Goal: Information Seeking & Learning: Learn about a topic

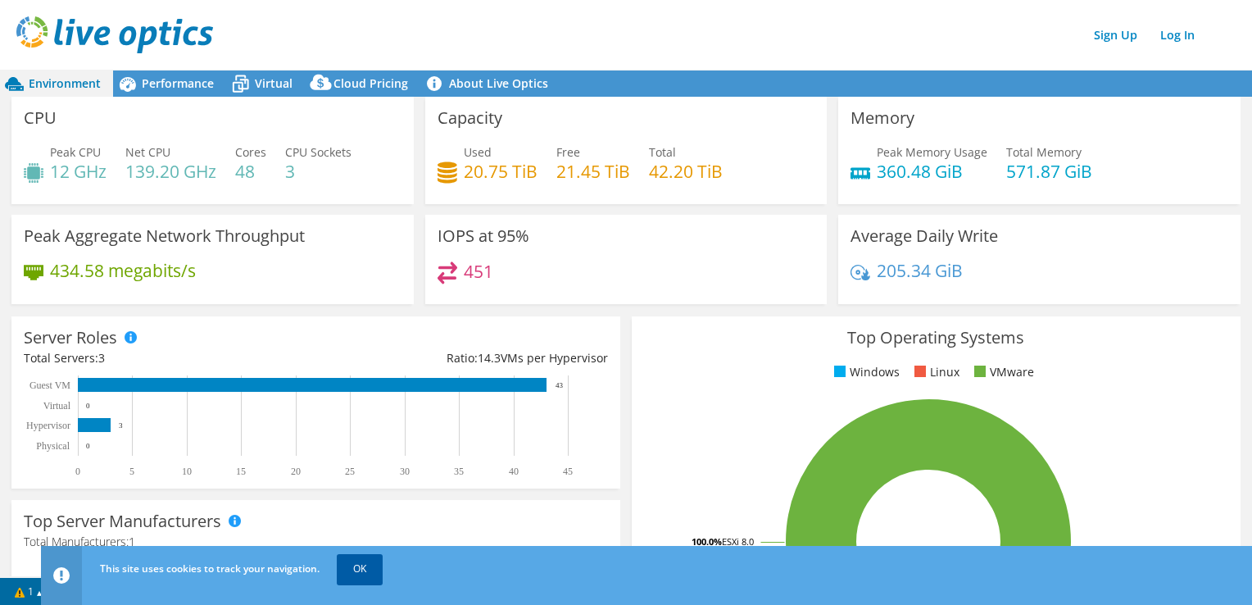
click at [363, 577] on link "OK" at bounding box center [360, 569] width 46 height 30
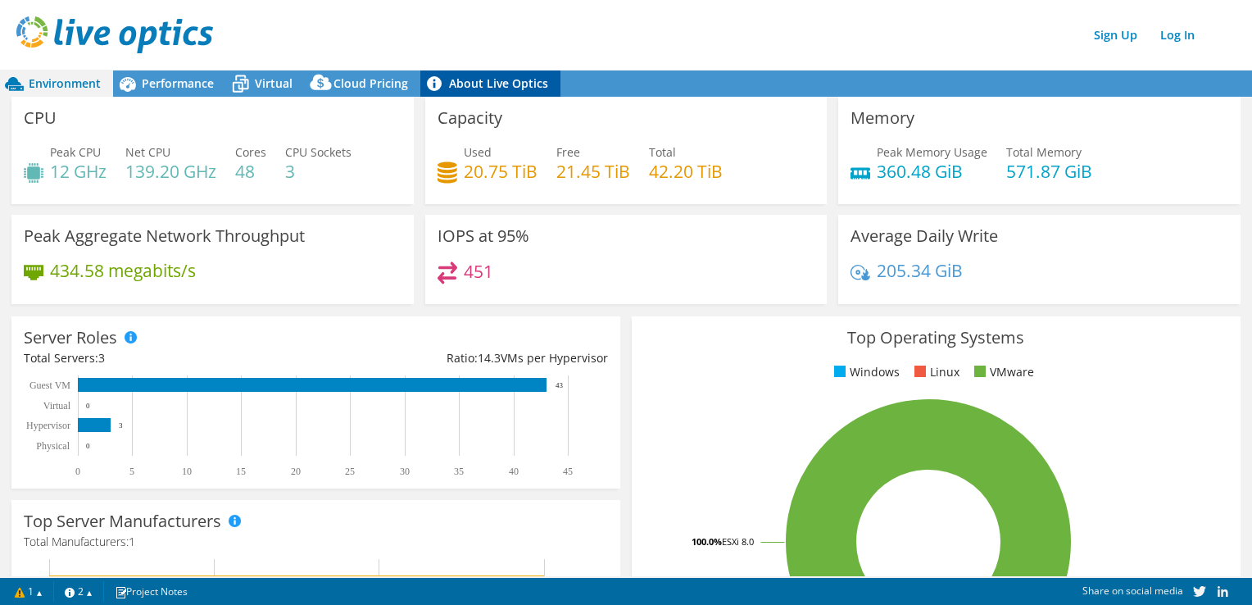
click at [475, 89] on link "About Live Optics" at bounding box center [490, 83] width 140 height 26
click at [193, 77] on span "Performance" at bounding box center [178, 83] width 72 height 16
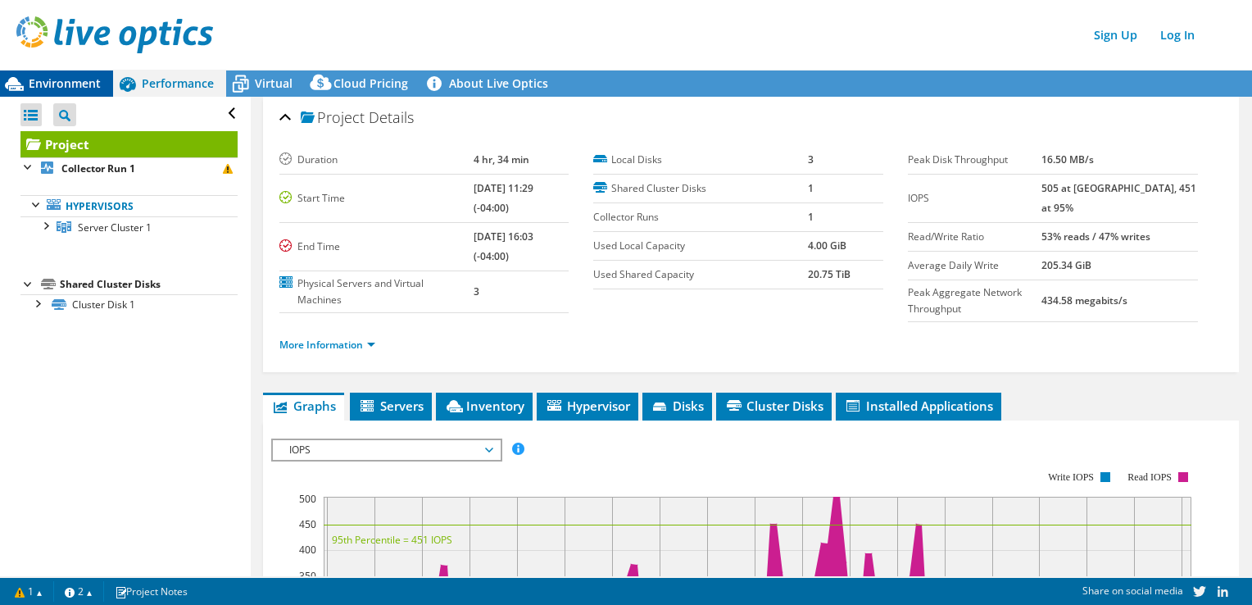
click at [57, 80] on span "Environment" at bounding box center [65, 83] width 72 height 16
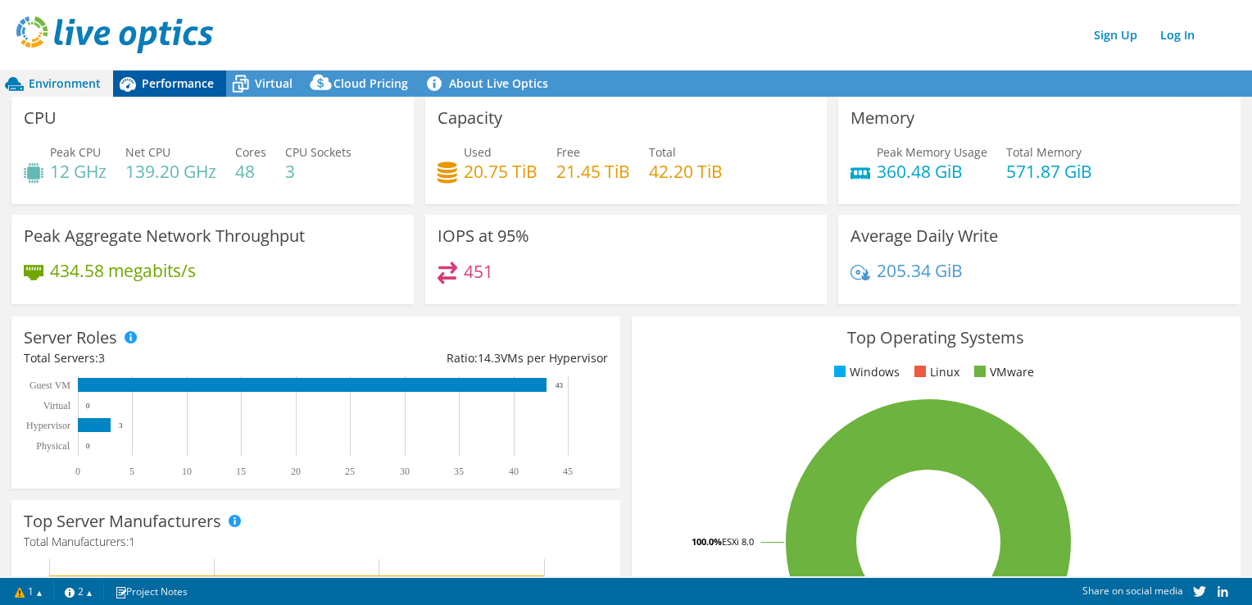
click at [187, 92] on div "Performance" at bounding box center [169, 83] width 113 height 26
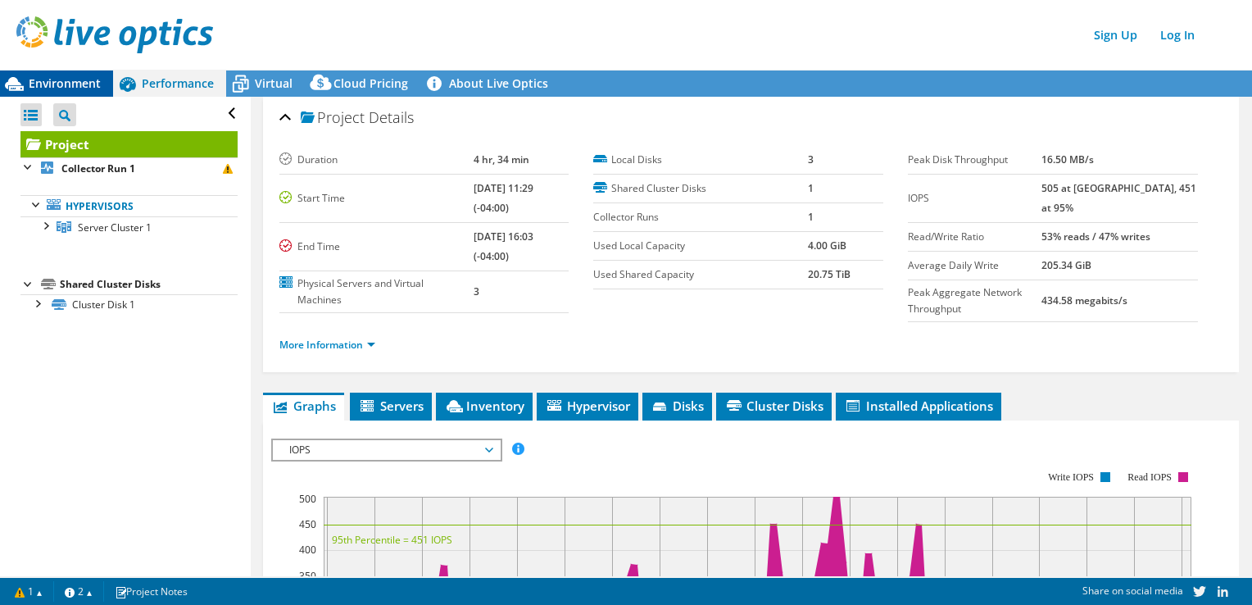
click at [53, 93] on div "Environment" at bounding box center [56, 83] width 113 height 26
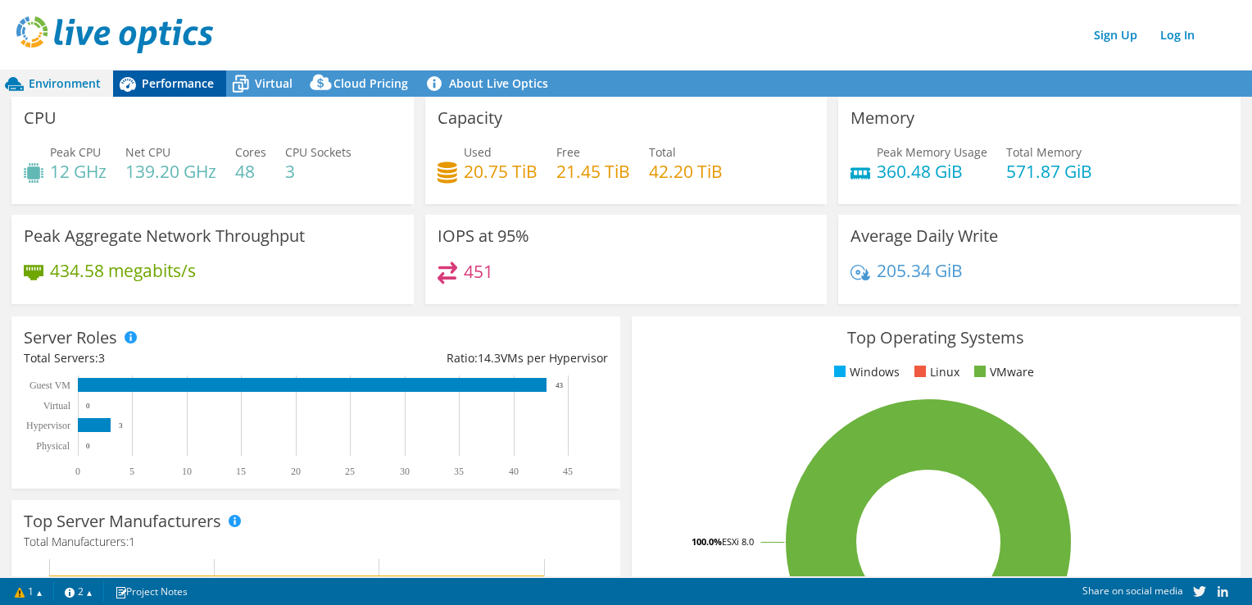
click at [202, 89] on span "Performance" at bounding box center [178, 83] width 72 height 16
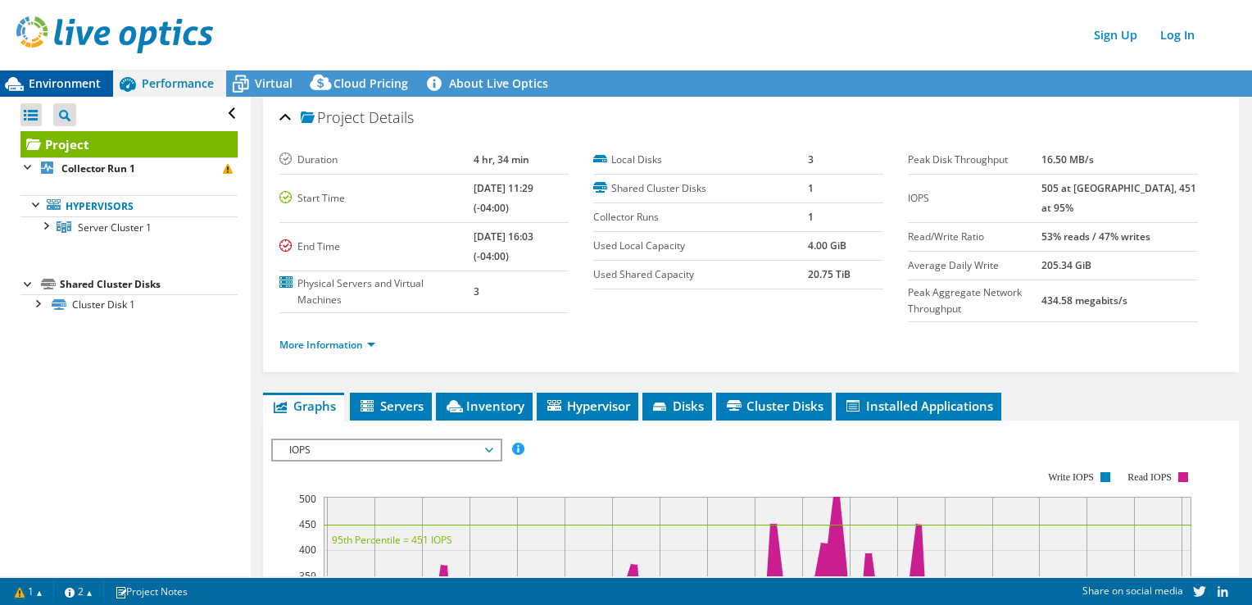
click at [86, 89] on span "Environment" at bounding box center [65, 83] width 72 height 16
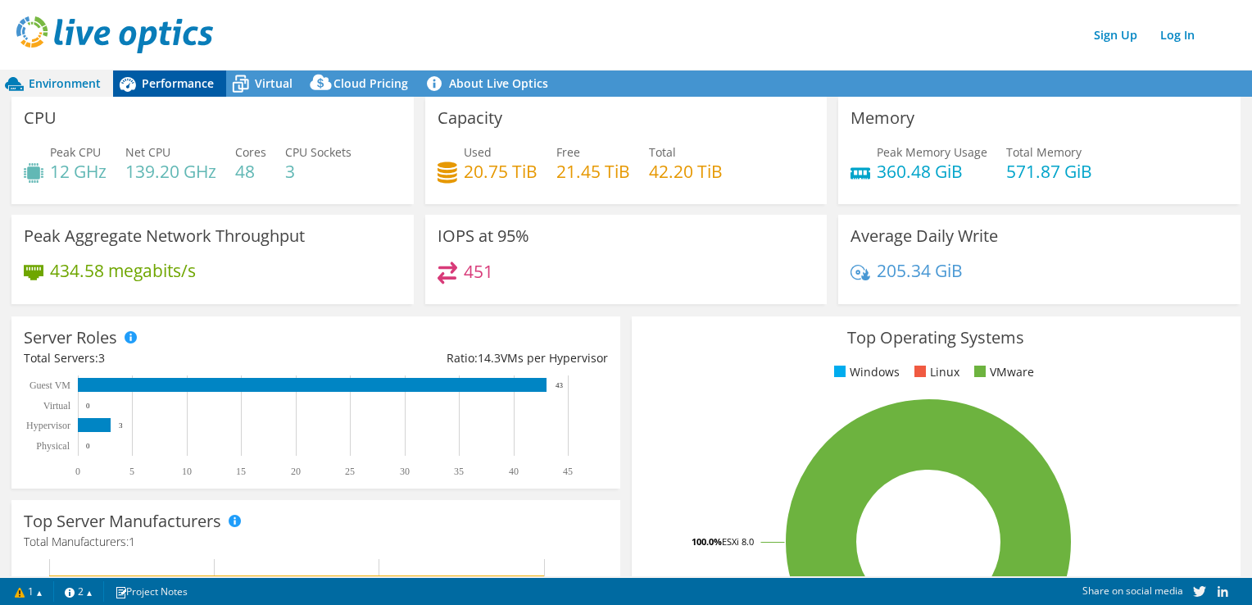
click at [188, 89] on span "Performance" at bounding box center [178, 83] width 72 height 16
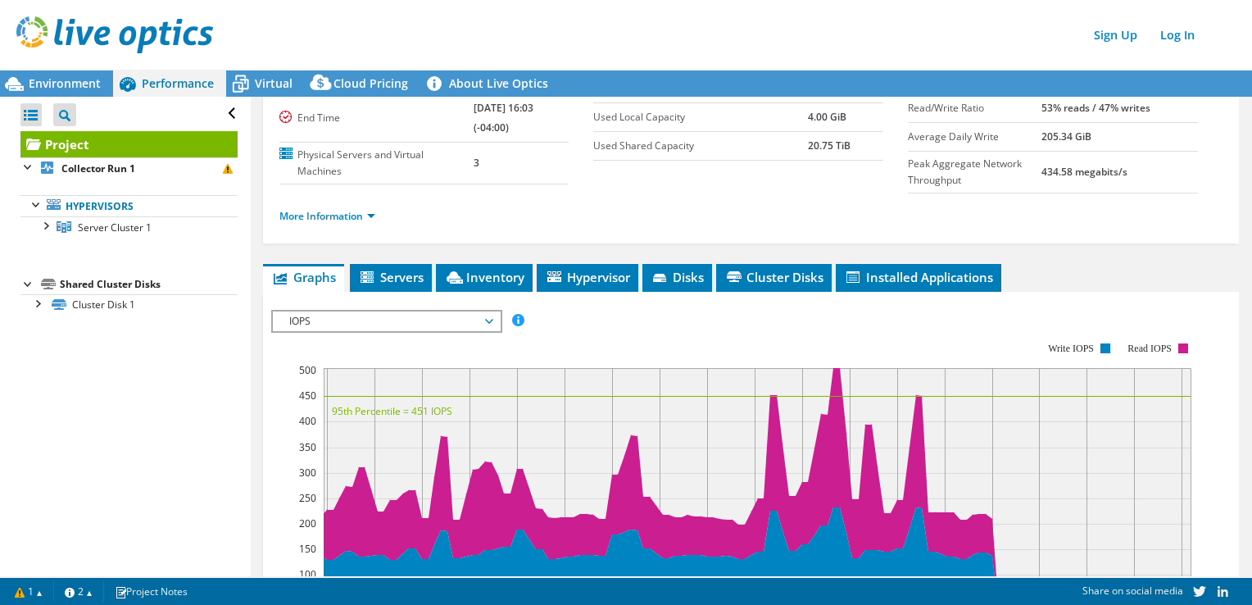
scroll to position [246, 0]
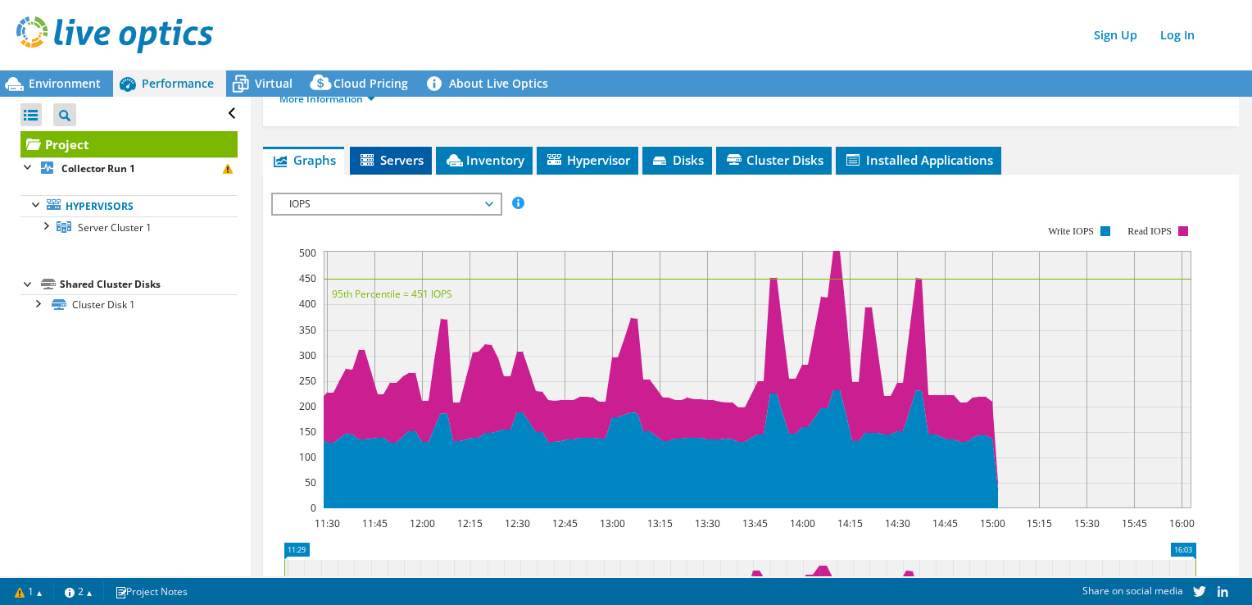
click at [386, 157] on span "Servers" at bounding box center [391, 160] width 66 height 16
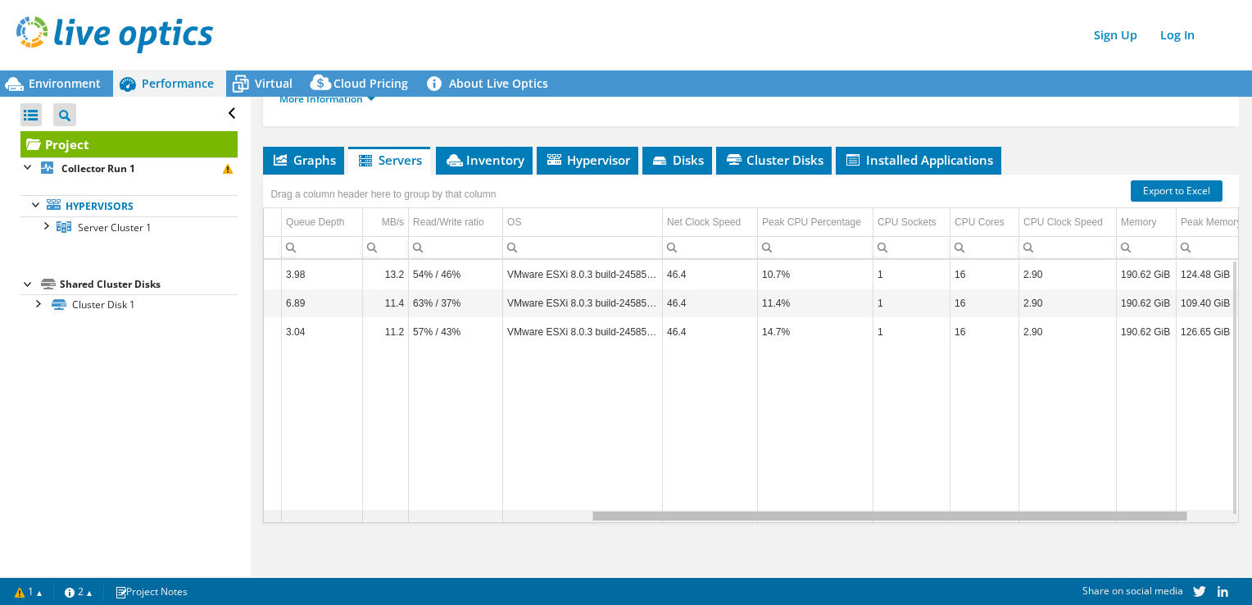
scroll to position [0, 589]
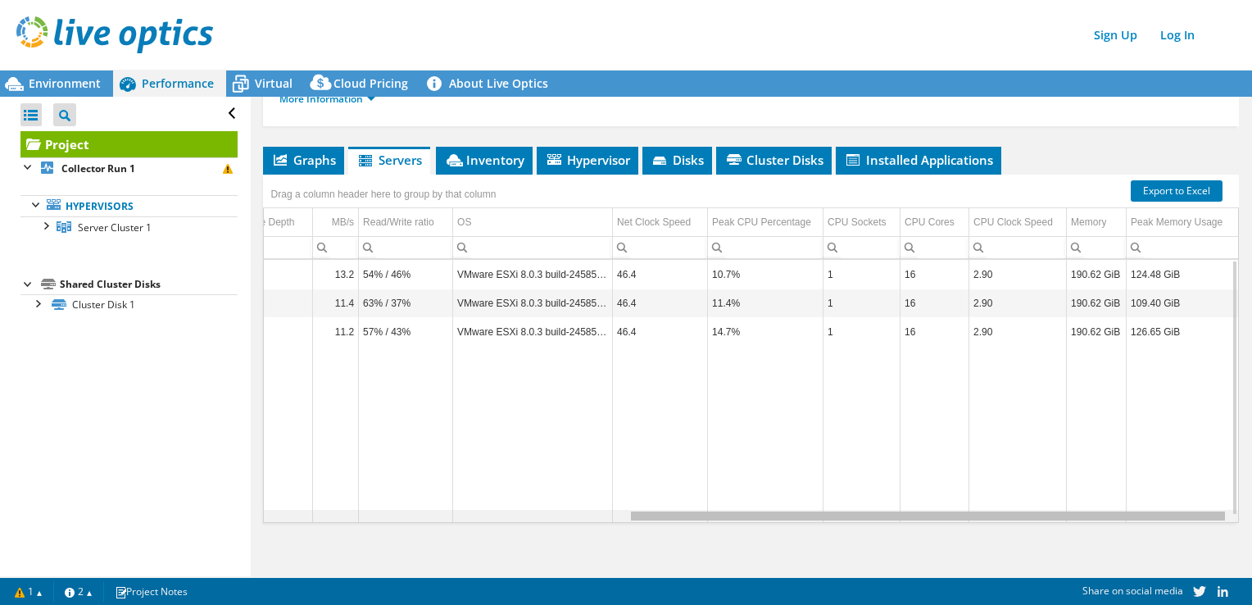
drag, startPoint x: 708, startPoint y: 515, endPoint x: 1200, endPoint y: 512, distance: 491.7
click at [1200, 512] on body "Sign Up Log In This project has been archived. No changes can be made, and grap…" at bounding box center [626, 302] width 1252 height 605
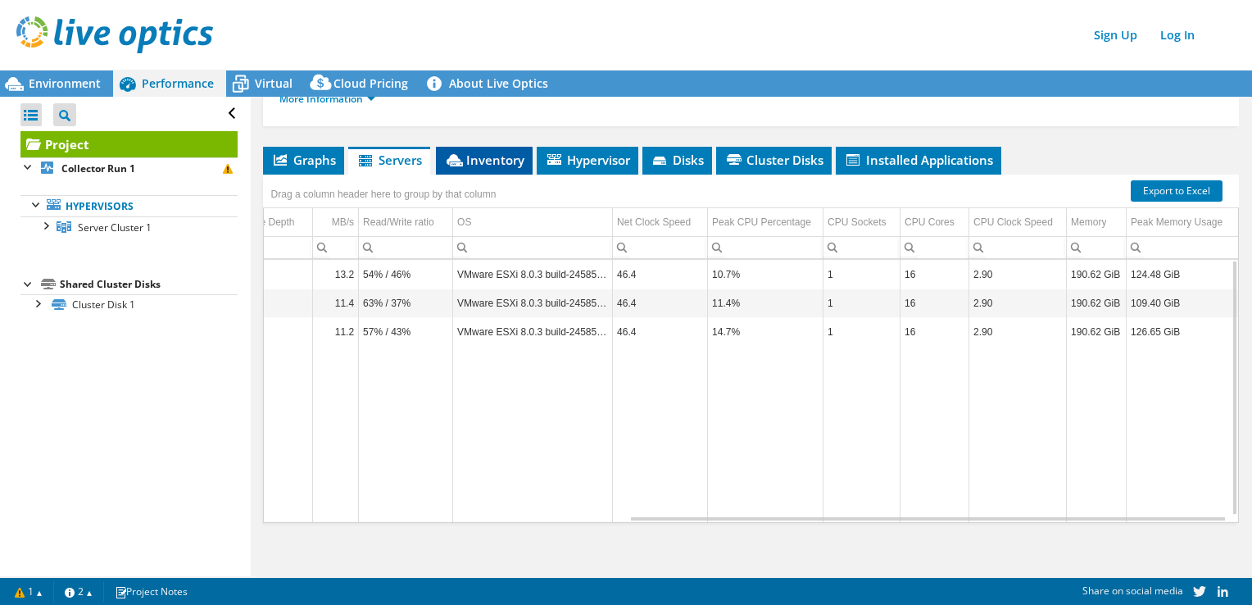
click at [497, 152] on span "Inventory" at bounding box center [484, 160] width 80 height 16
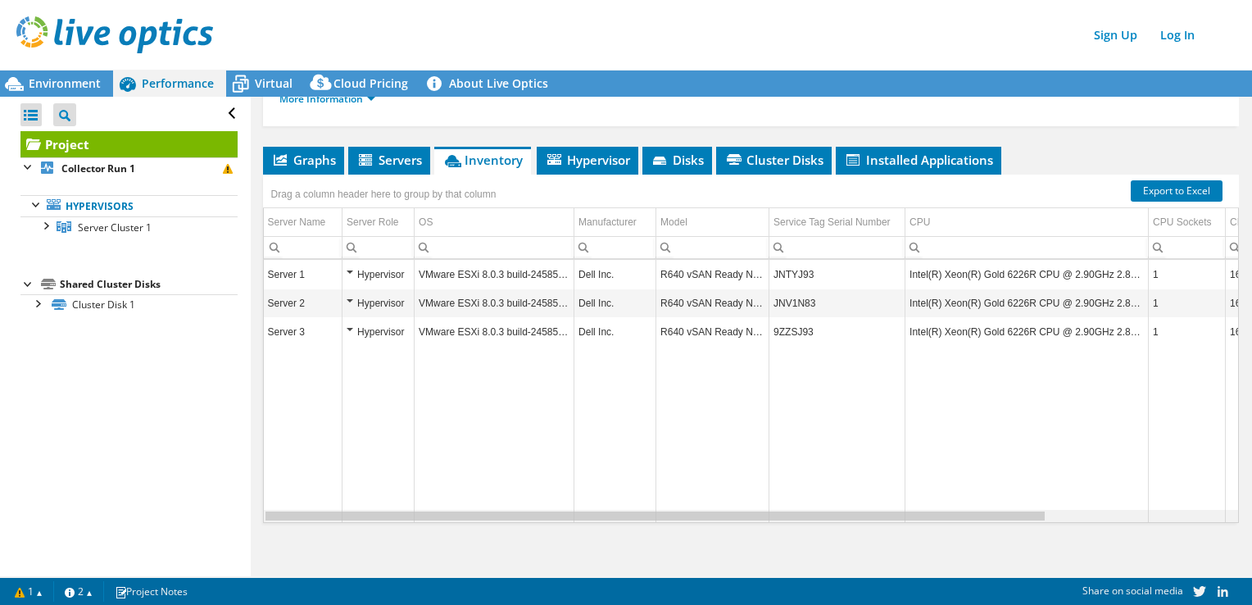
click at [996, 515] on div "Data grid" at bounding box center [655, 515] width 779 height 9
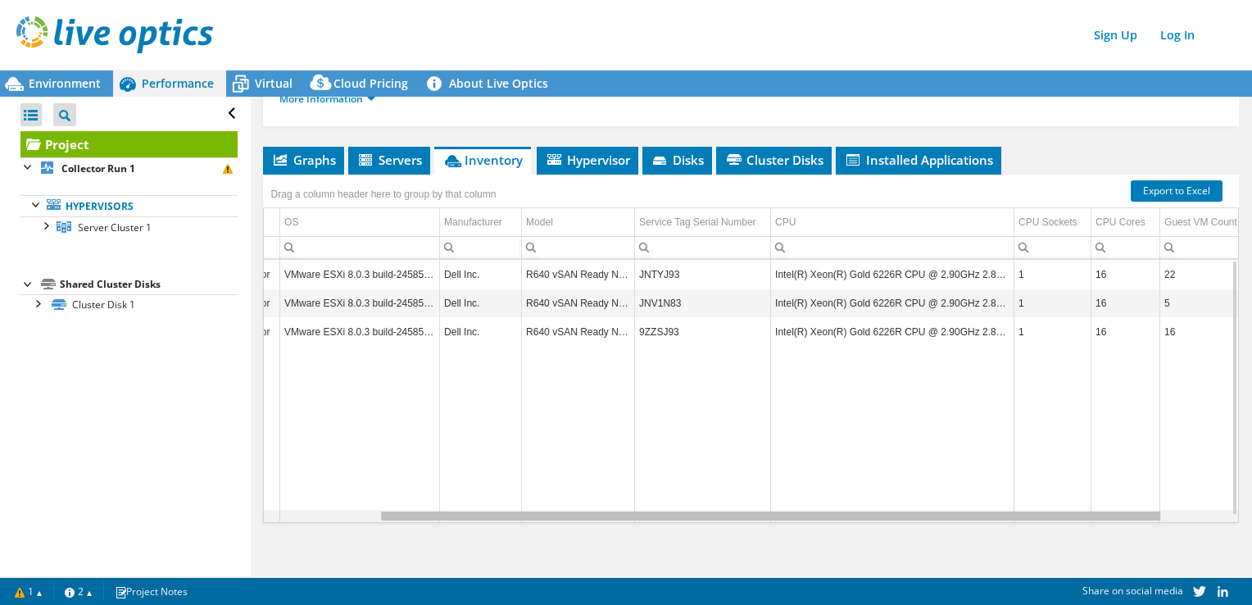
scroll to position [0, 144]
drag, startPoint x: 1010, startPoint y: 516, endPoint x: 1121, endPoint y: 439, distance: 135.5
click at [1133, 478] on body "Sign Up Log In This project has been archived. No changes can be made, and grap…" at bounding box center [626, 302] width 1252 height 605
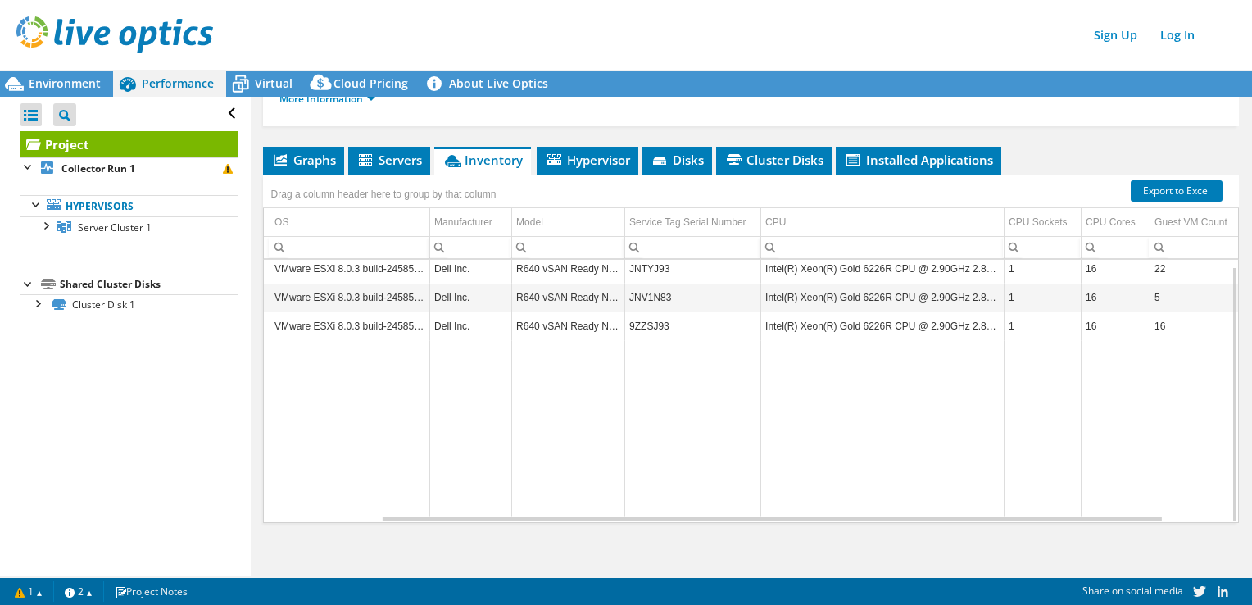
click at [964, 264] on td "Intel(R) Xeon(R) Gold 6226R CPU @ 2.90GHz 2.89 GHz" at bounding box center [882, 268] width 243 height 29
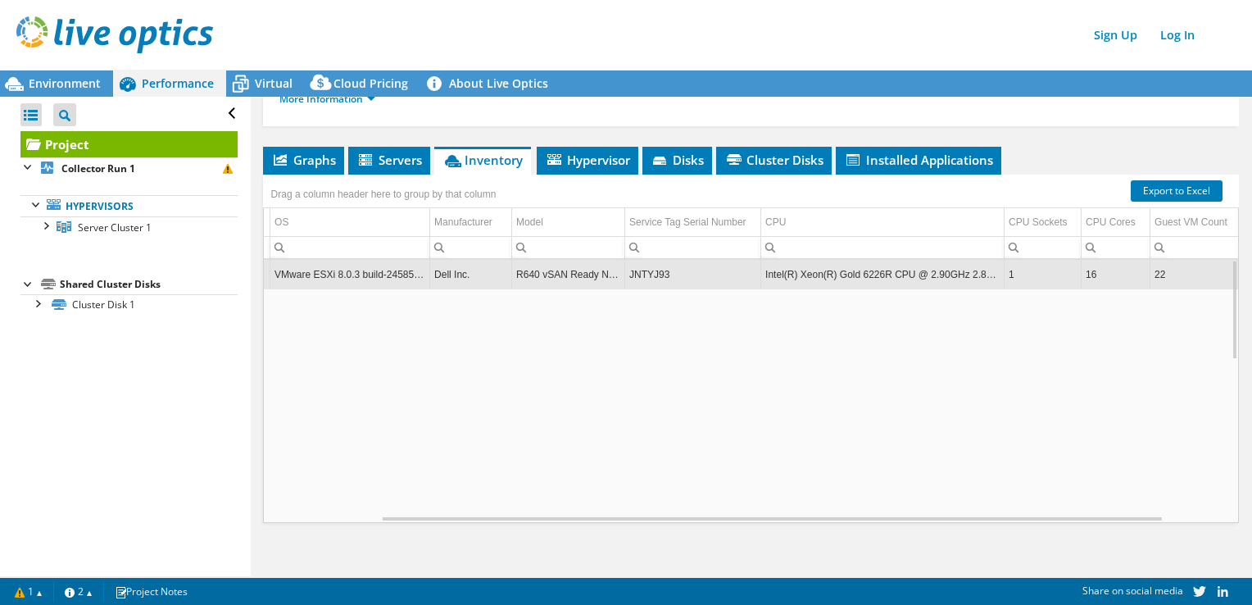
click at [953, 280] on td "Intel(R) Xeon(R) Gold 6226R CPU @ 2.90GHz 2.89 GHz" at bounding box center [882, 275] width 243 height 29
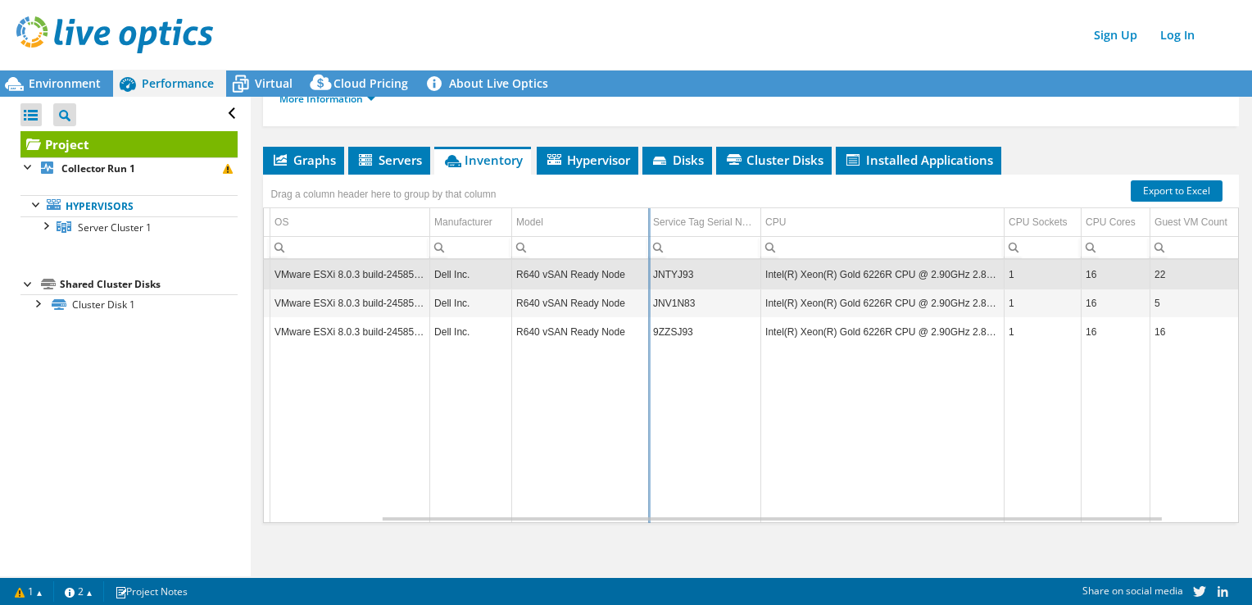
drag, startPoint x: 627, startPoint y: 221, endPoint x: 651, endPoint y: 207, distance: 28.0
click at [651, 207] on div "Drag a column header here to group by that column Server Name Server Role OS Ma…" at bounding box center [751, 349] width 976 height 348
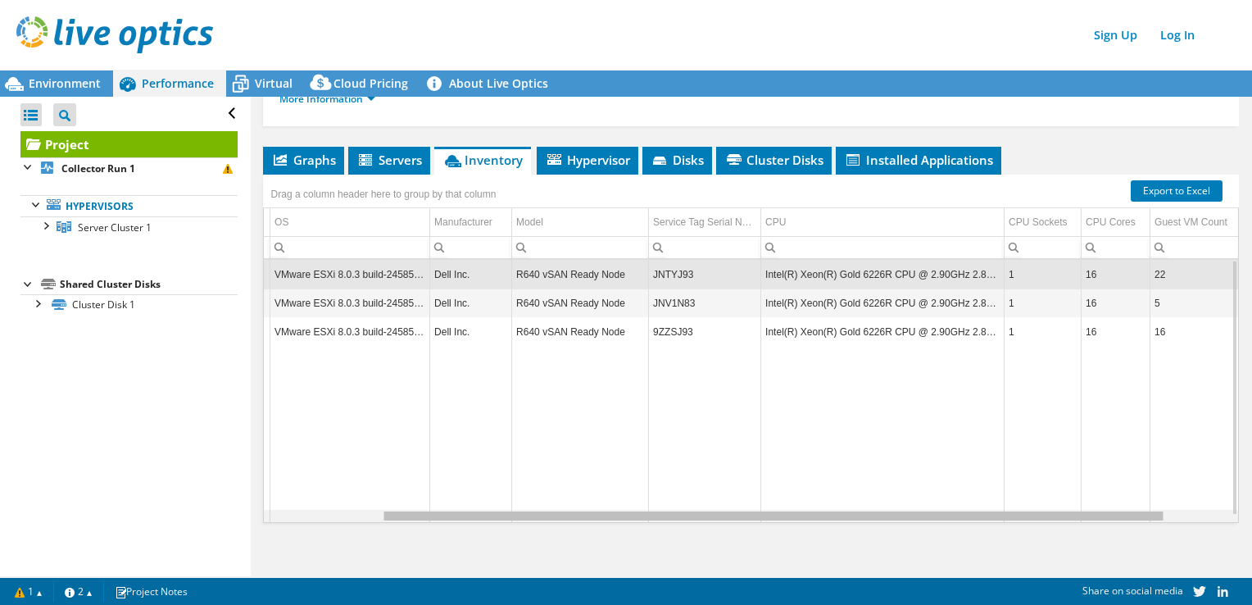
scroll to position [0, 222]
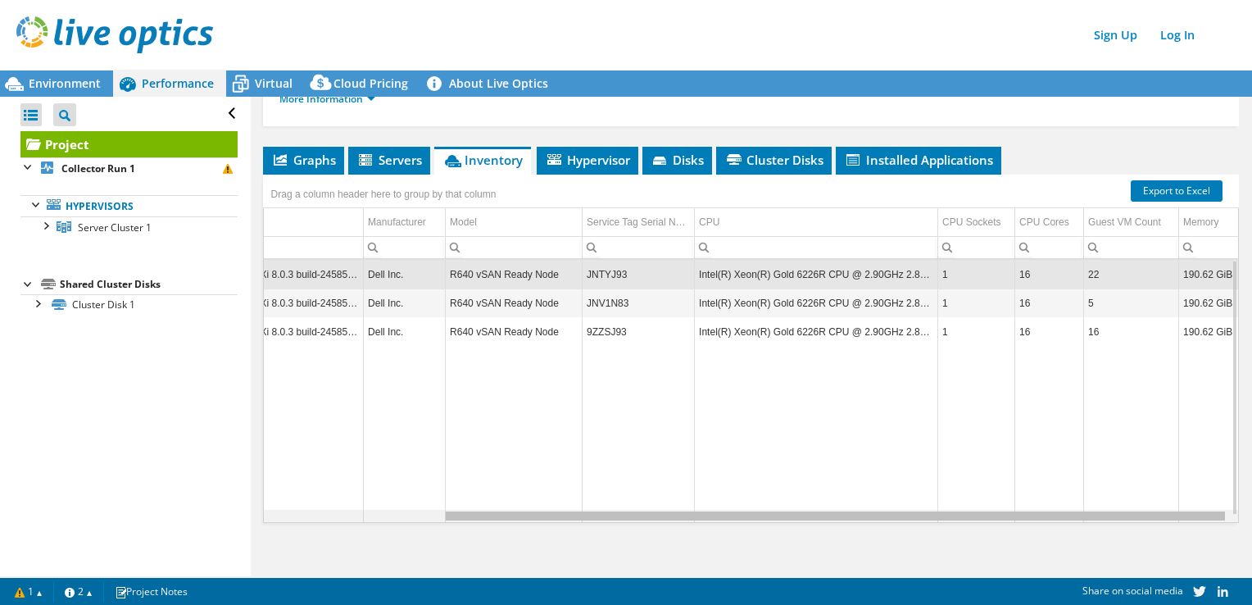
drag, startPoint x: 790, startPoint y: 513, endPoint x: 923, endPoint y: 523, distance: 133.1
click at [923, 522] on body "Sign Up Log In This project has been archived. No changes can be made, and grap…" at bounding box center [626, 302] width 1252 height 605
drag, startPoint x: 685, startPoint y: 519, endPoint x: 829, endPoint y: 513, distance: 144.3
click at [820, 521] on body "Sign Up Log In This project has been archived. No changes can be made, and grap…" at bounding box center [626, 302] width 1252 height 605
drag, startPoint x: 836, startPoint y: 515, endPoint x: 1027, endPoint y: 507, distance: 191.1
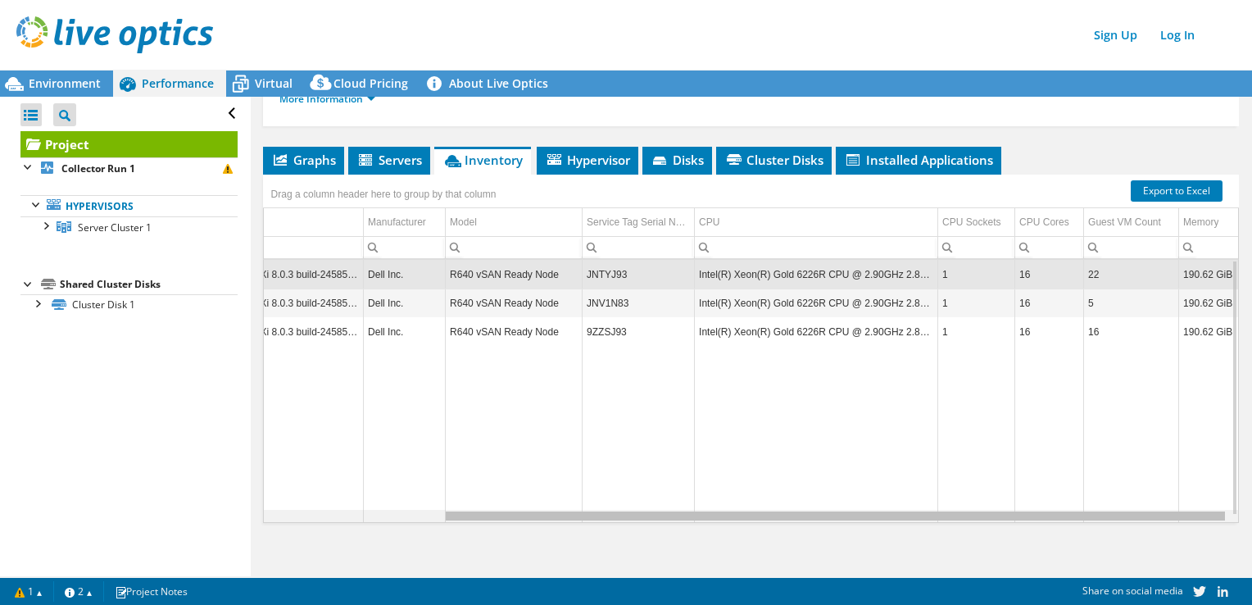
click at [1027, 507] on body "Sign Up Log In This project has been archived. No changes can be made, and grap…" at bounding box center [626, 302] width 1252 height 605
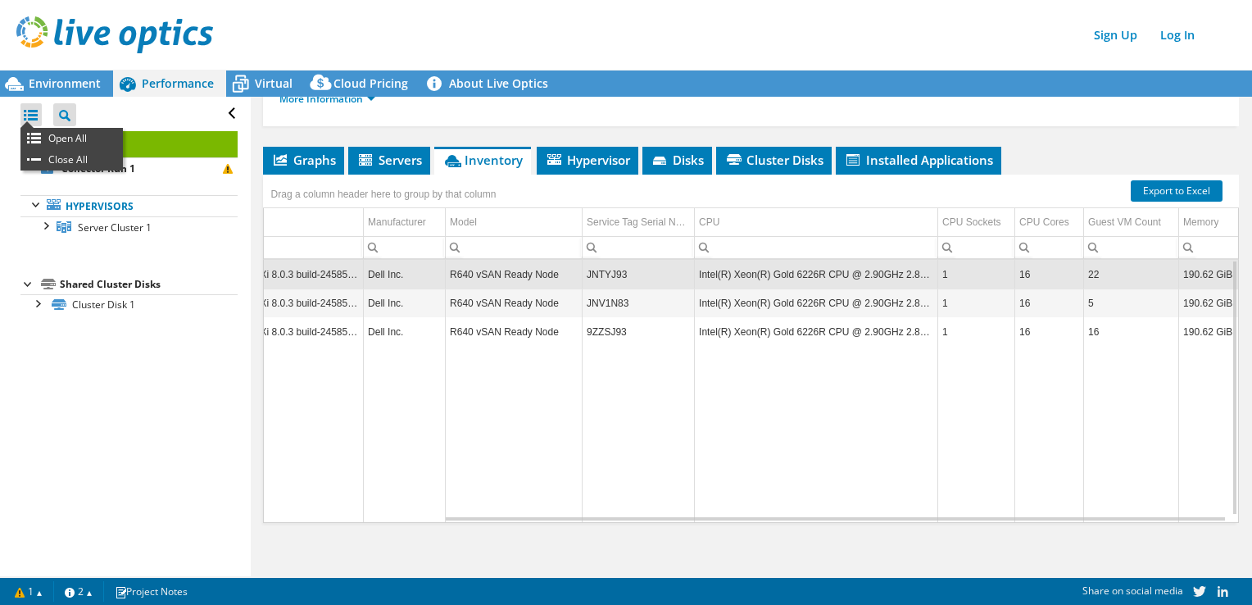
click at [27, 116] on div at bounding box center [30, 114] width 21 height 23
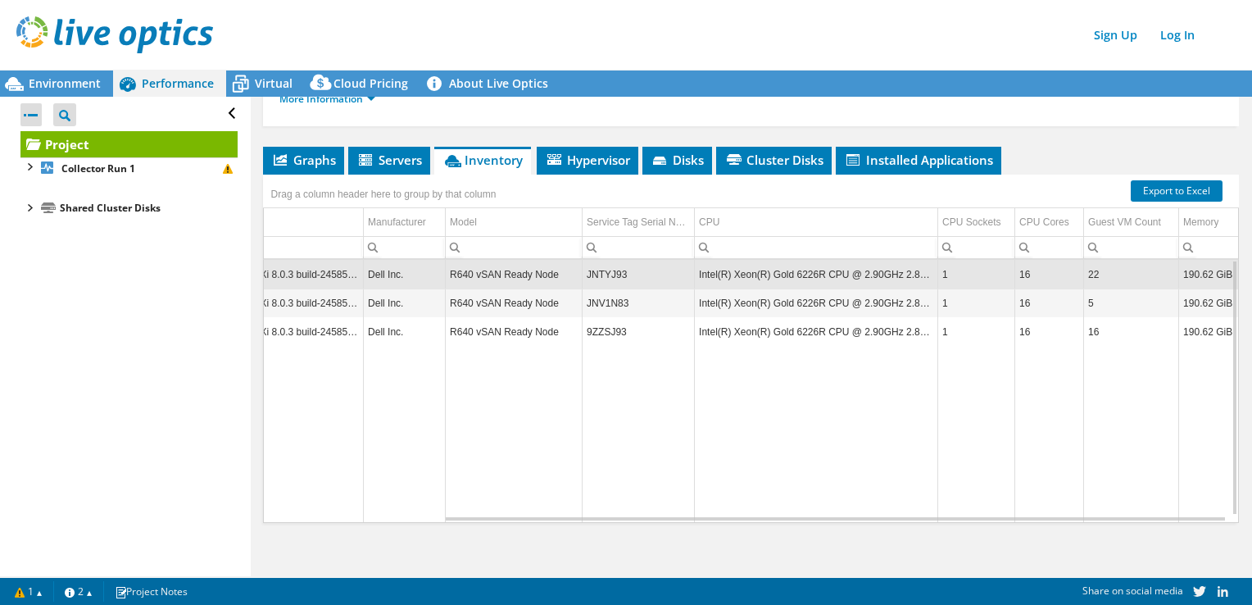
click at [27, 116] on div at bounding box center [30, 114] width 21 height 23
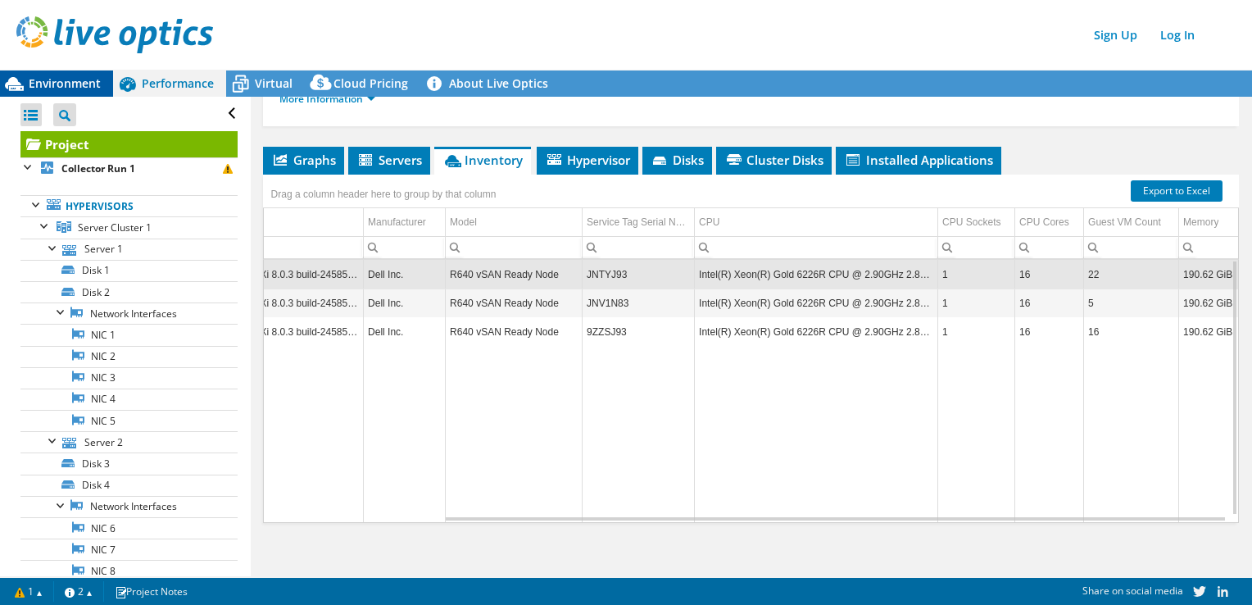
click at [42, 84] on span "Environment" at bounding box center [65, 83] width 72 height 16
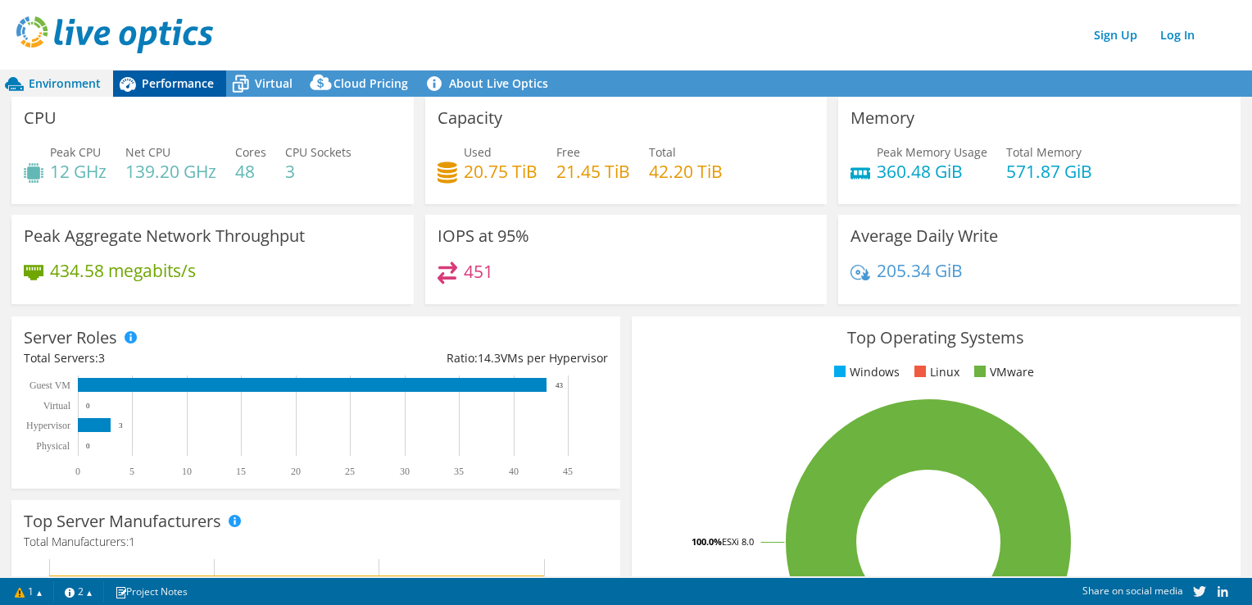
click at [157, 84] on span "Performance" at bounding box center [178, 83] width 72 height 16
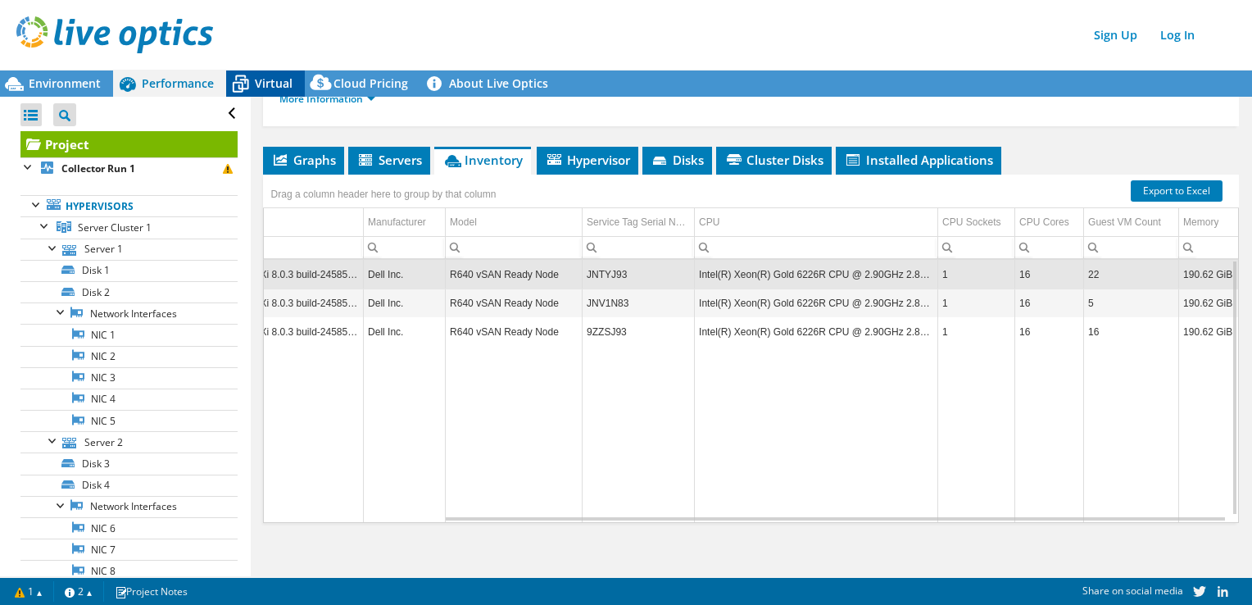
click at [238, 81] on icon at bounding box center [240, 84] width 29 height 29
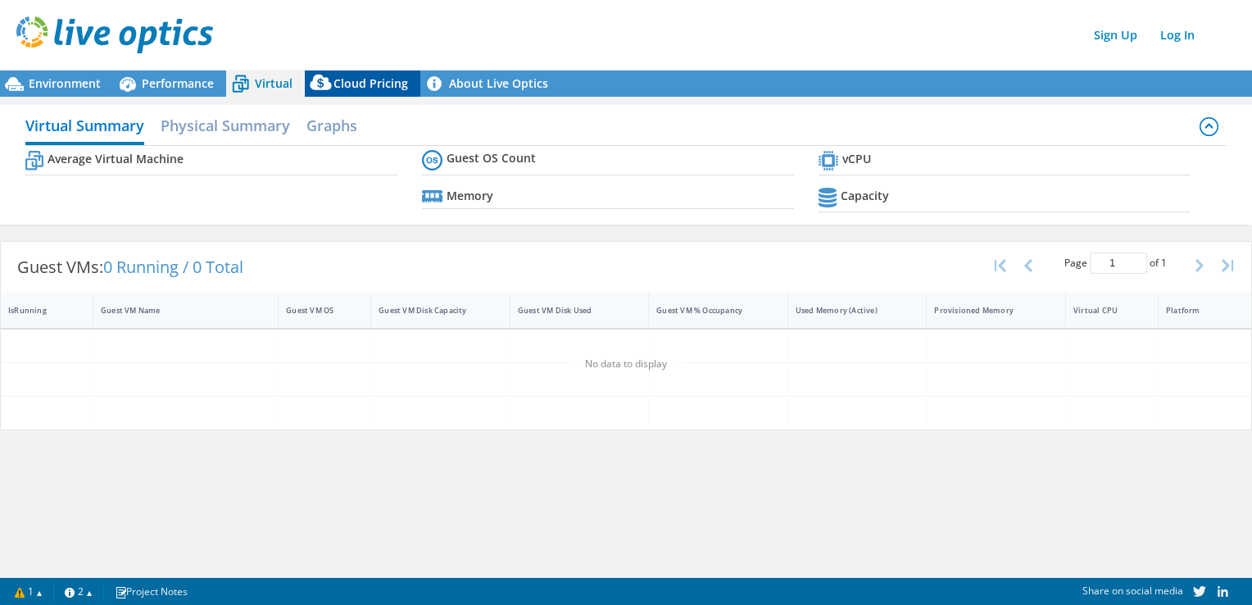
click at [365, 79] on span "Cloud Pricing" at bounding box center [371, 83] width 75 height 16
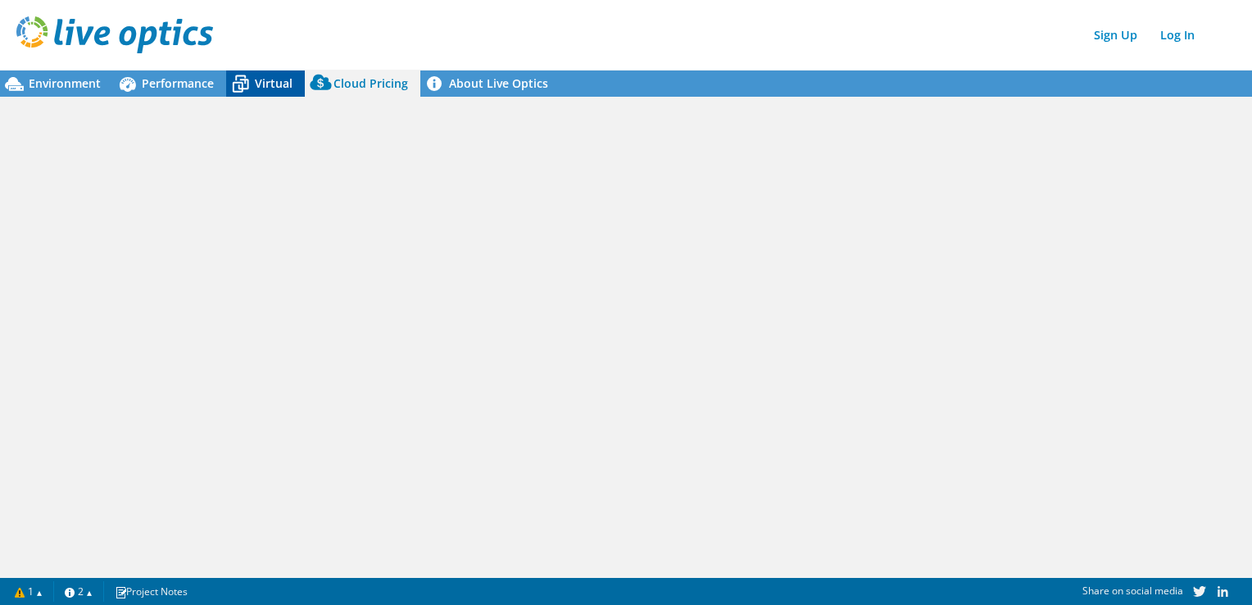
click at [261, 83] on span "Virtual" at bounding box center [274, 83] width 38 height 16
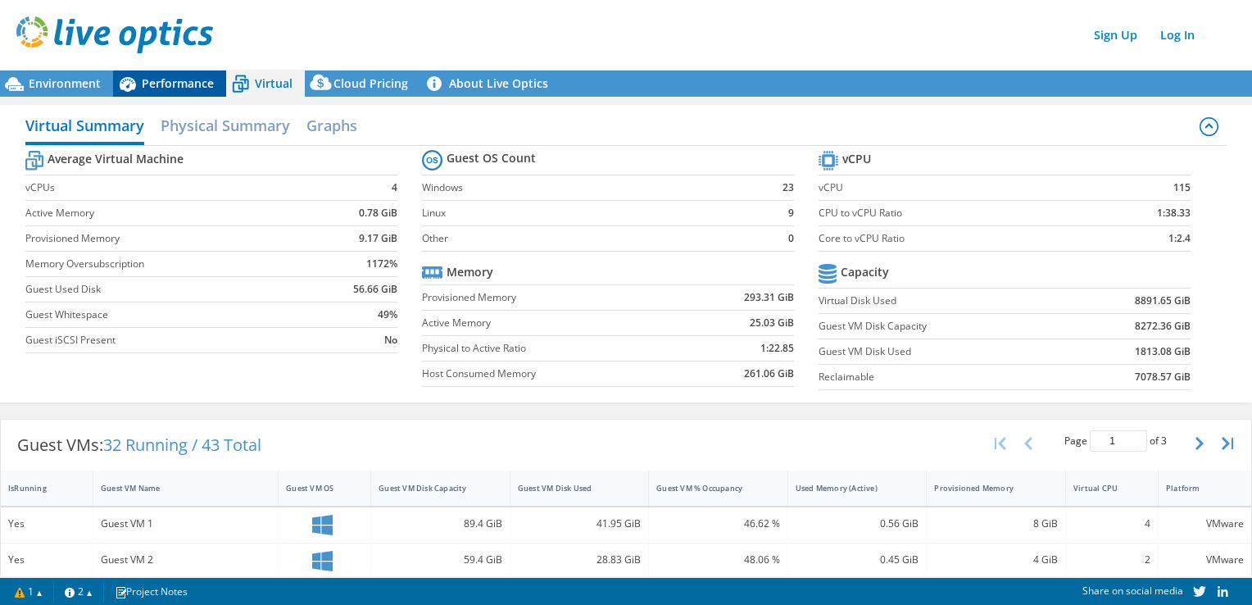
click at [176, 83] on span "Performance" at bounding box center [178, 83] width 72 height 16
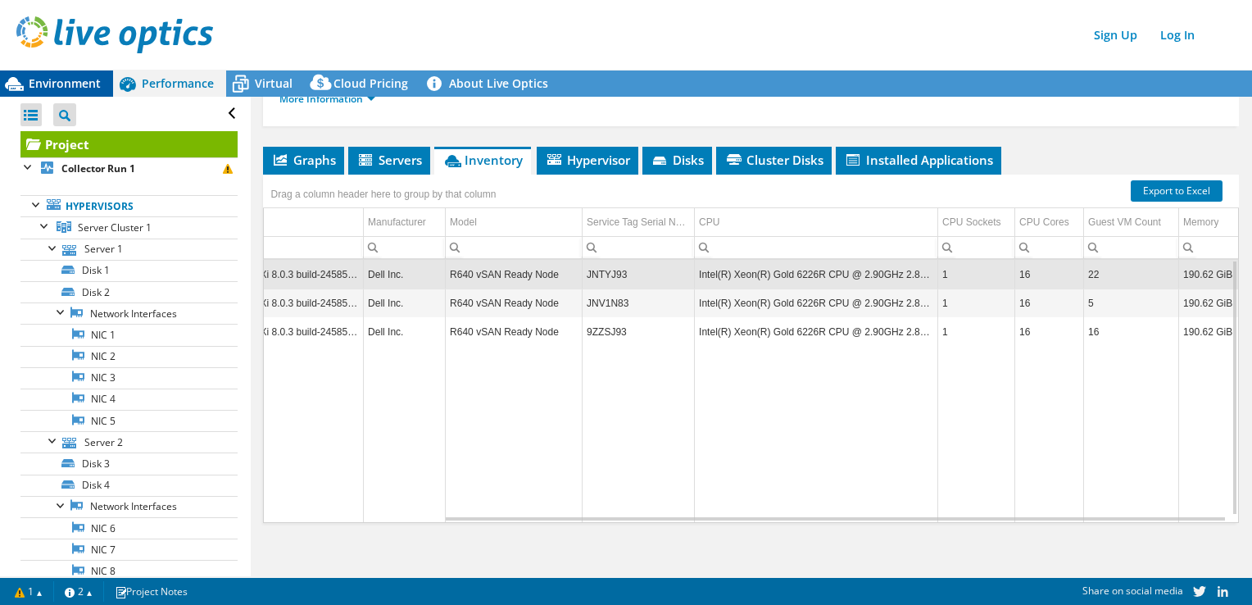
click at [65, 84] on span "Environment" at bounding box center [65, 83] width 72 height 16
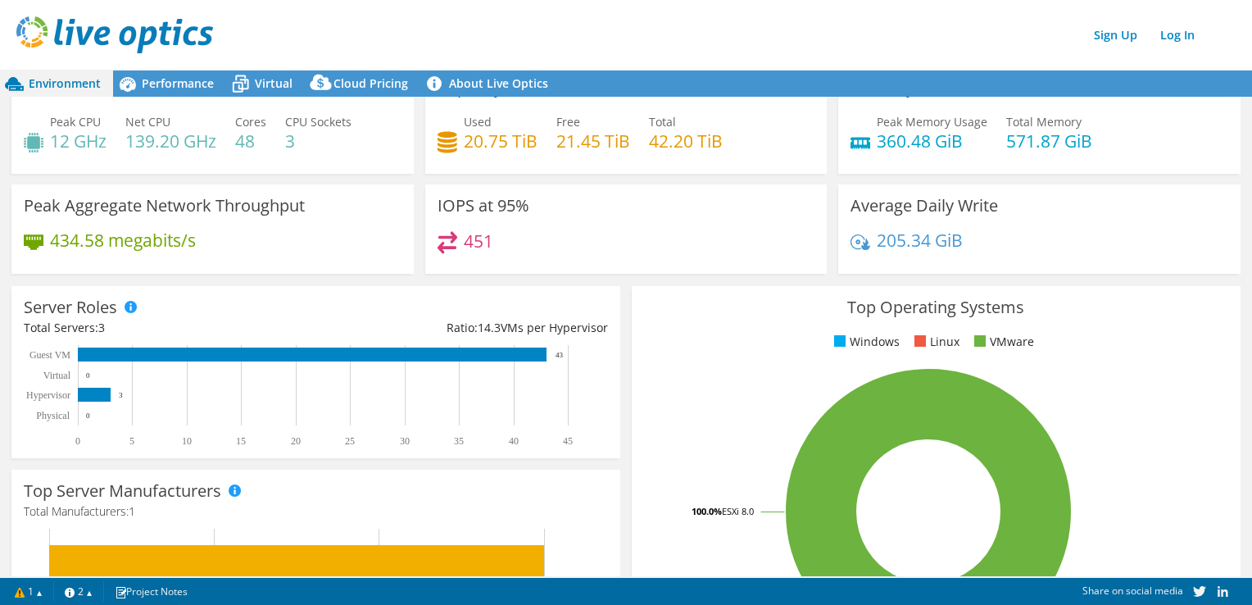
scroll to position [0, 0]
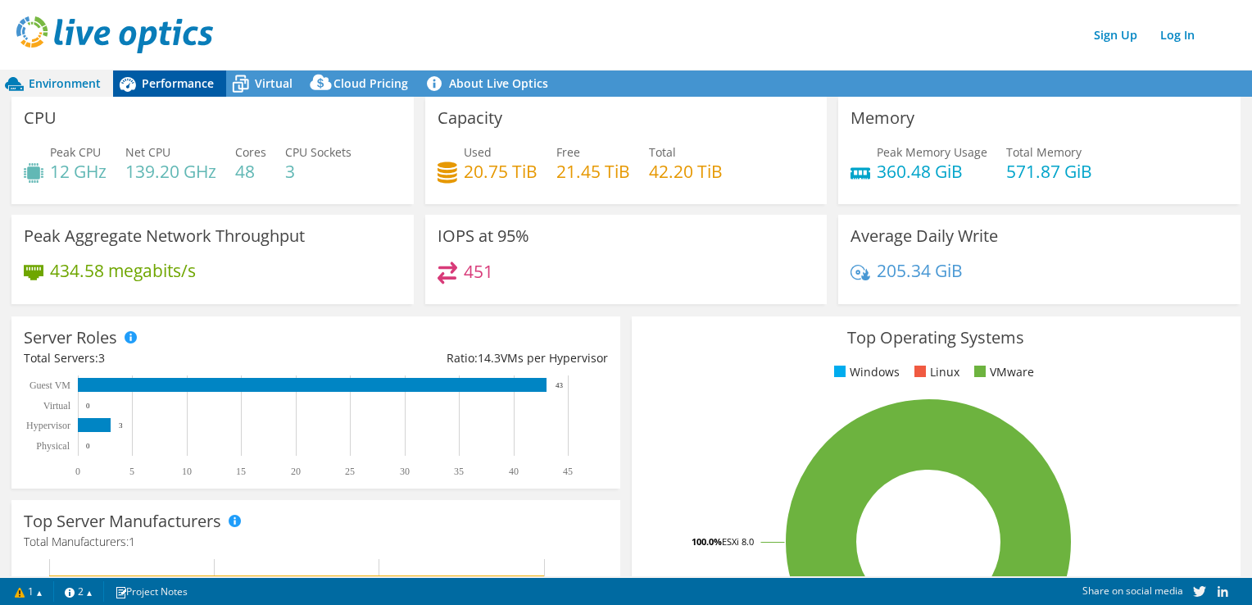
click at [188, 95] on div "Performance" at bounding box center [169, 83] width 113 height 26
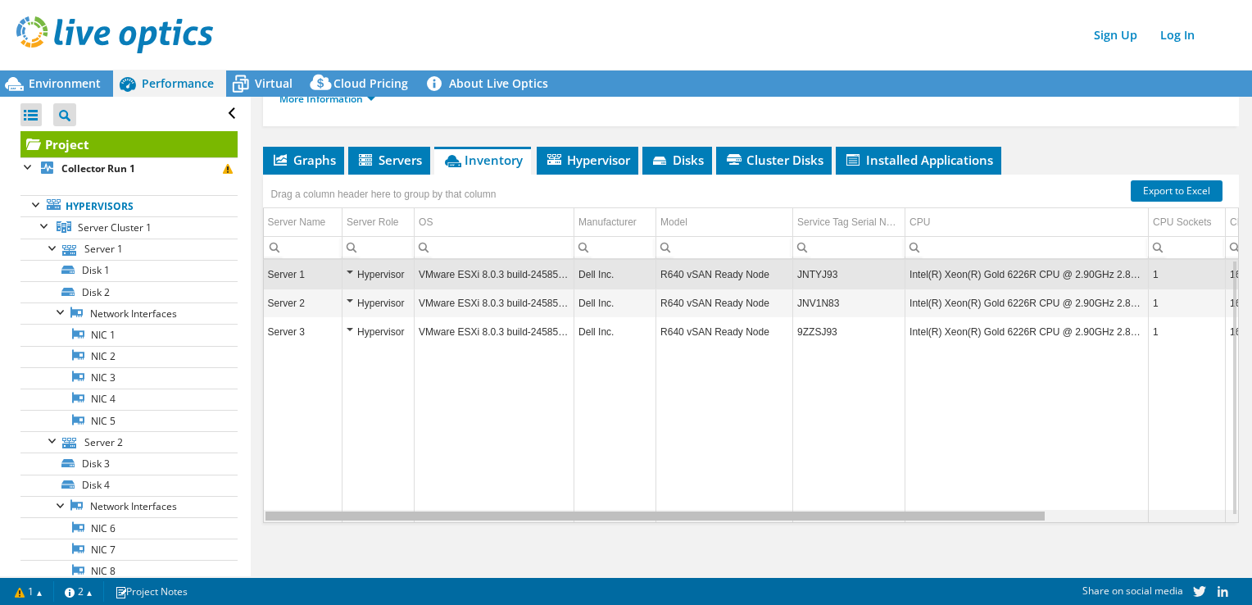
drag, startPoint x: 569, startPoint y: 515, endPoint x: 250, endPoint y: 495, distance: 319.4
click at [250, 495] on body "Sign Up Log In This project has been archived. No changes can be made, and grap…" at bounding box center [626, 302] width 1252 height 605
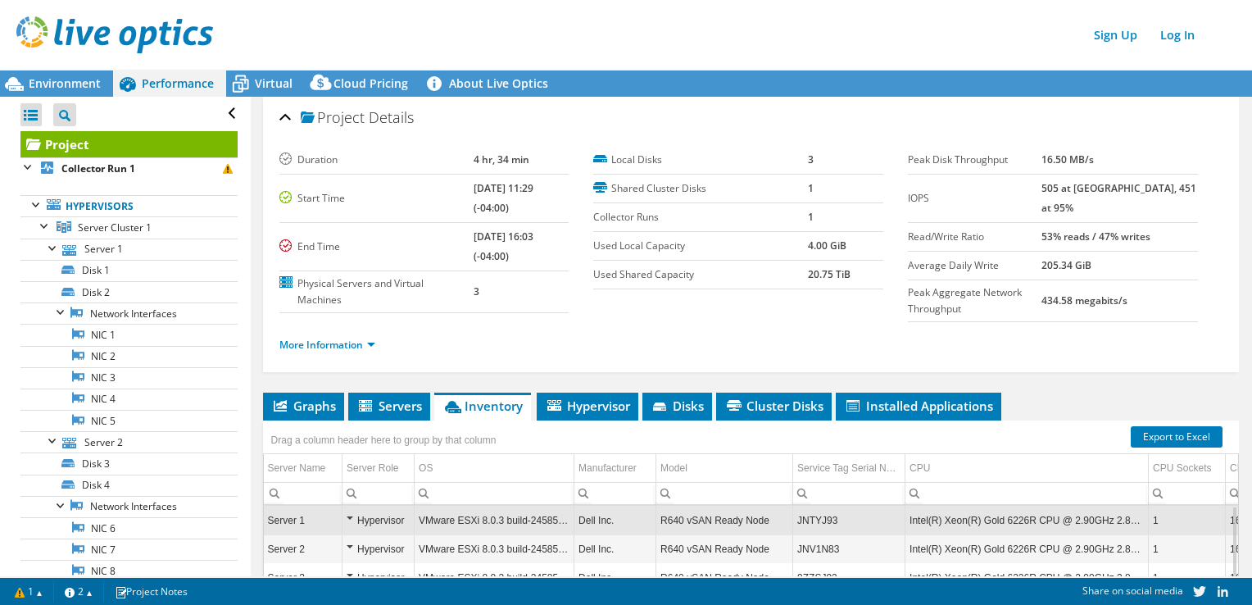
click at [222, 116] on div "Open All Close All Project Tree Filter" at bounding box center [128, 114] width 217 height 34
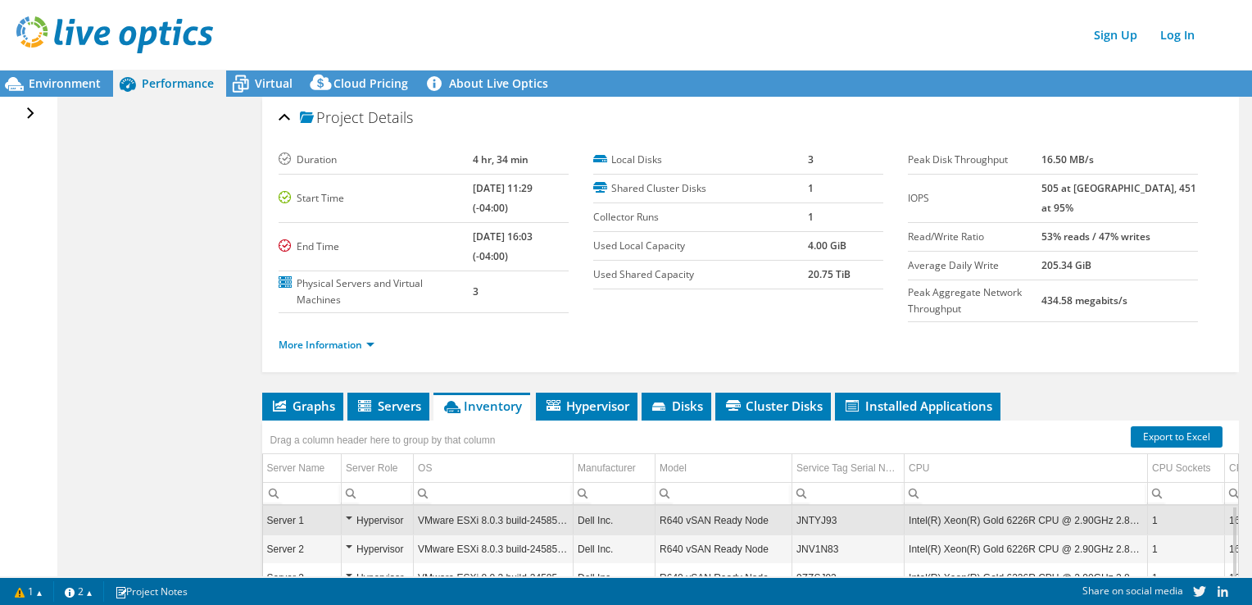
click at [30, 113] on div "Open All Close All Project Tree Filter" at bounding box center [32, 114] width 24 height 34
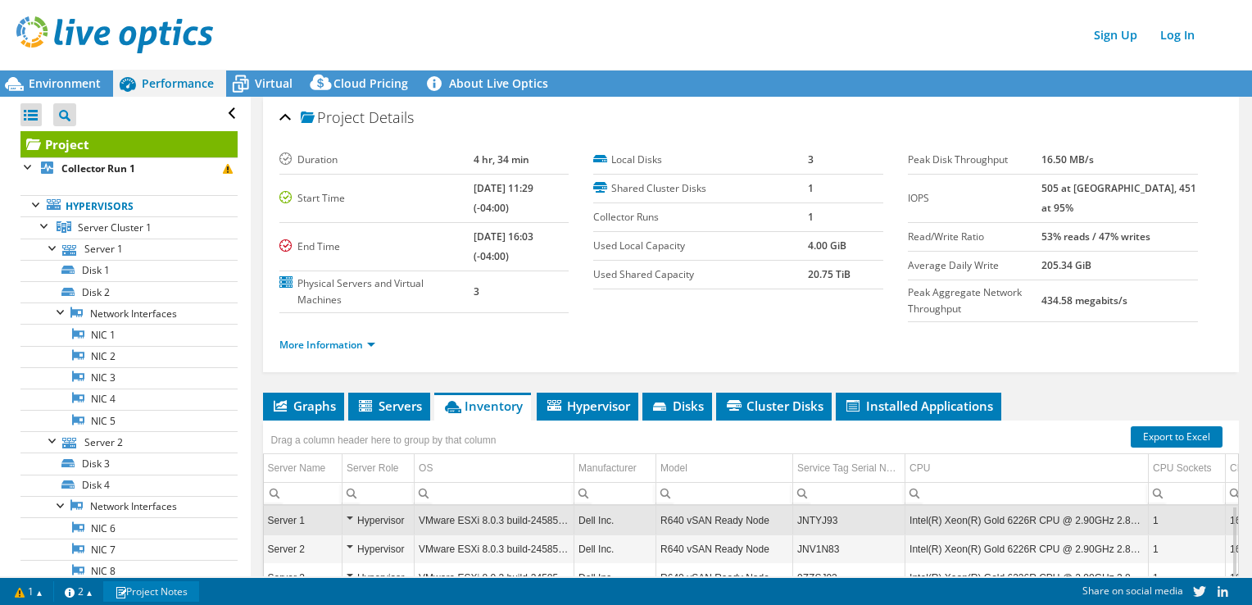
click at [187, 588] on link "Project Notes" at bounding box center [151, 591] width 96 height 20
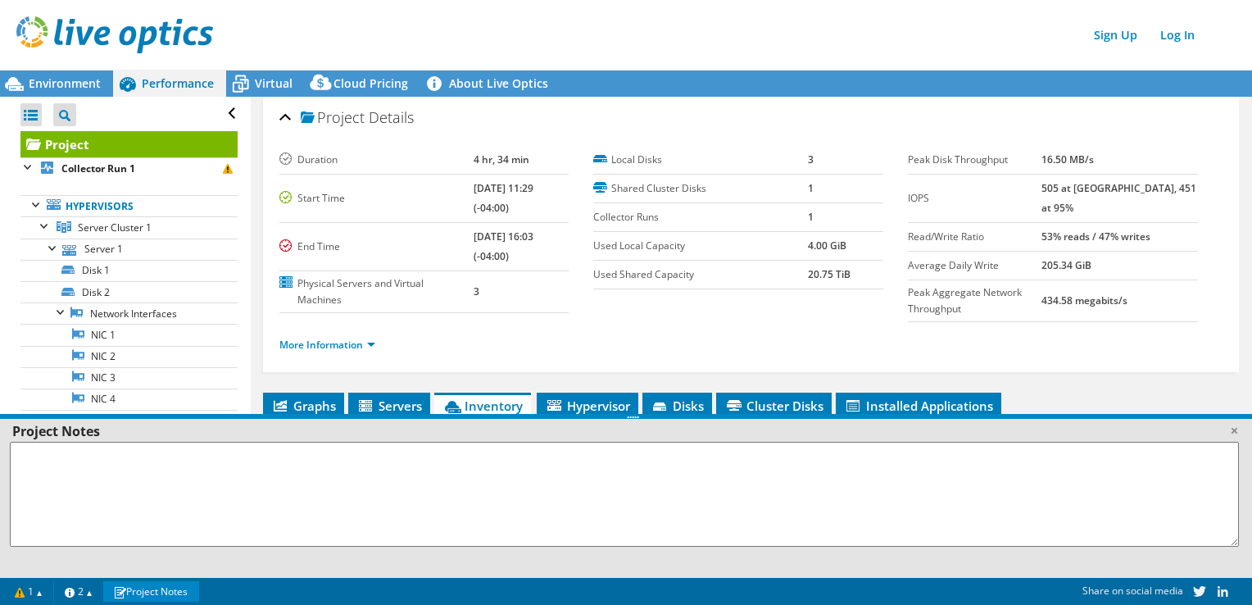
click at [485, 480] on textarea at bounding box center [624, 494] width 1229 height 105
click at [415, 461] on textarea at bounding box center [624, 494] width 1229 height 105
click at [190, 594] on link "Project Notes" at bounding box center [151, 591] width 96 height 20
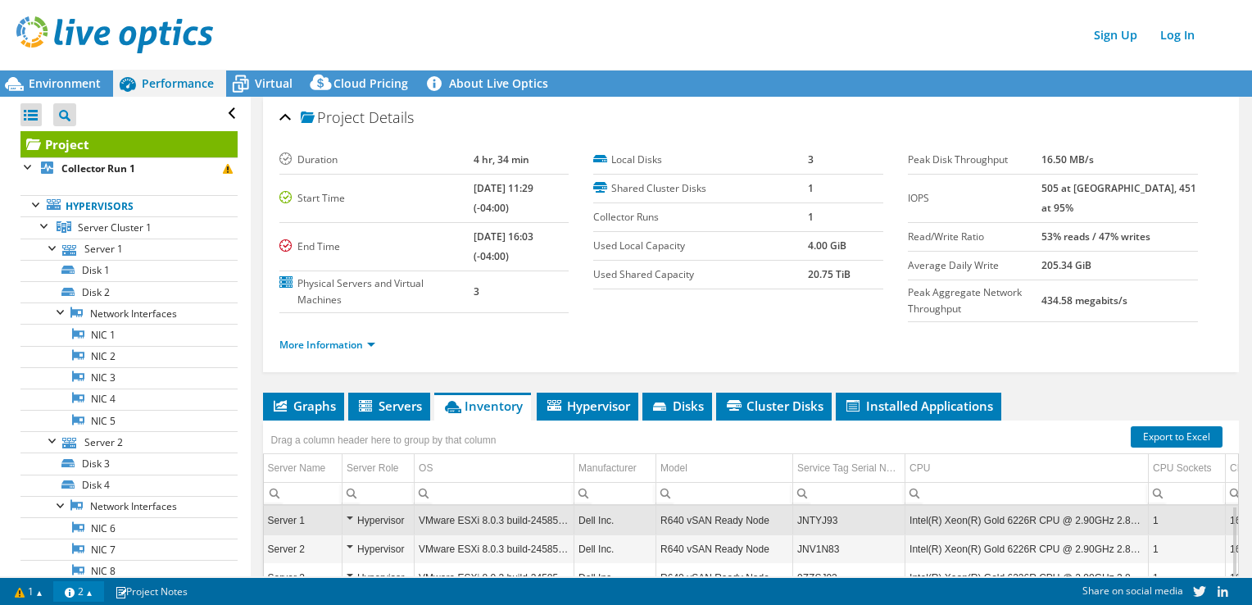
click at [104, 593] on link "2" at bounding box center [78, 591] width 51 height 20
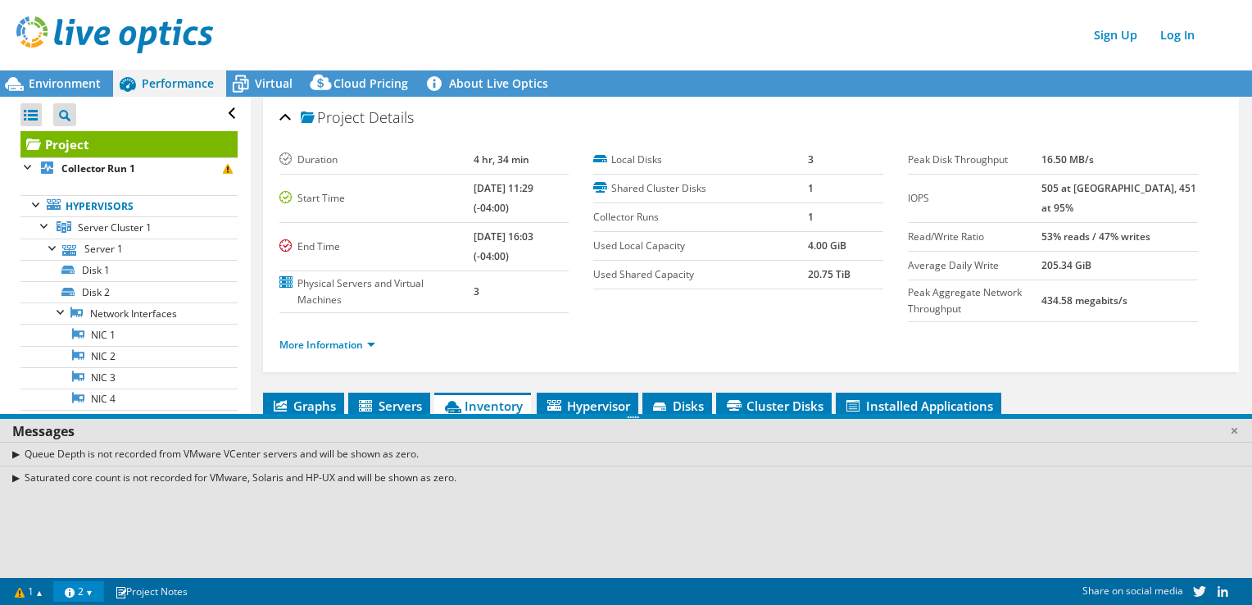
drag, startPoint x: 102, startPoint y: 584, endPoint x: 68, endPoint y: 587, distance: 33.7
click at [101, 584] on link "2" at bounding box center [78, 591] width 51 height 20
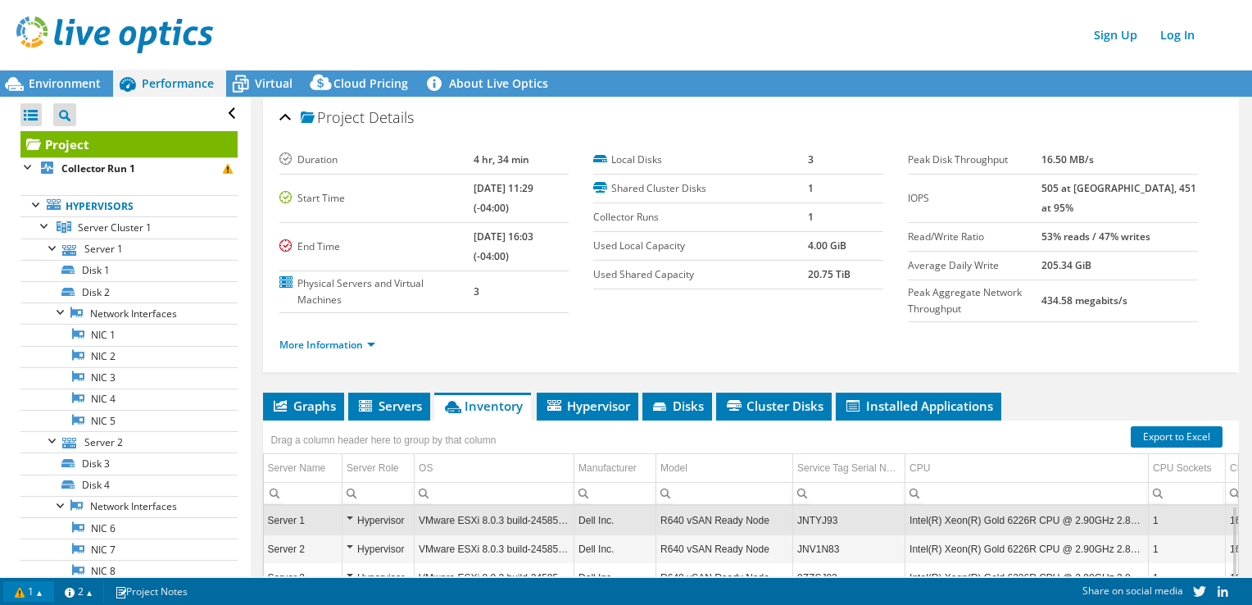
click at [48, 591] on link "1" at bounding box center [28, 591] width 51 height 20
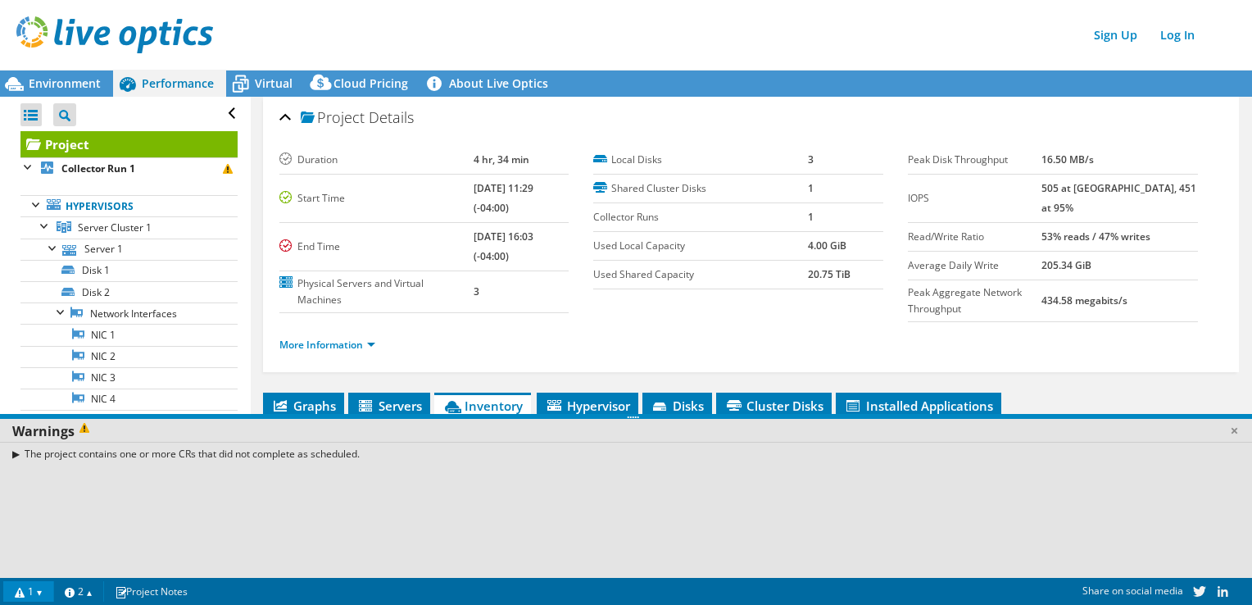
click at [48, 591] on link "1" at bounding box center [28, 591] width 51 height 20
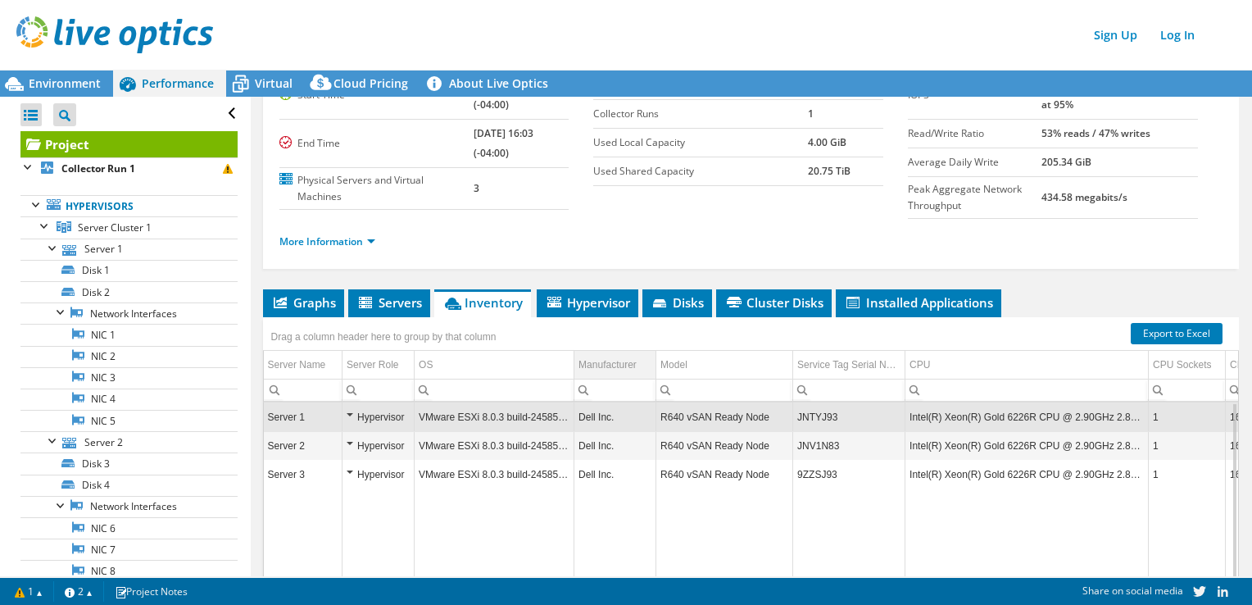
scroll to position [246, 0]
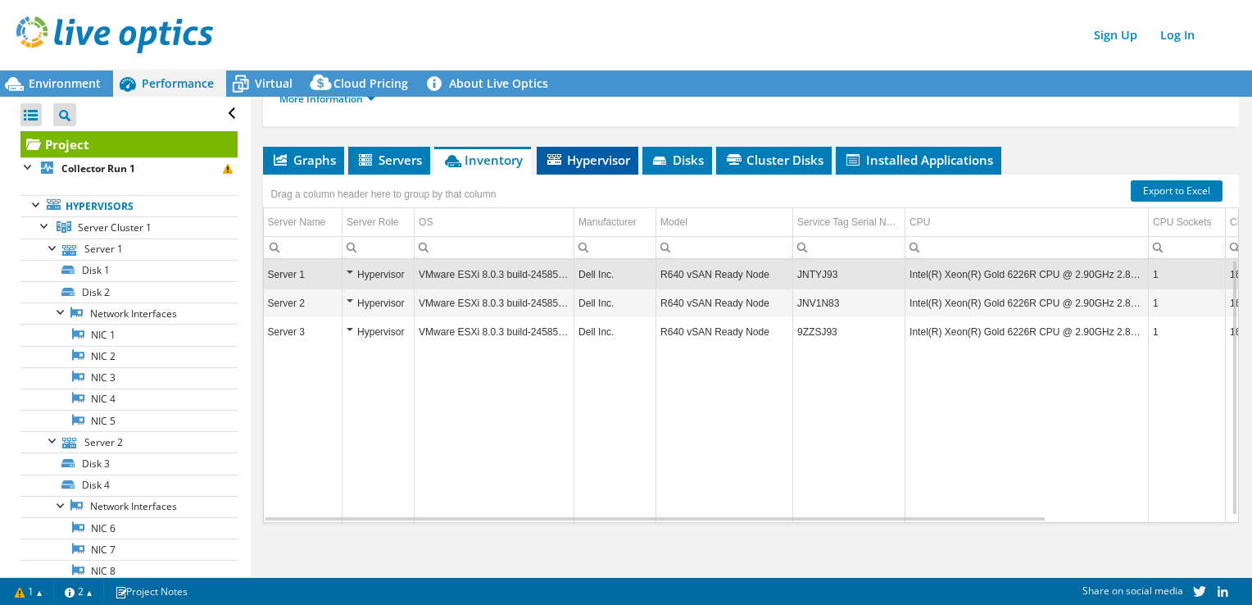
click at [604, 163] on span "Hypervisor" at bounding box center [587, 160] width 85 height 16
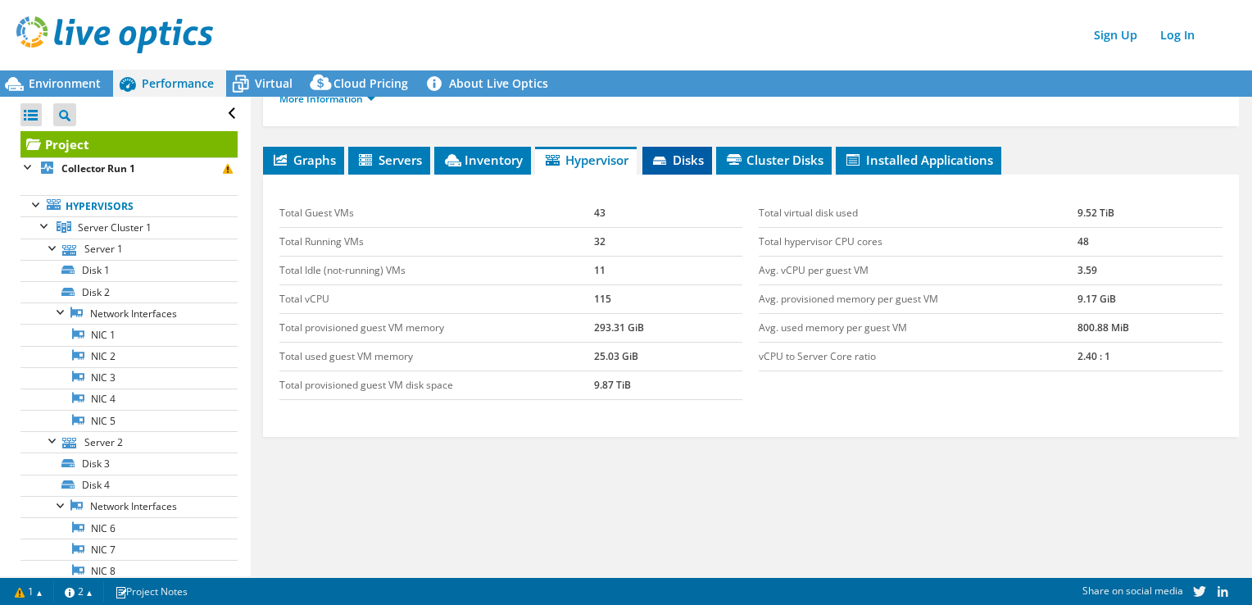
click at [689, 162] on span "Disks" at bounding box center [677, 160] width 53 height 16
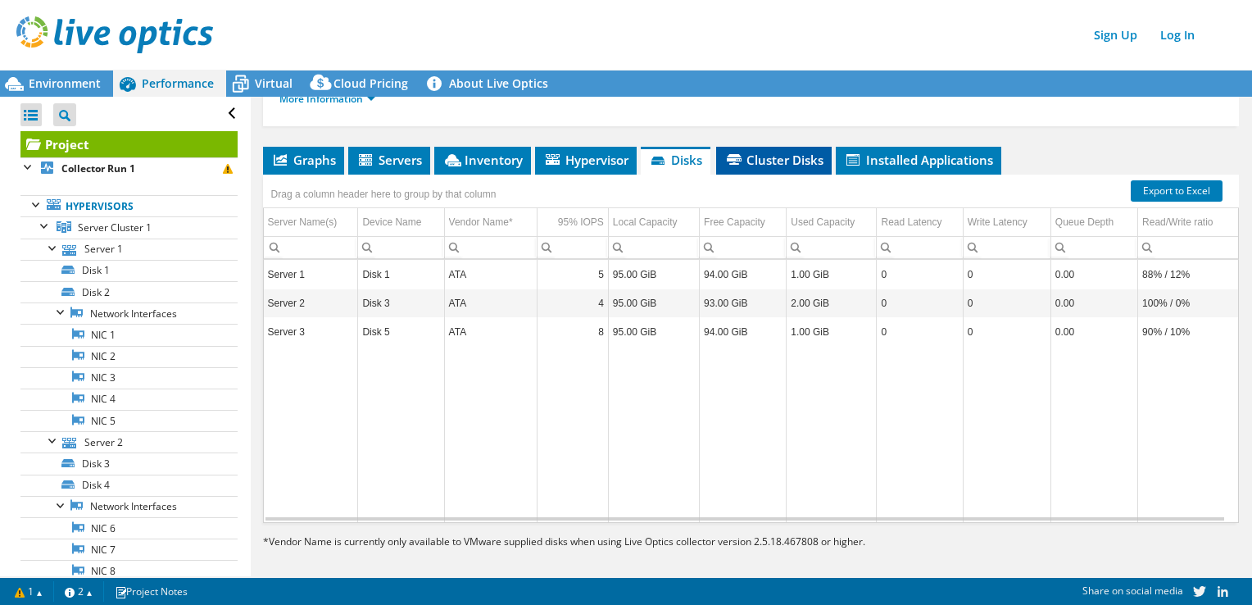
click at [783, 166] on li "Cluster Disks" at bounding box center [774, 161] width 116 height 28
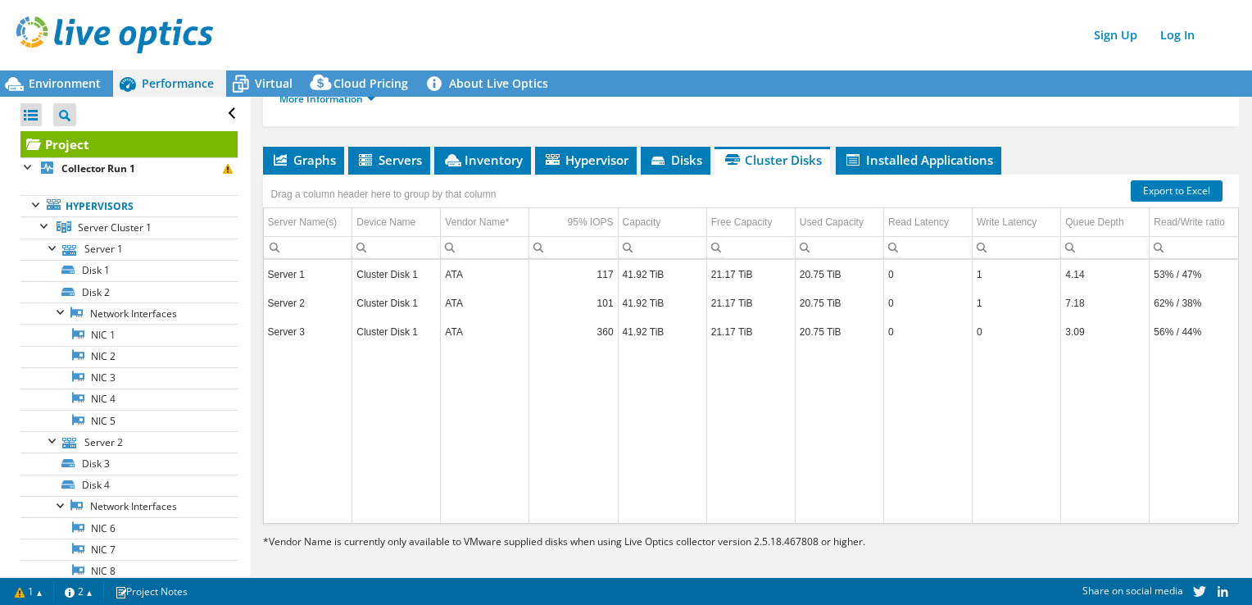
click at [319, 143] on div "Project Details Duration 4 hr, 34 min Start Time [DATE] 11:29 (-04:00) End Time…" at bounding box center [751, 218] width 1001 height 734
click at [322, 152] on span "Graphs" at bounding box center [303, 160] width 65 height 16
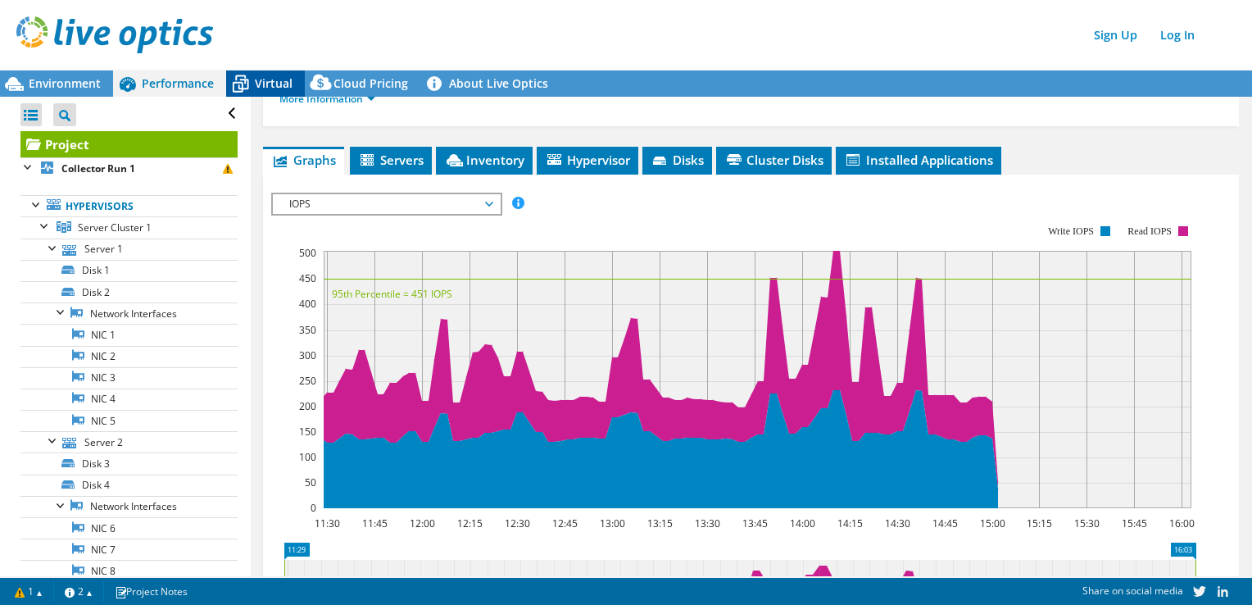
click at [284, 87] on span "Virtual" at bounding box center [274, 83] width 38 height 16
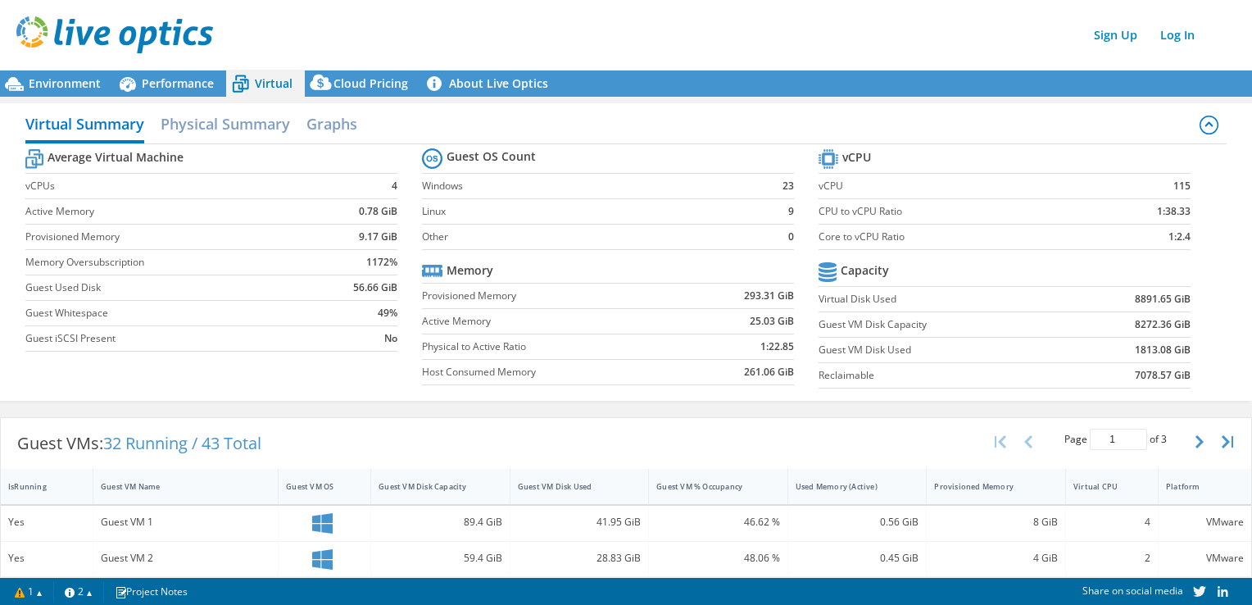
scroll to position [0, 0]
click at [217, 138] on h2 "Physical Summary" at bounding box center [225, 127] width 129 height 36
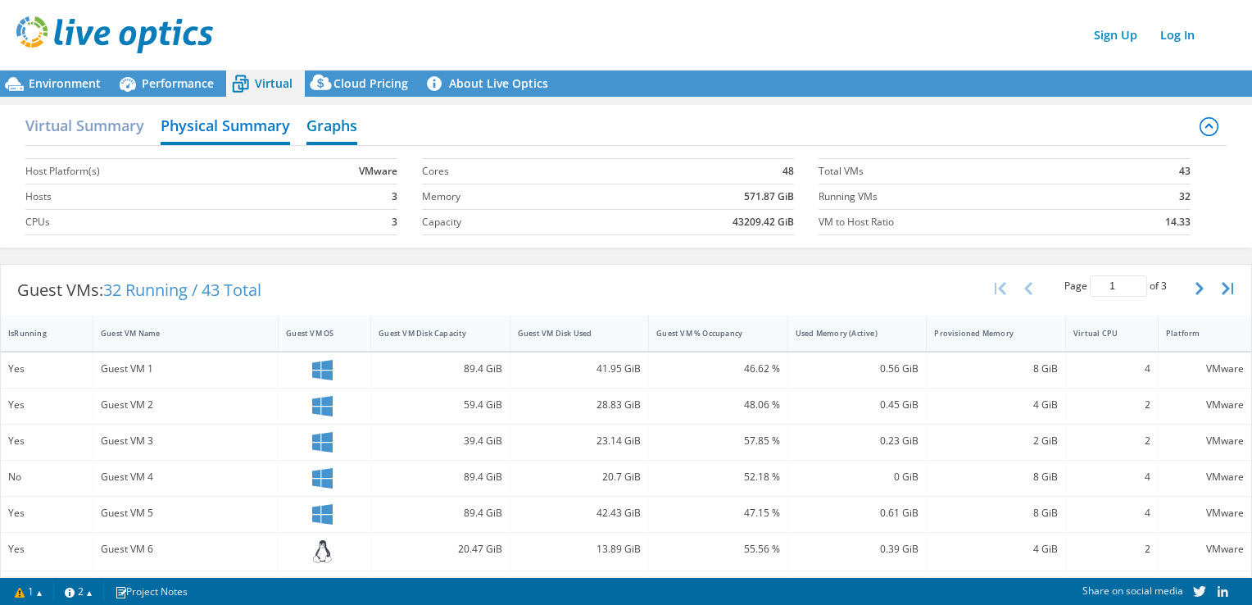
click at [333, 137] on h2 "Graphs" at bounding box center [331, 127] width 51 height 36
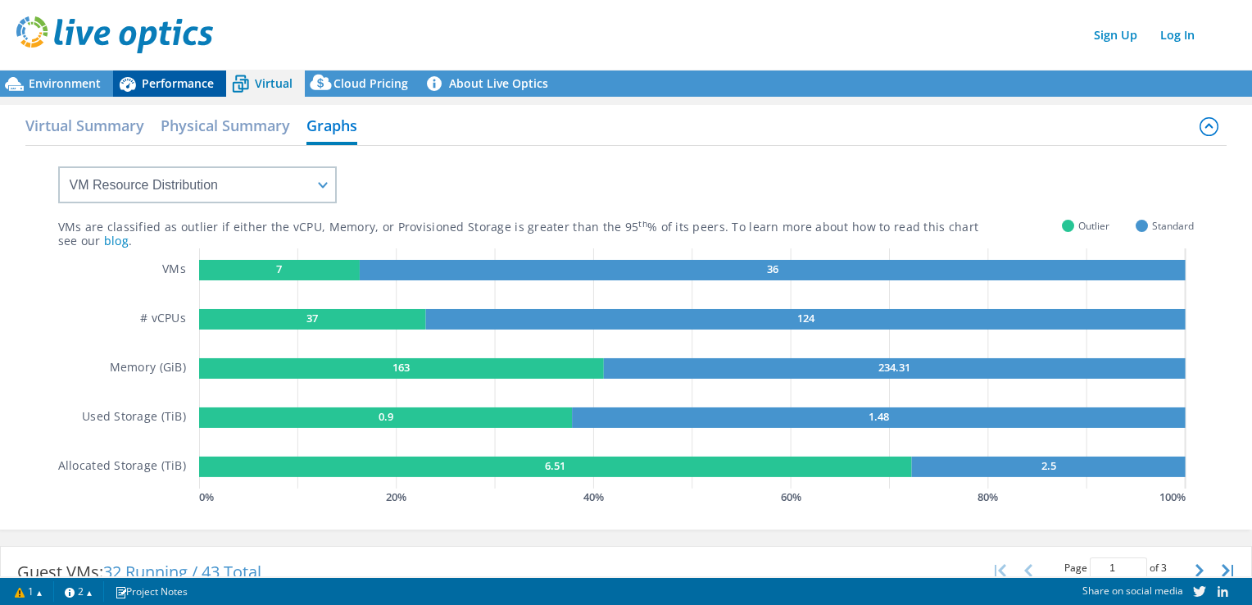
click at [116, 87] on icon at bounding box center [127, 84] width 29 height 29
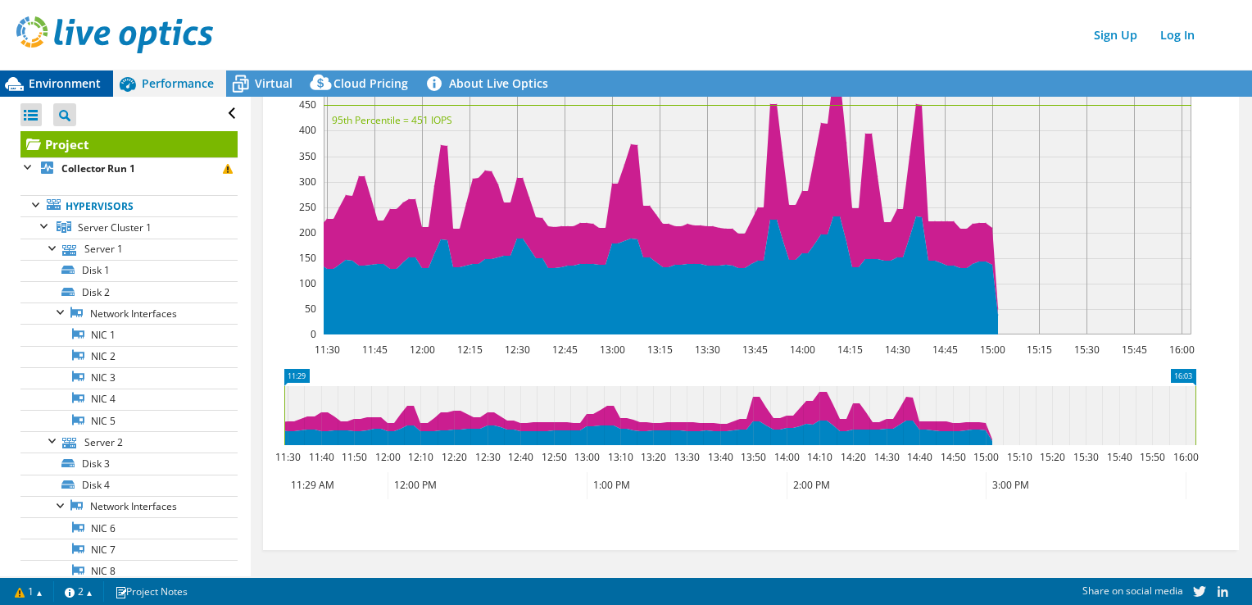
click at [74, 79] on span "Environment" at bounding box center [65, 83] width 72 height 16
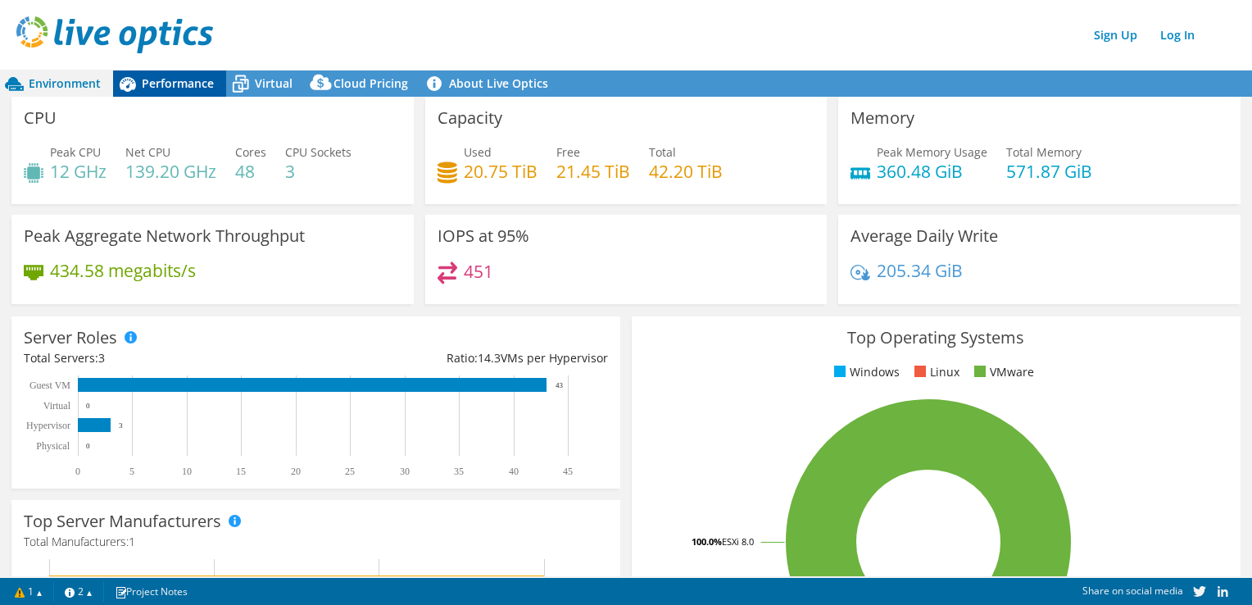
click at [159, 85] on span "Performance" at bounding box center [178, 83] width 72 height 16
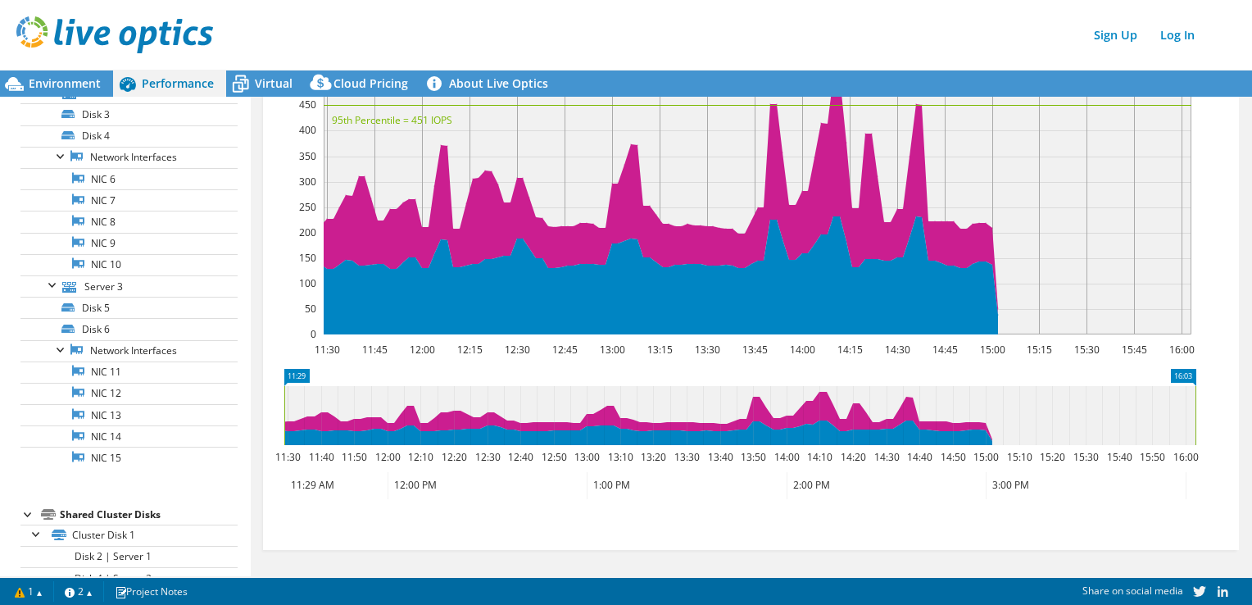
scroll to position [397, 0]
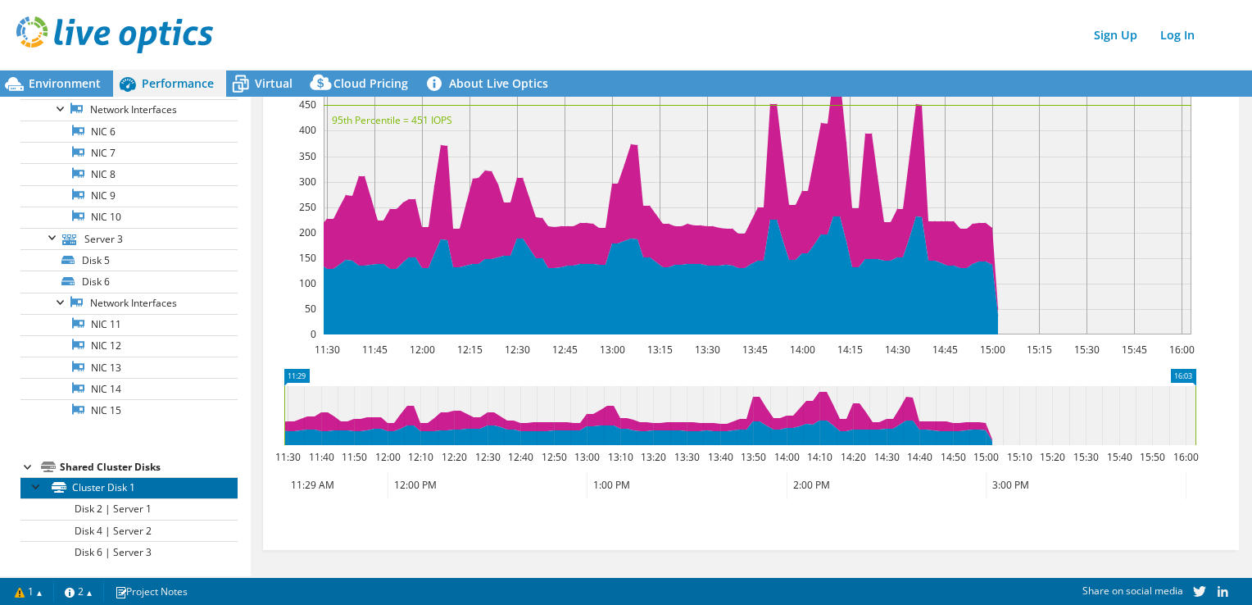
click at [122, 483] on link "Cluster Disk 1" at bounding box center [128, 487] width 217 height 21
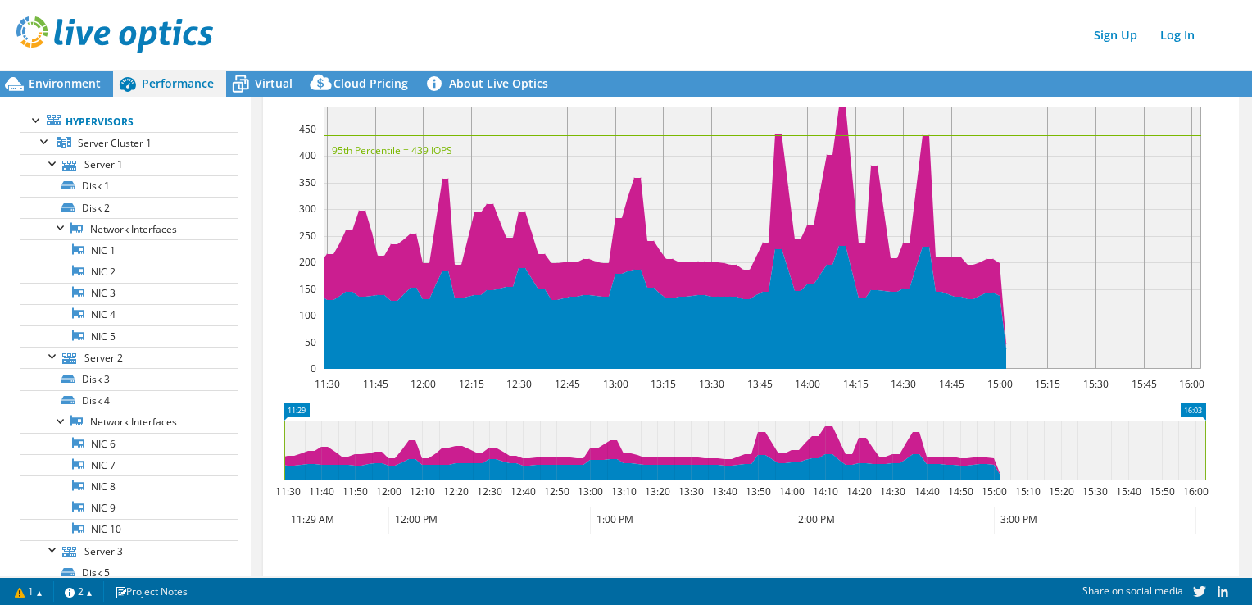
scroll to position [0, 0]
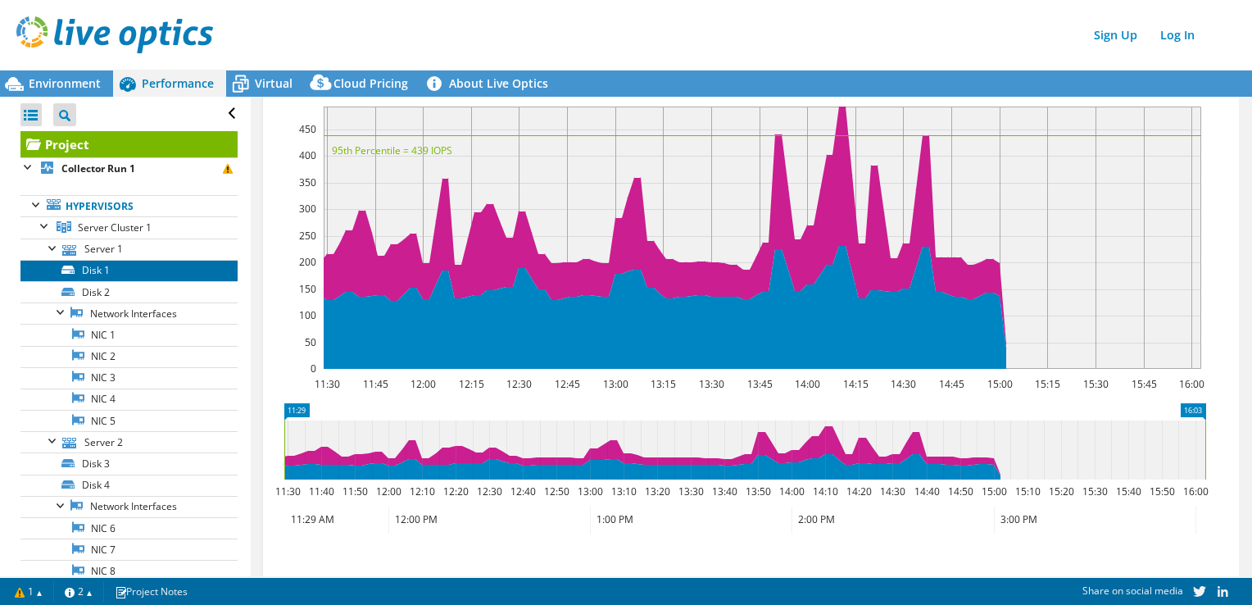
click at [111, 277] on link "Disk 1" at bounding box center [128, 270] width 217 height 21
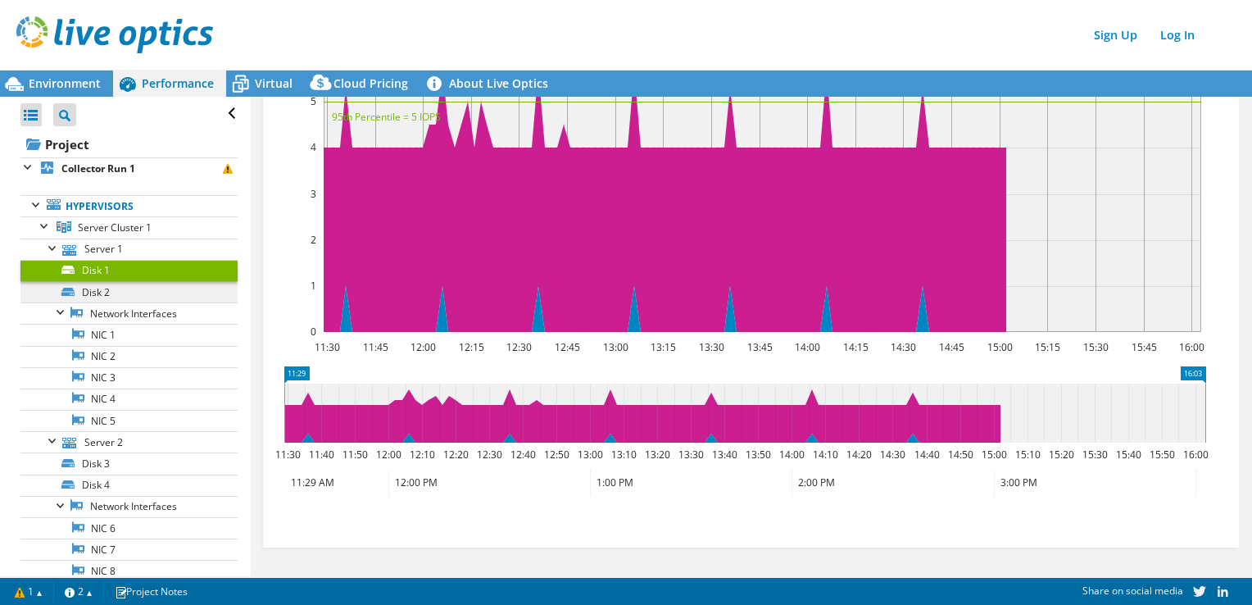
scroll to position [386, 0]
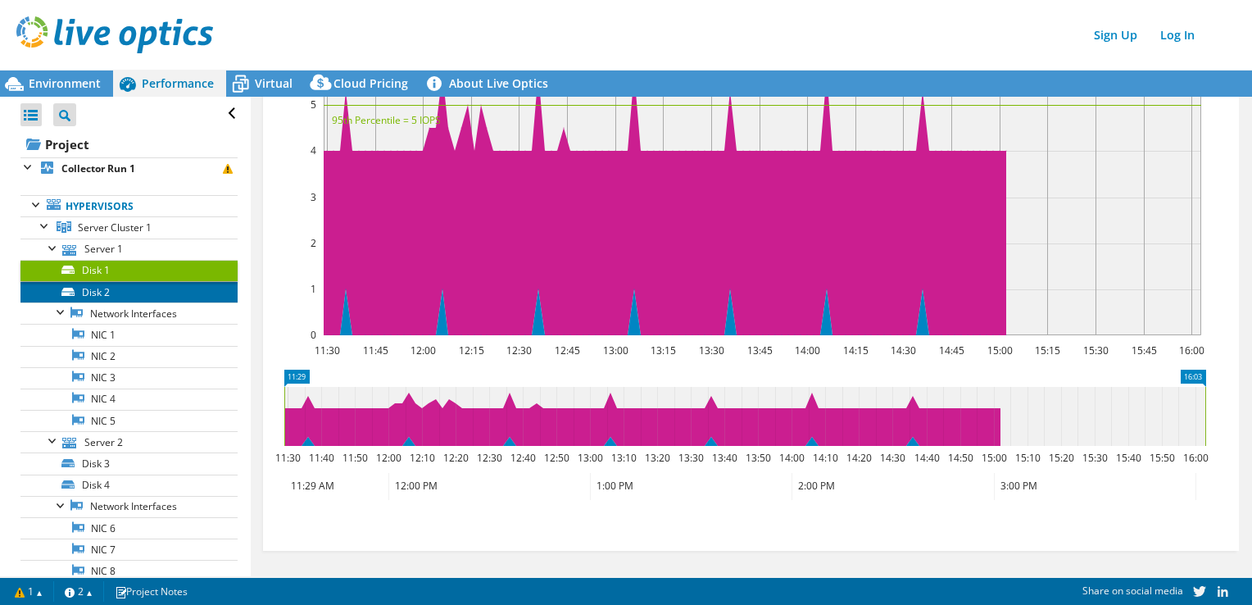
click at [111, 293] on link "Disk 2" at bounding box center [128, 291] width 217 height 21
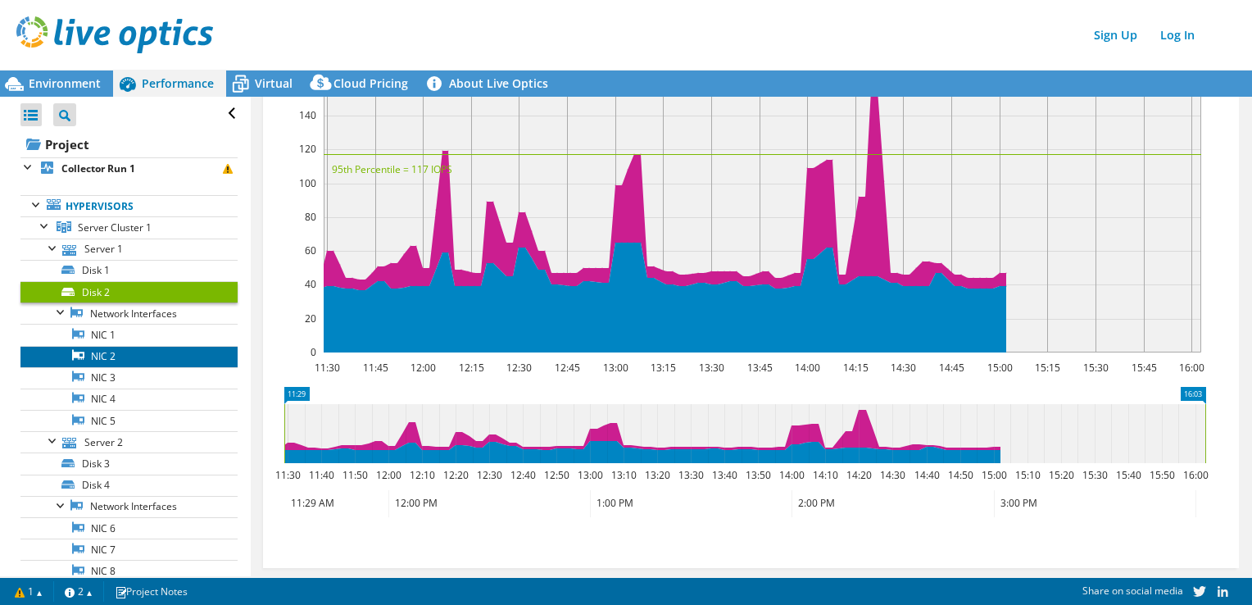
click at [114, 346] on link "NIC 2" at bounding box center [128, 356] width 217 height 21
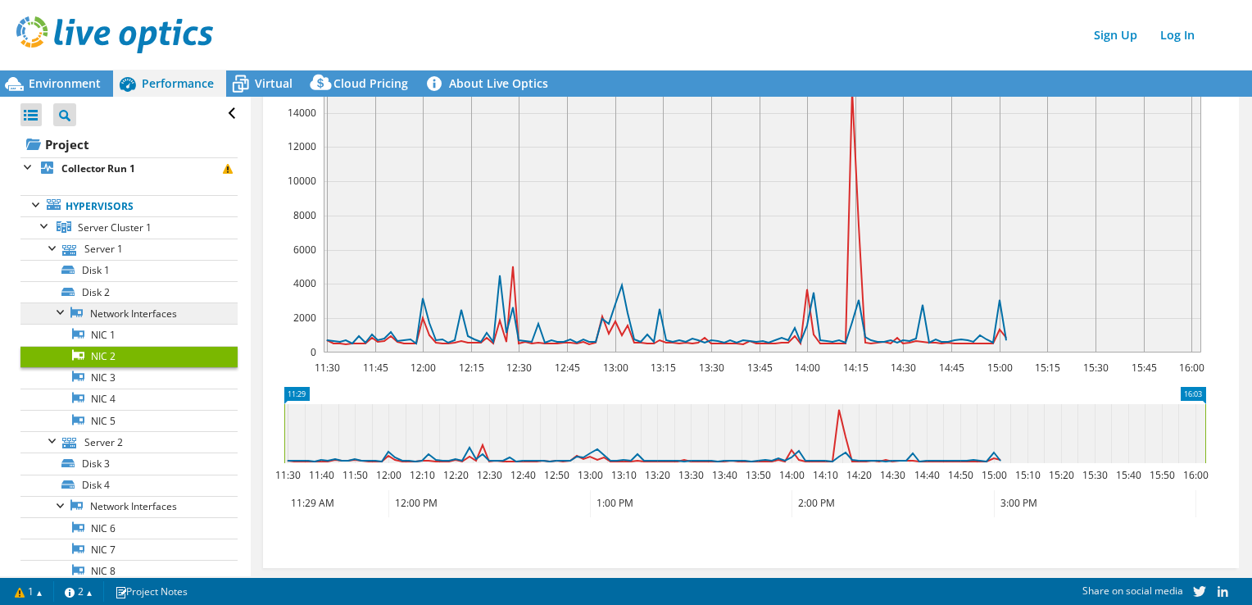
click at [129, 310] on link "Network Interfaces" at bounding box center [128, 312] width 217 height 21
click at [126, 202] on link "Hypervisors" at bounding box center [128, 205] width 217 height 21
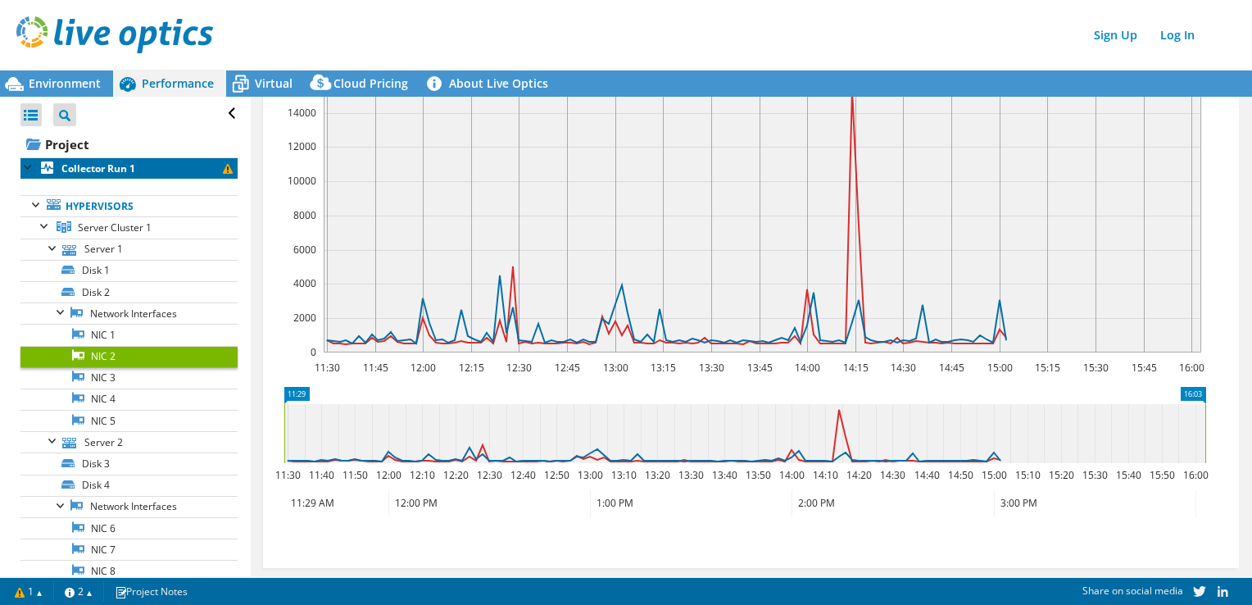
click at [116, 167] on b "Collector Run 1" at bounding box center [98, 168] width 74 height 14
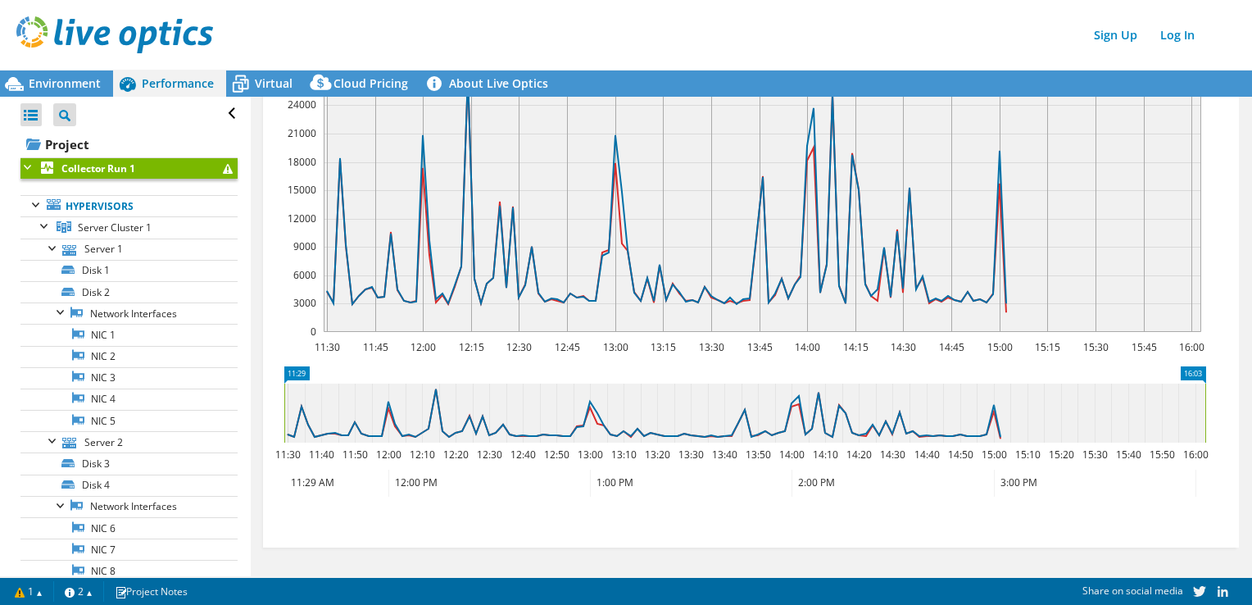
scroll to position [300, 0]
click at [89, 92] on div "Environment" at bounding box center [56, 83] width 113 height 26
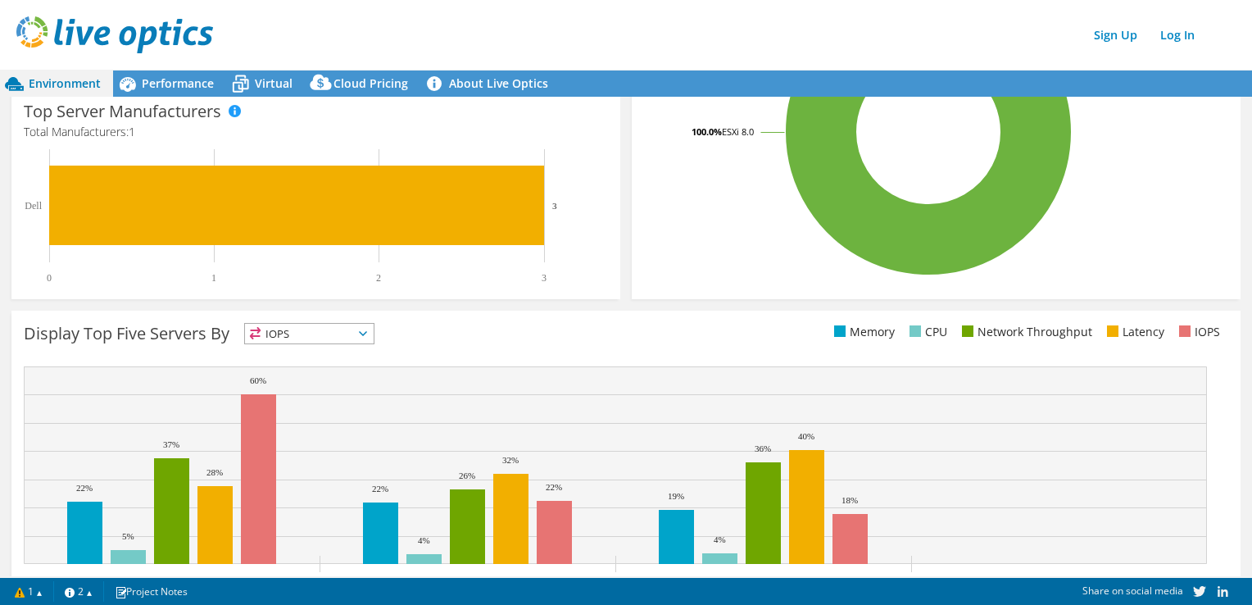
scroll to position [0, 0]
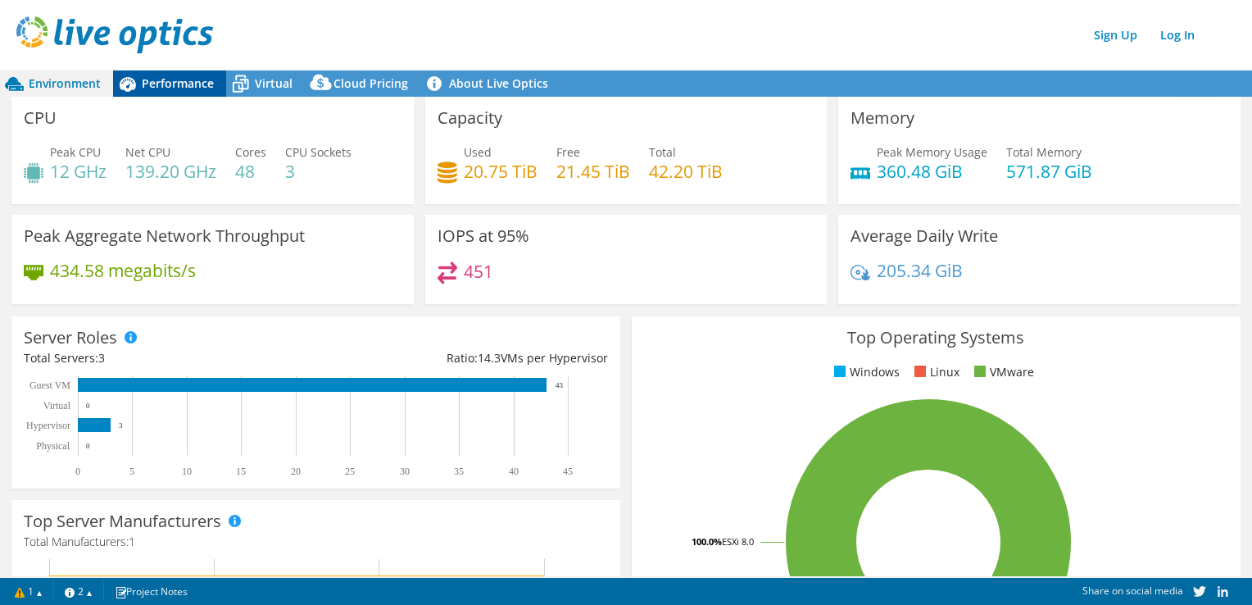
click at [161, 77] on span "Performance" at bounding box center [178, 83] width 72 height 16
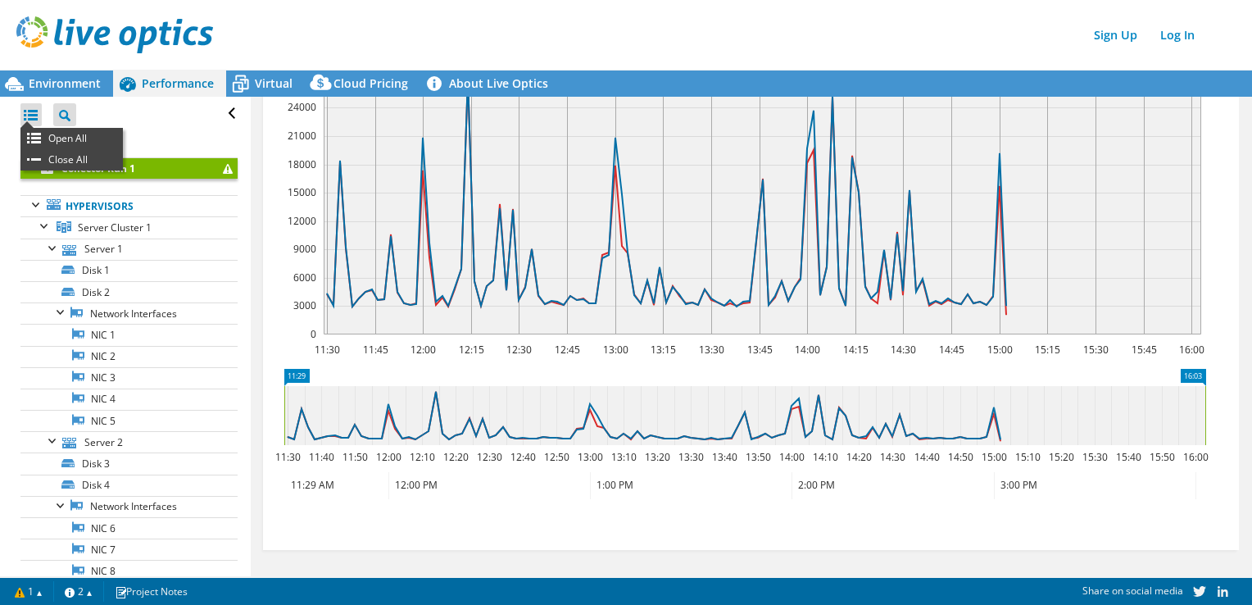
click at [29, 116] on div at bounding box center [30, 114] width 21 height 23
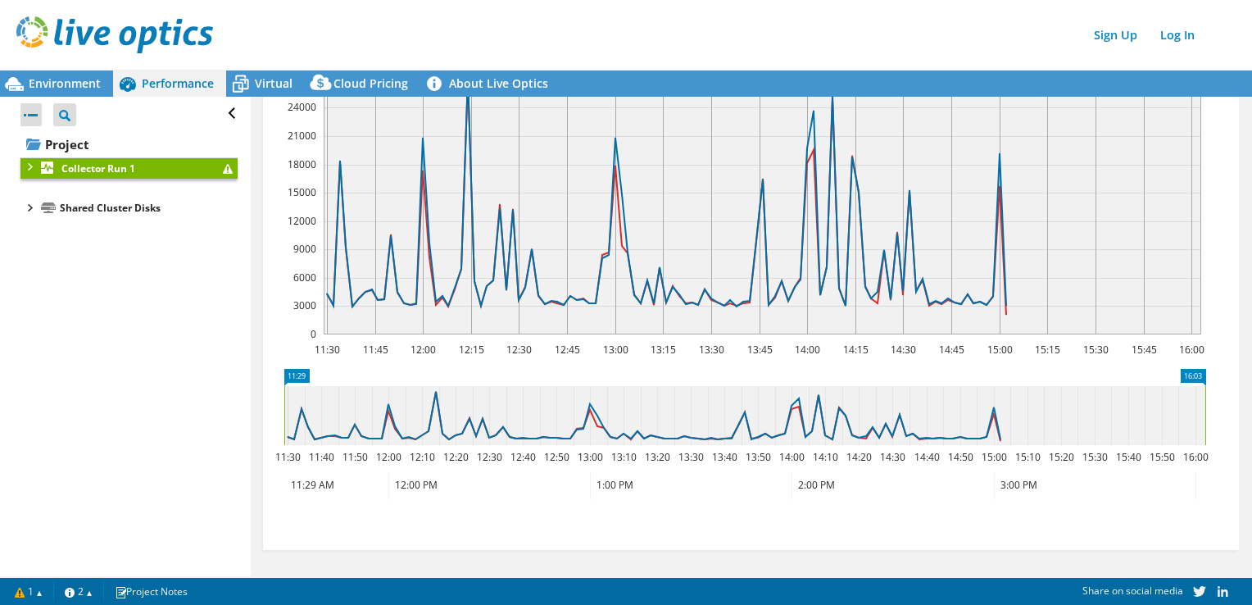
click at [29, 116] on div at bounding box center [30, 114] width 21 height 23
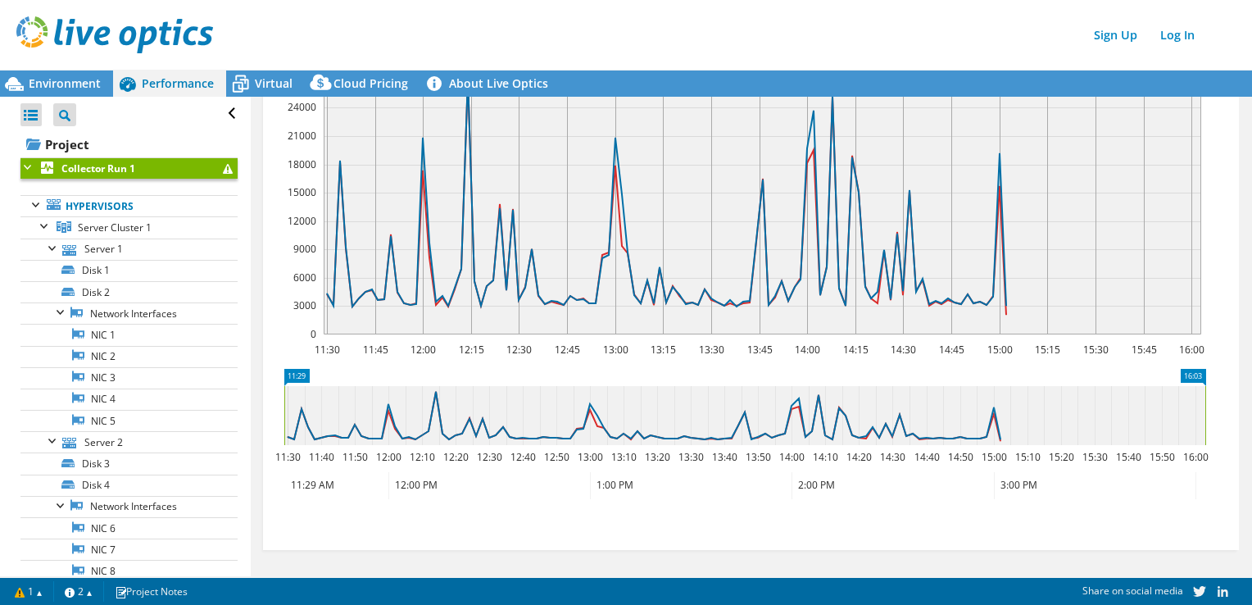
click at [167, 84] on span "Performance" at bounding box center [178, 83] width 72 height 16
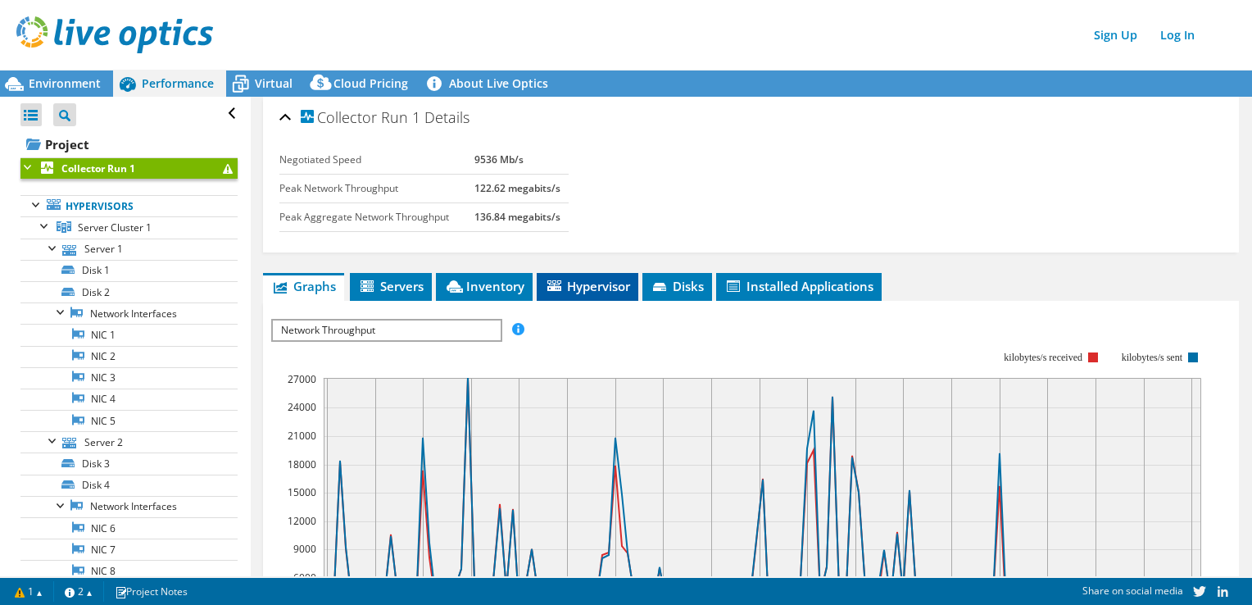
click at [606, 290] on span "Hypervisor" at bounding box center [587, 286] width 85 height 16
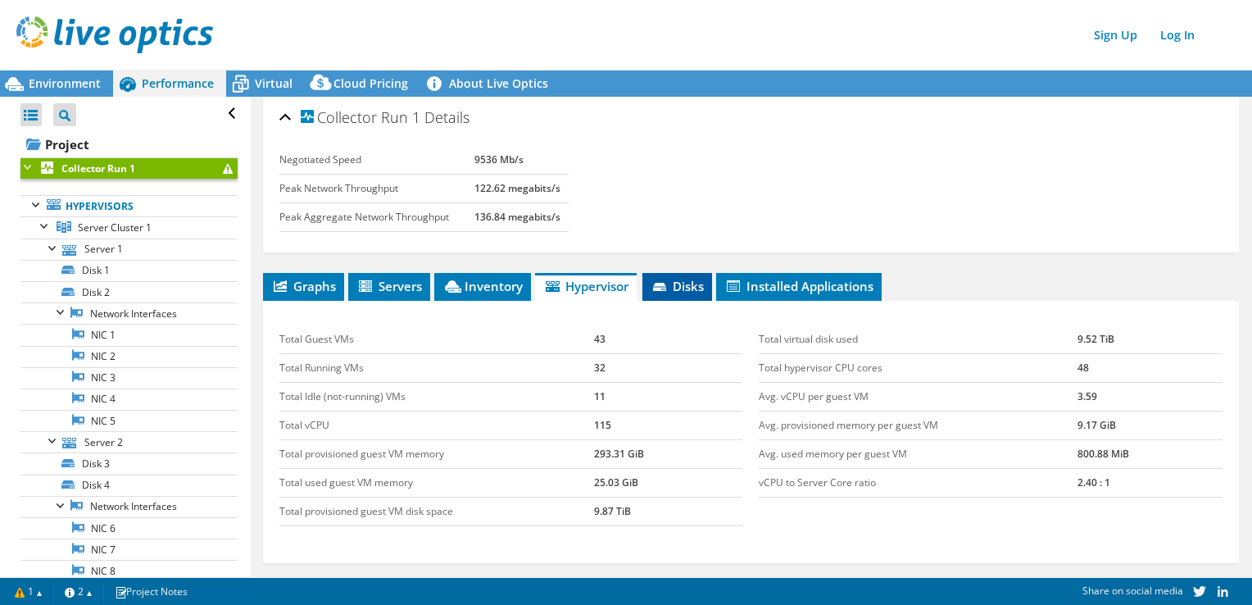
click at [688, 285] on span "Disks" at bounding box center [677, 286] width 53 height 16
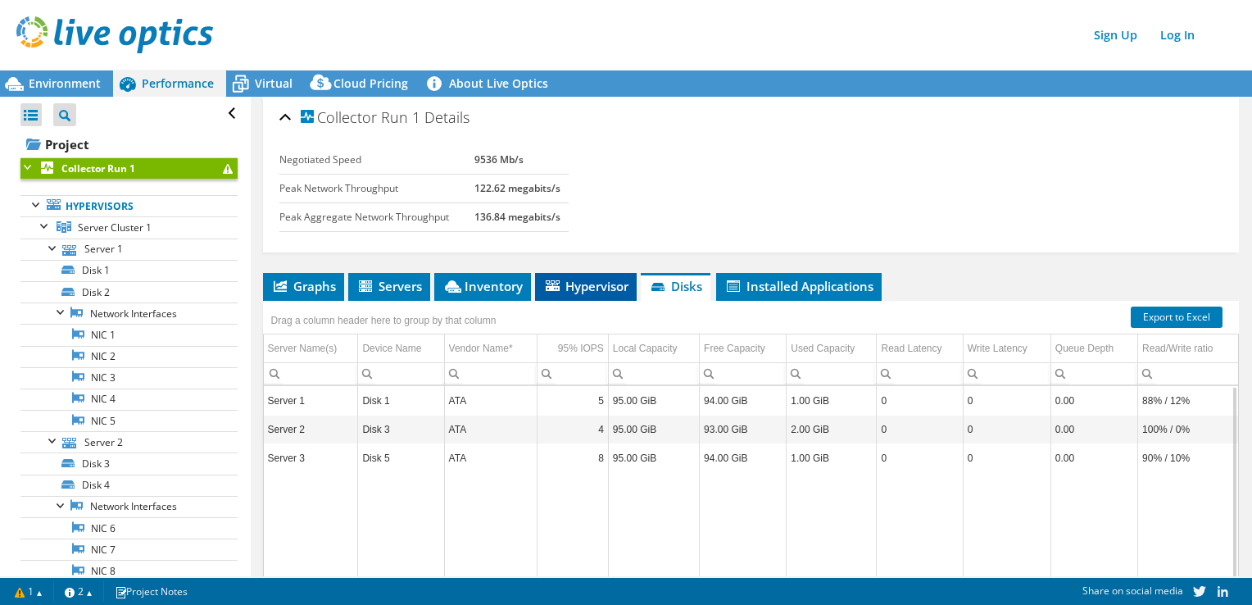
click at [609, 284] on span "Hypervisor" at bounding box center [585, 286] width 85 height 16
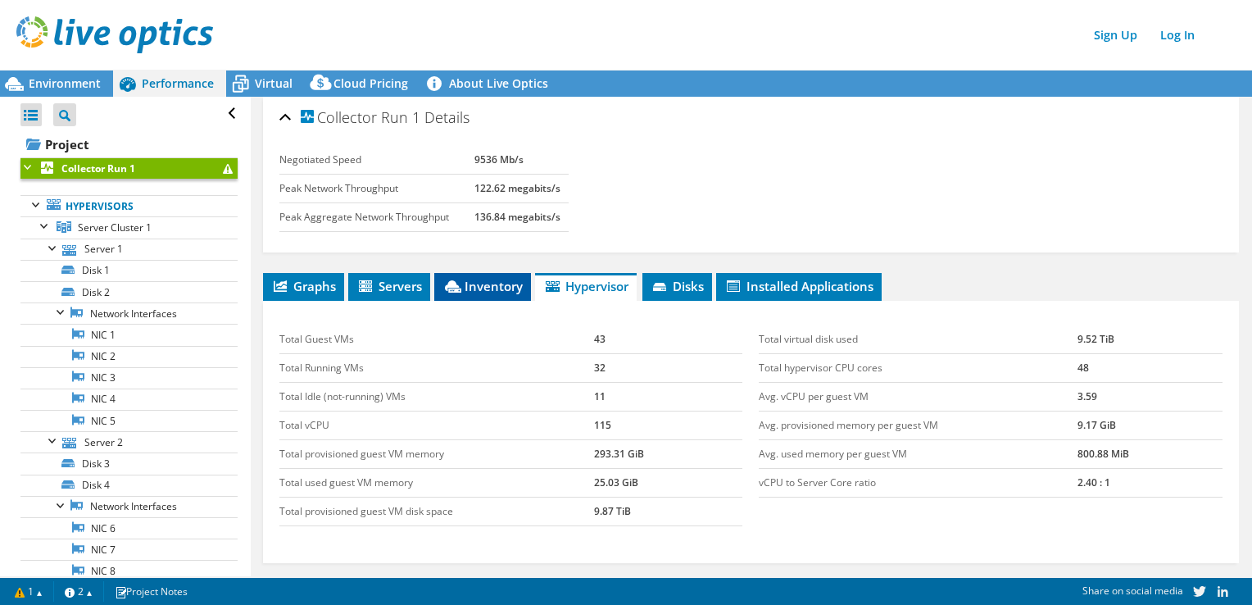
click at [488, 280] on span "Inventory" at bounding box center [483, 286] width 80 height 16
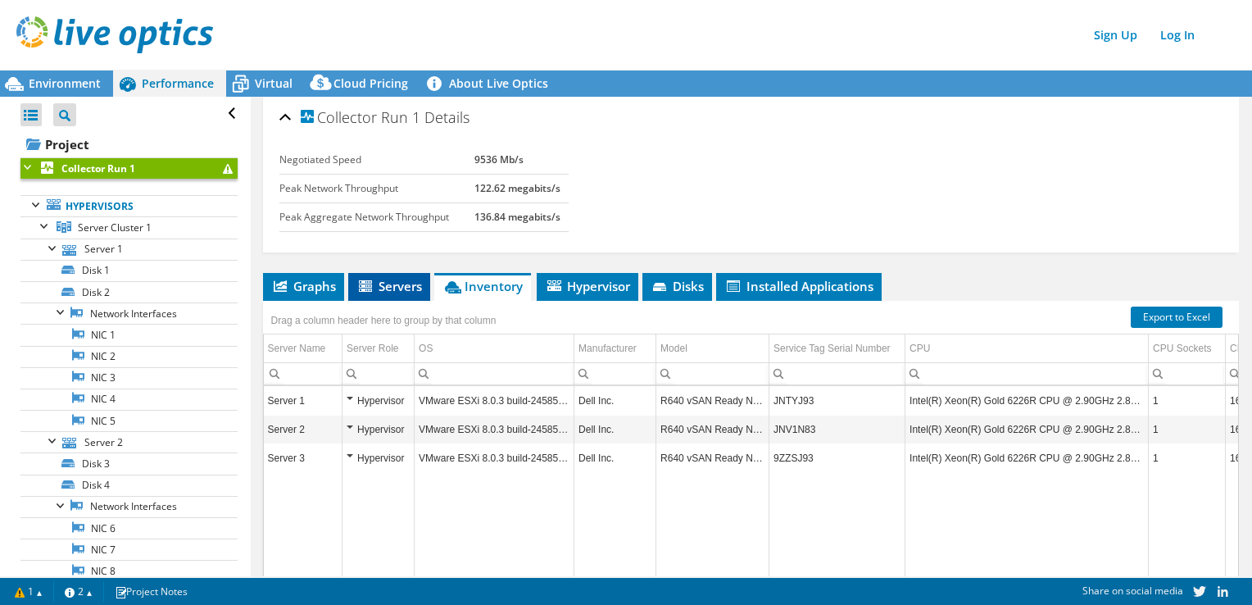
click at [391, 284] on span "Servers" at bounding box center [389, 286] width 66 height 16
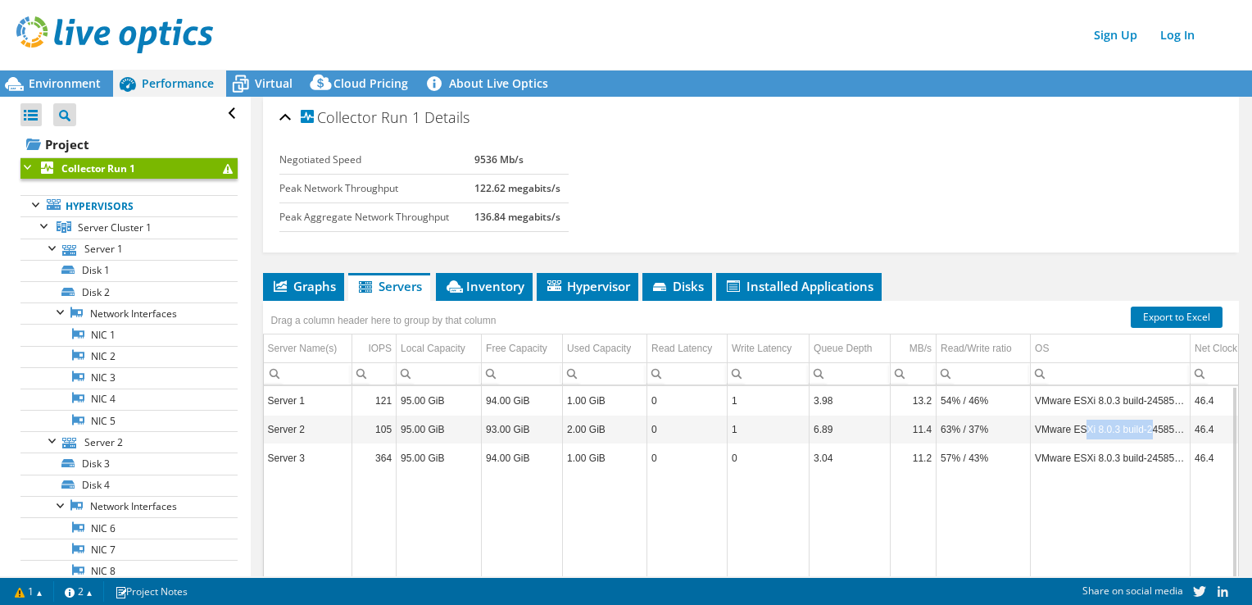
drag, startPoint x: 1085, startPoint y: 428, endPoint x: 1147, endPoint y: 412, distance: 64.2
click at [1147, 415] on td "VMware ESXi 8.0.3 build-24585383" at bounding box center [1111, 429] width 160 height 29
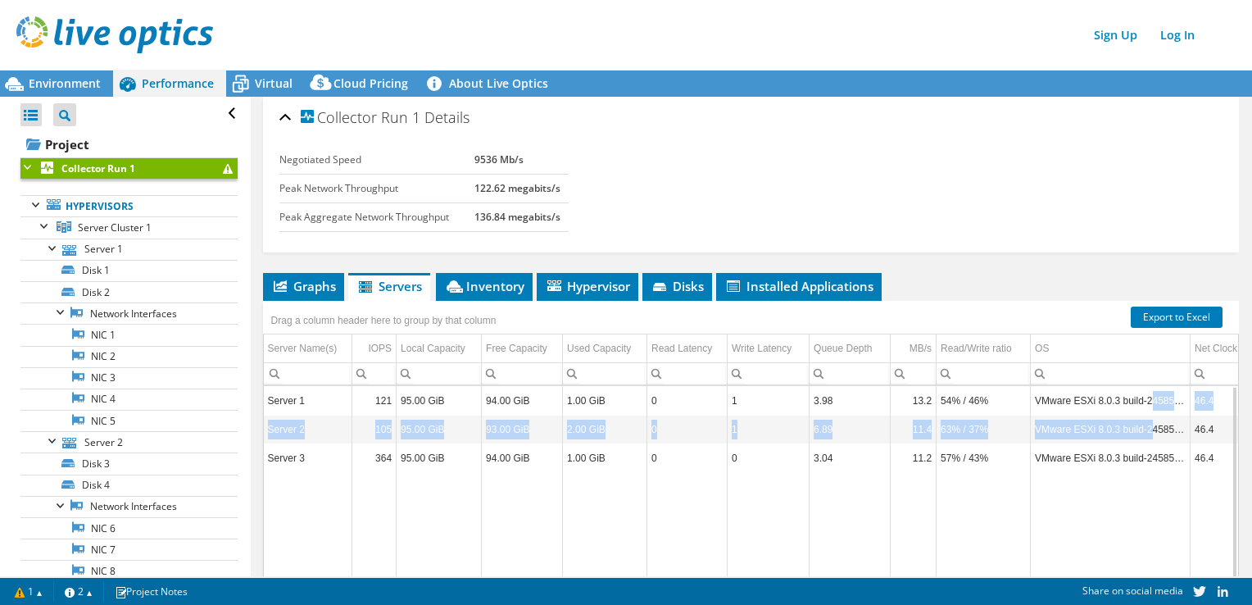
click at [1147, 412] on tbody "Server 1 121 95.00 GiB 94.00 GiB 1.00 GiB 0 1 3.98 13.2 54% / 46% VMware ESXi 8…" at bounding box center [1040, 518] width 1552 height 262
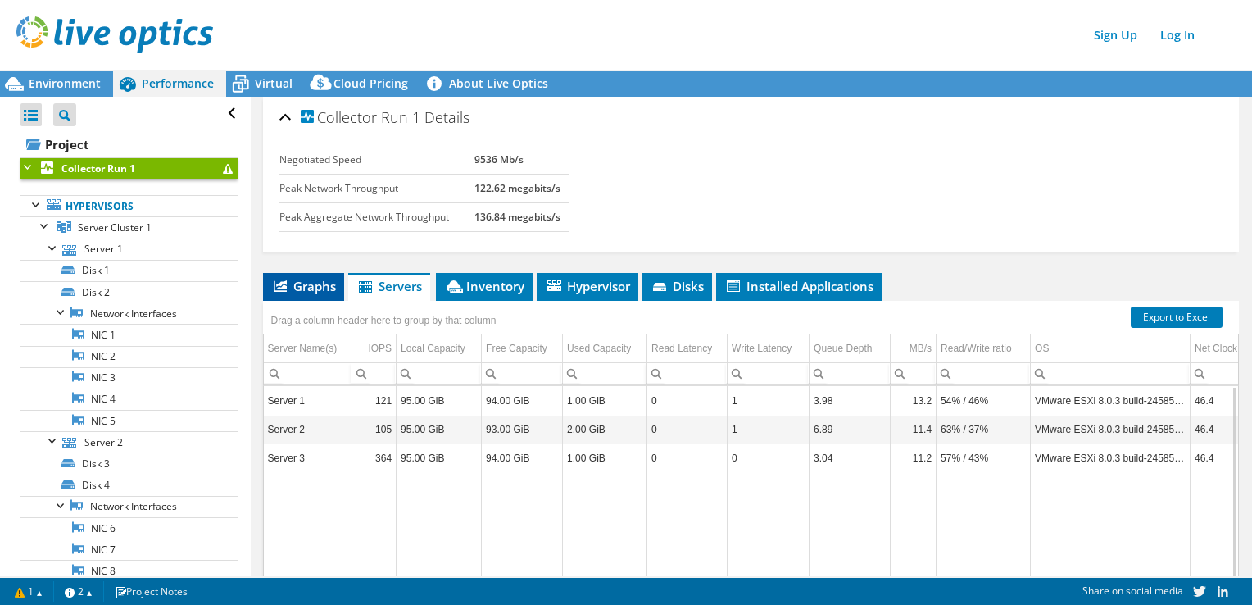
click at [328, 287] on span "Graphs" at bounding box center [303, 286] width 65 height 16
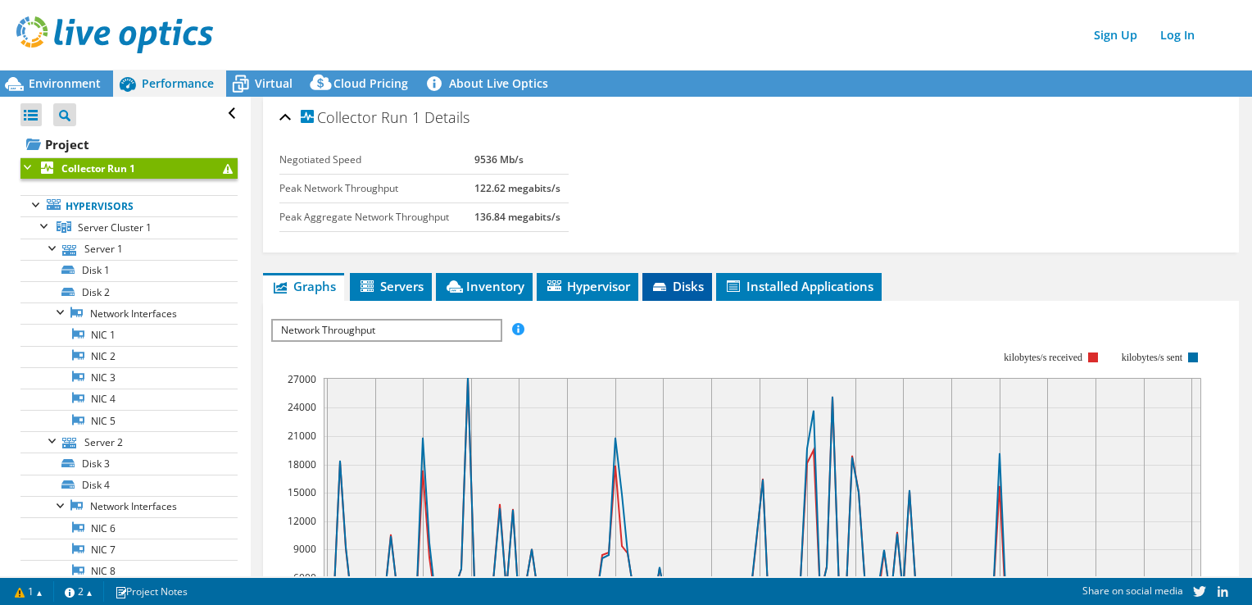
click at [701, 292] on span "Disks" at bounding box center [677, 286] width 53 height 16
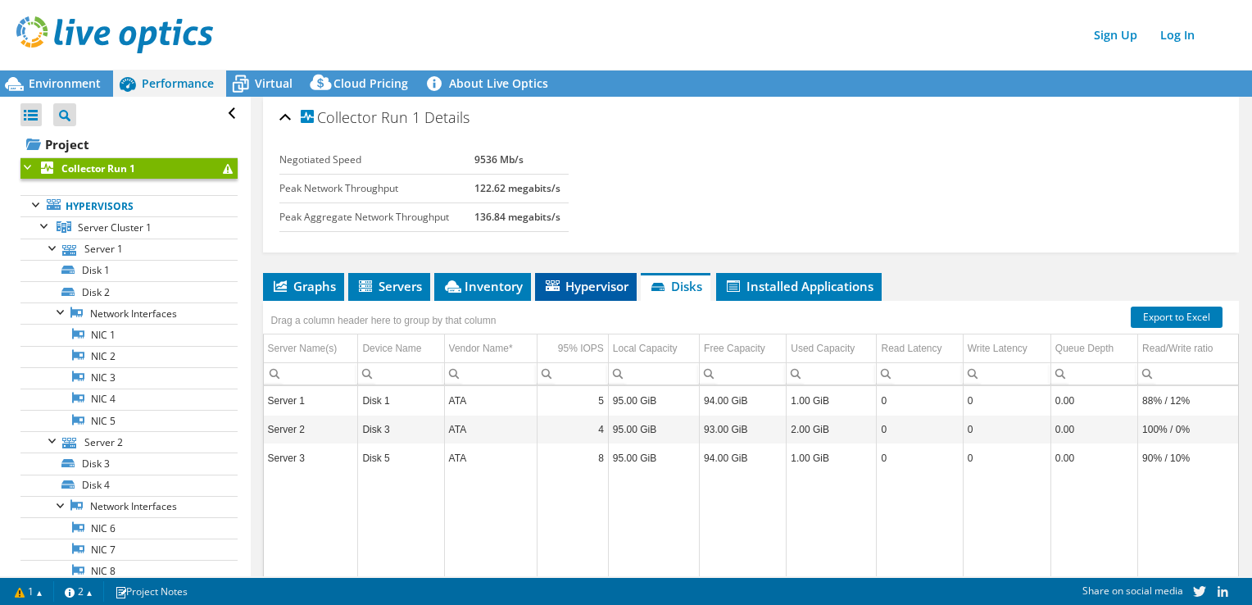
click at [583, 279] on span "Hypervisor" at bounding box center [585, 286] width 85 height 16
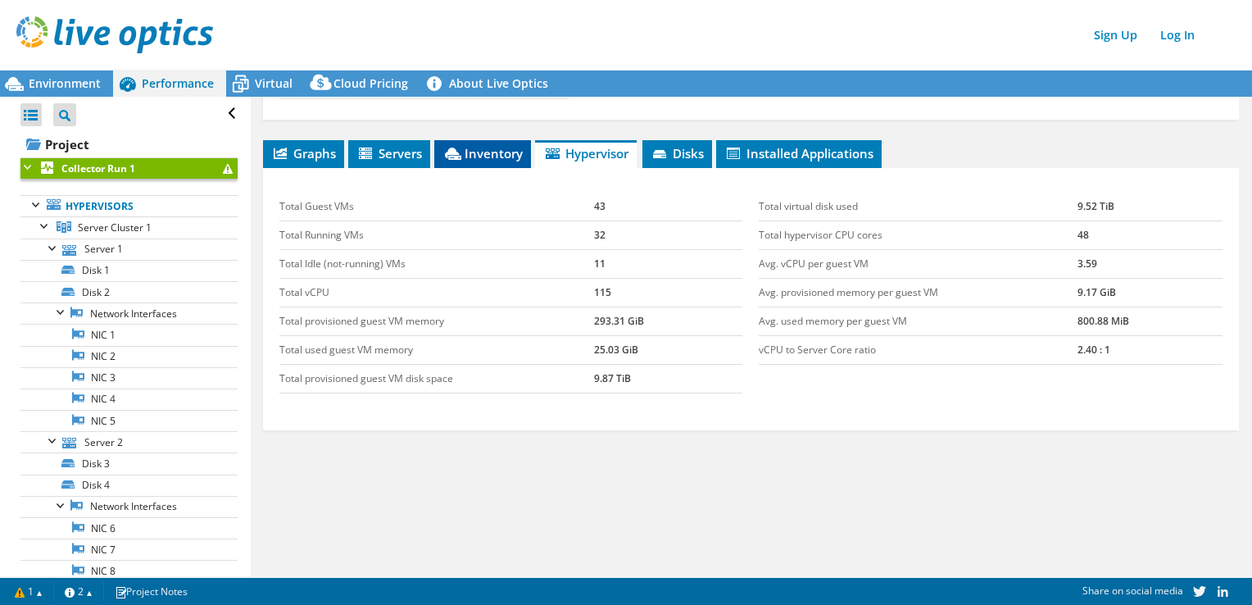
scroll to position [52, 0]
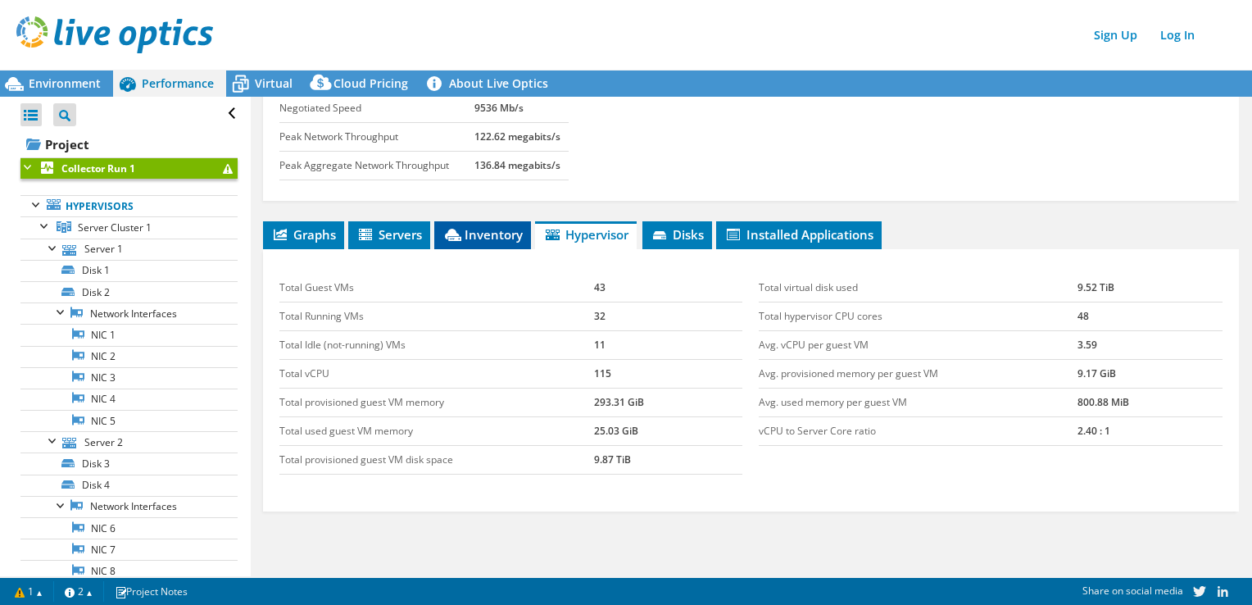
click at [518, 228] on span "Inventory" at bounding box center [483, 234] width 80 height 16
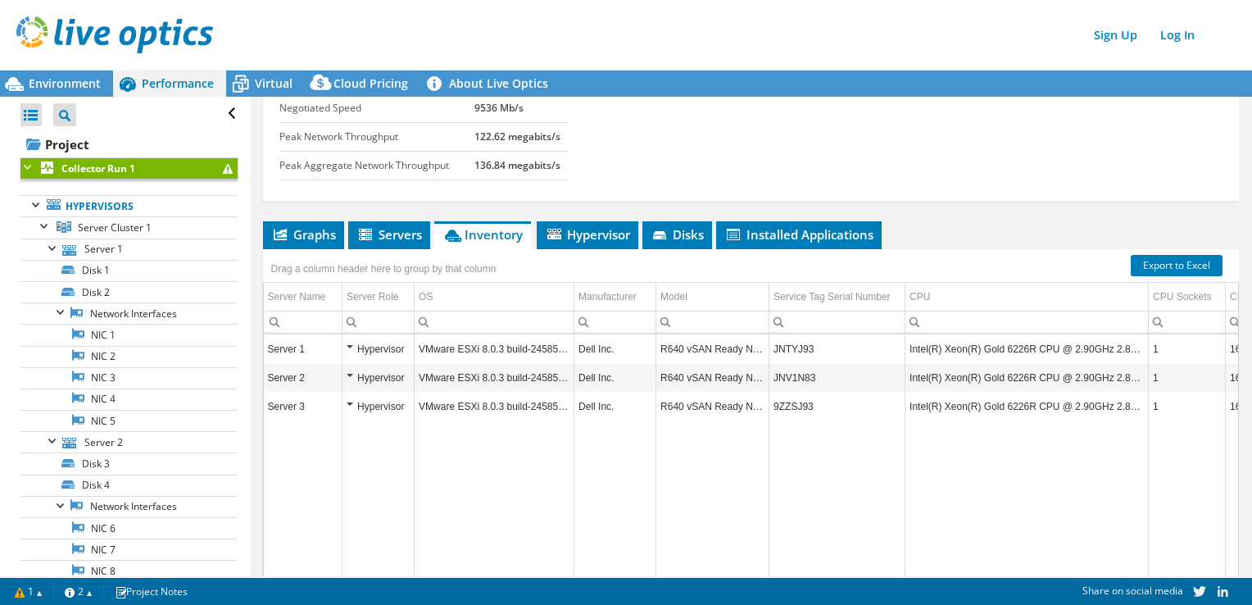
click at [435, 234] on li "Inventory" at bounding box center [482, 235] width 97 height 28
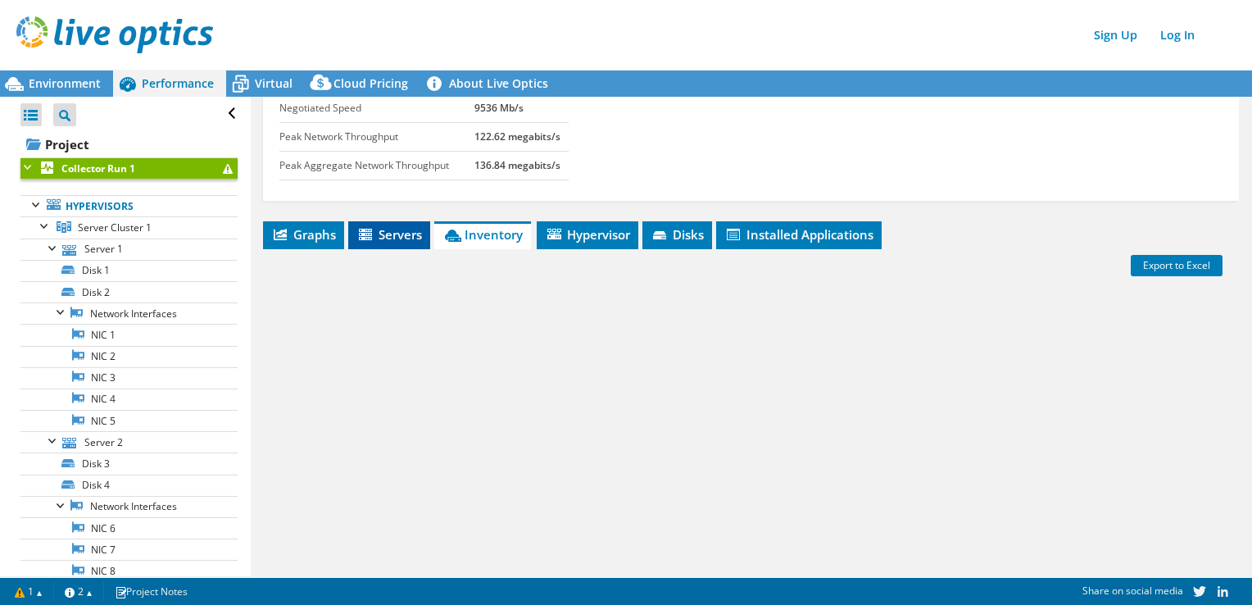
click at [415, 234] on span "Servers" at bounding box center [389, 234] width 66 height 16
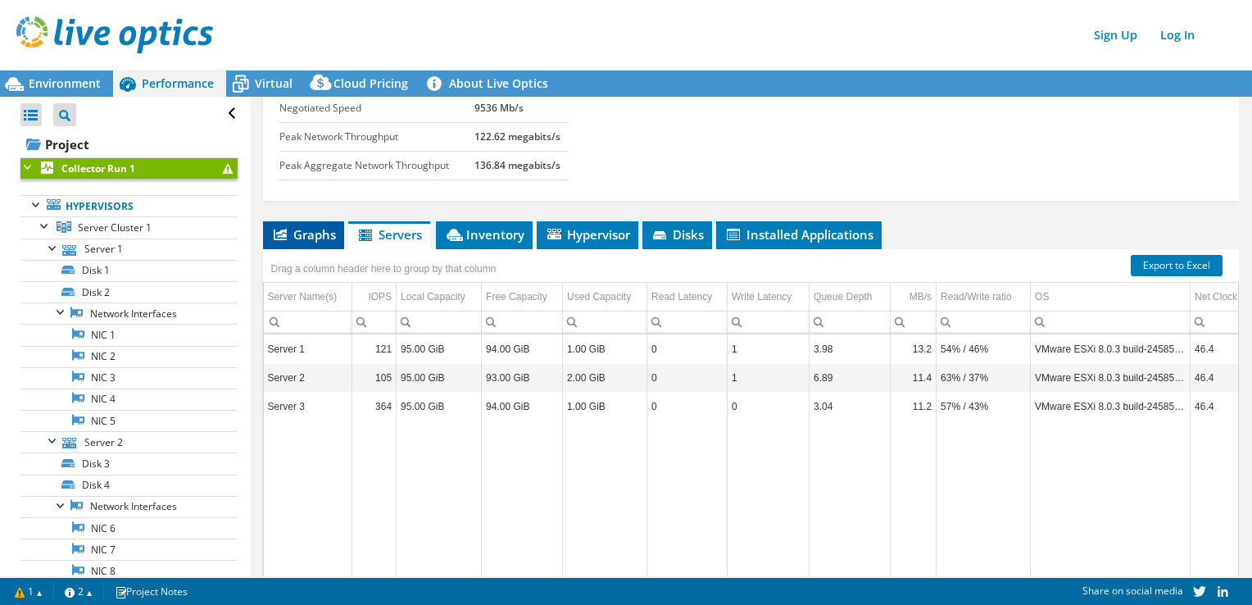
click at [284, 235] on icon at bounding box center [280, 234] width 13 height 11
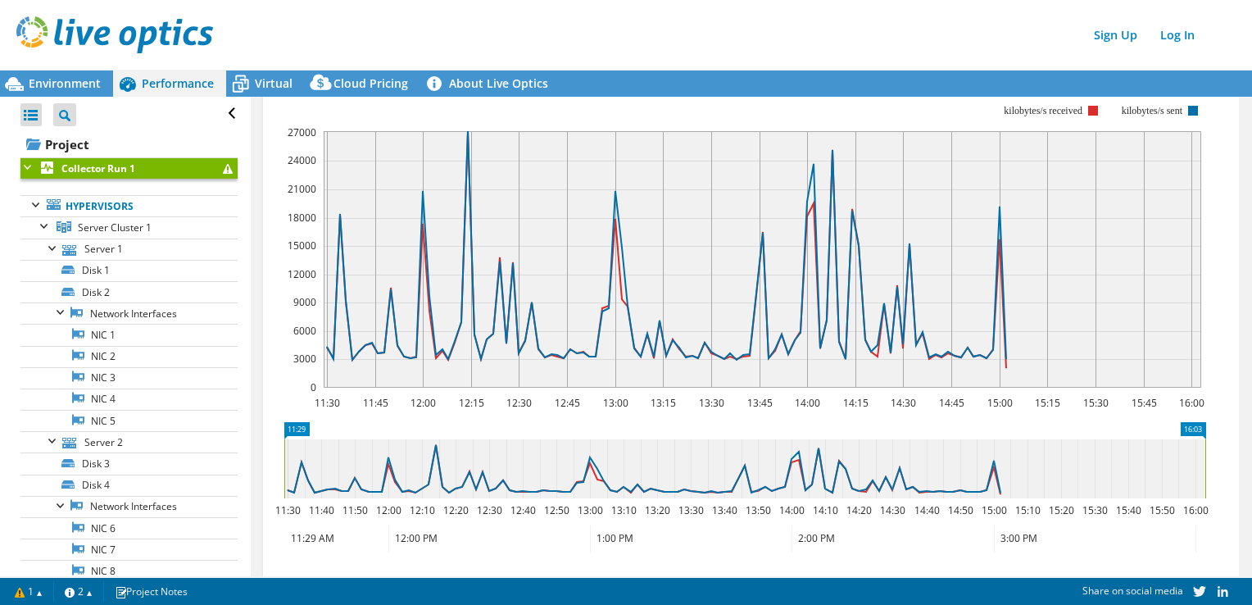
scroll to position [300, 0]
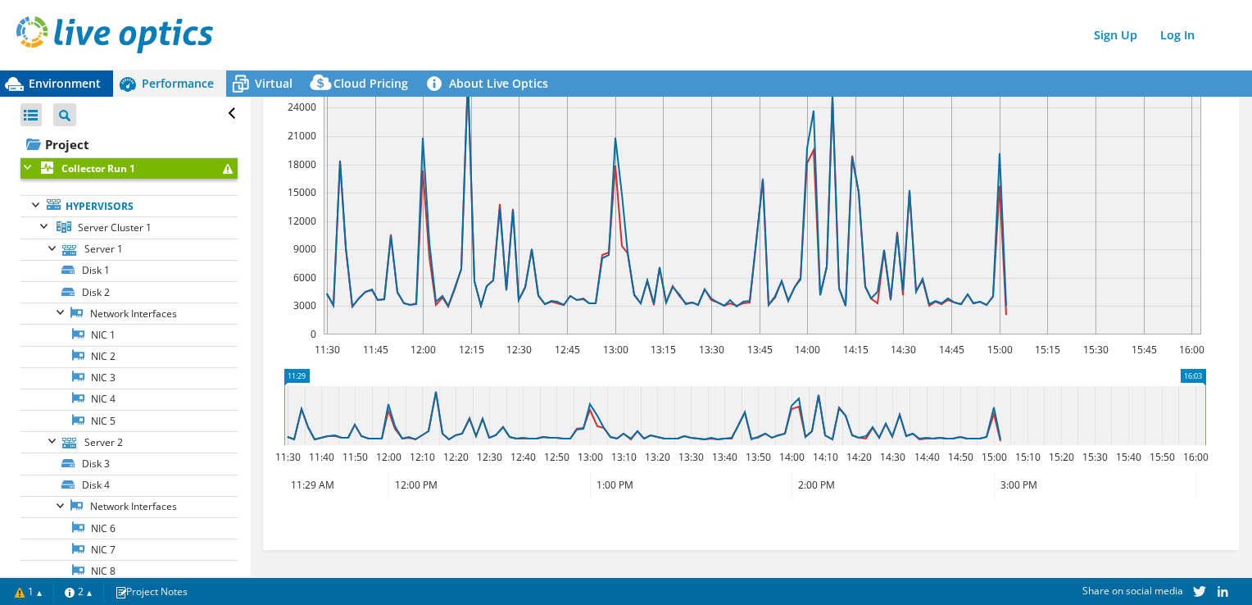
click at [71, 83] on span "Environment" at bounding box center [65, 83] width 72 height 16
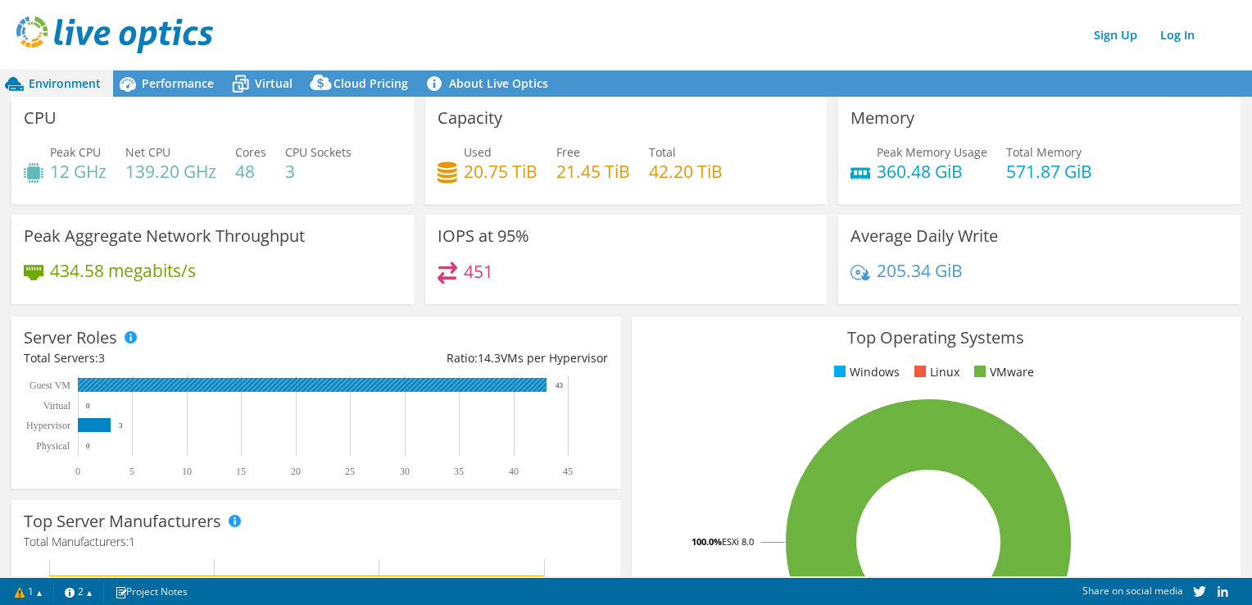
click at [213, 385] on rect at bounding box center [312, 385] width 469 height 14
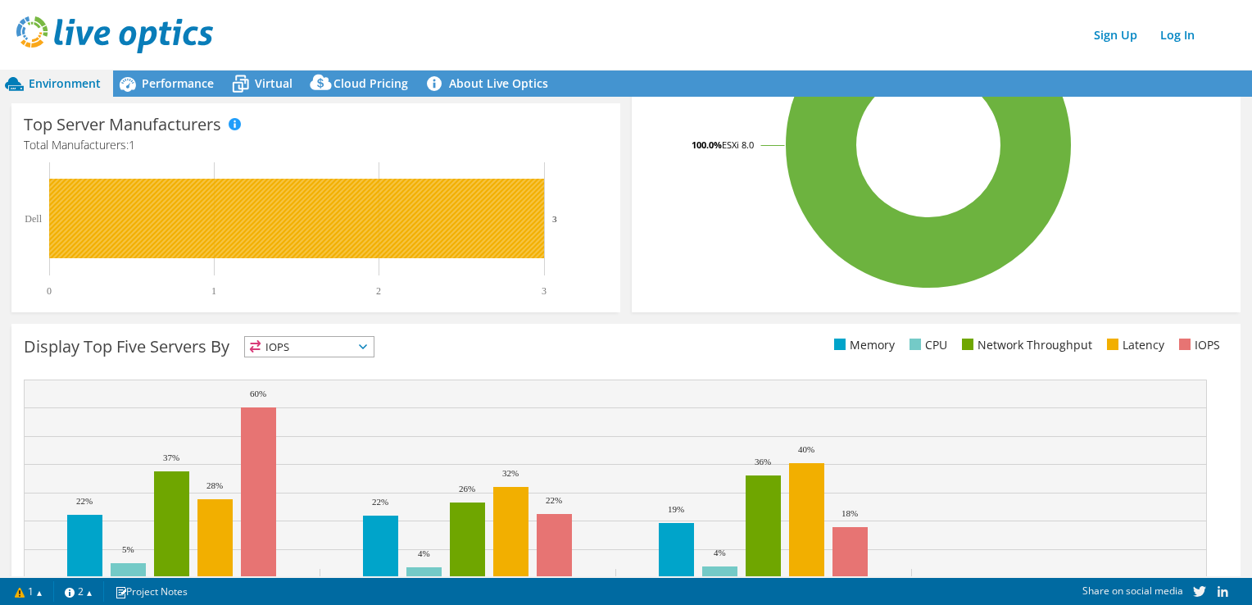
scroll to position [474, 0]
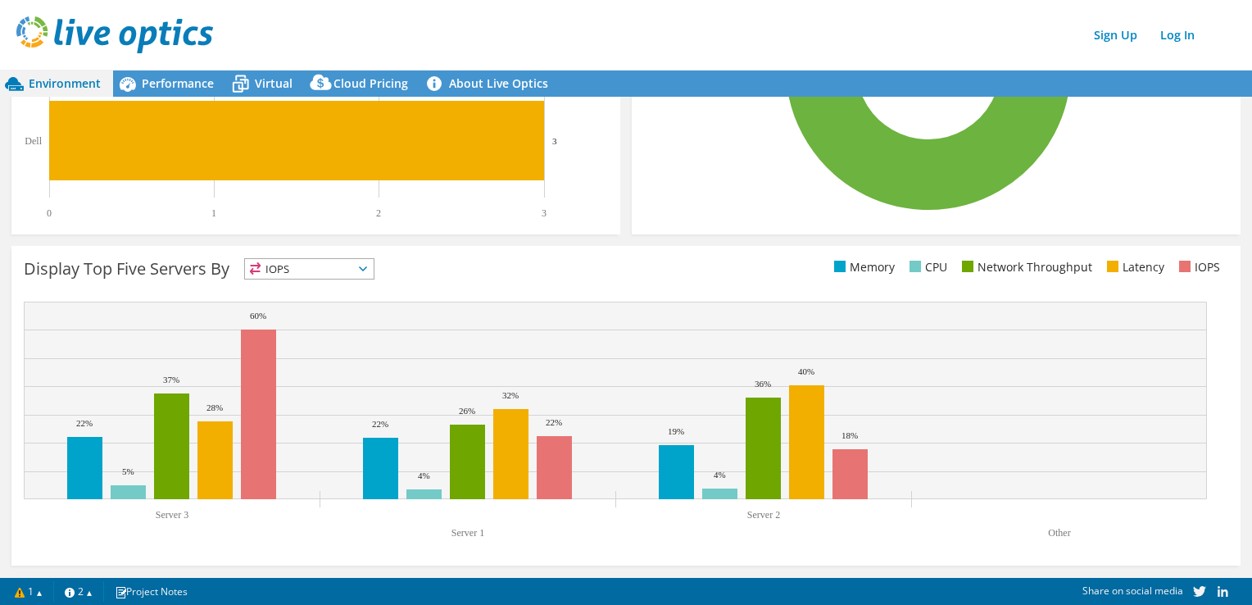
click at [341, 268] on span "IOPS" at bounding box center [309, 269] width 129 height 20
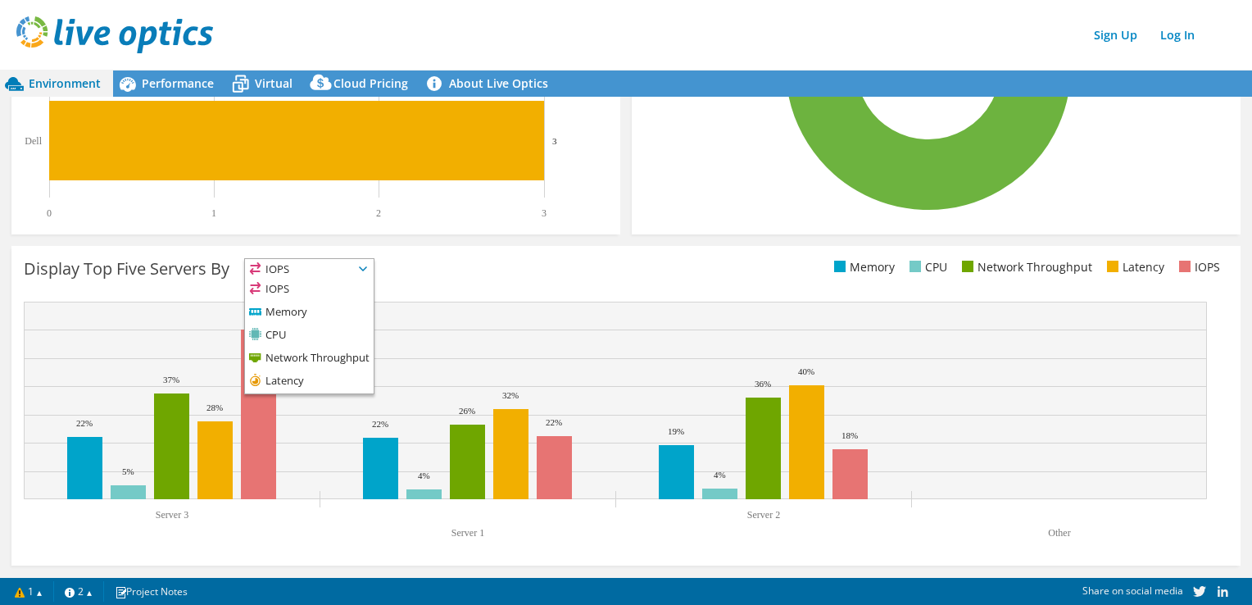
click at [552, 274] on div "Display Top Five Servers By IOPS IOPS" at bounding box center [325, 271] width 602 height 27
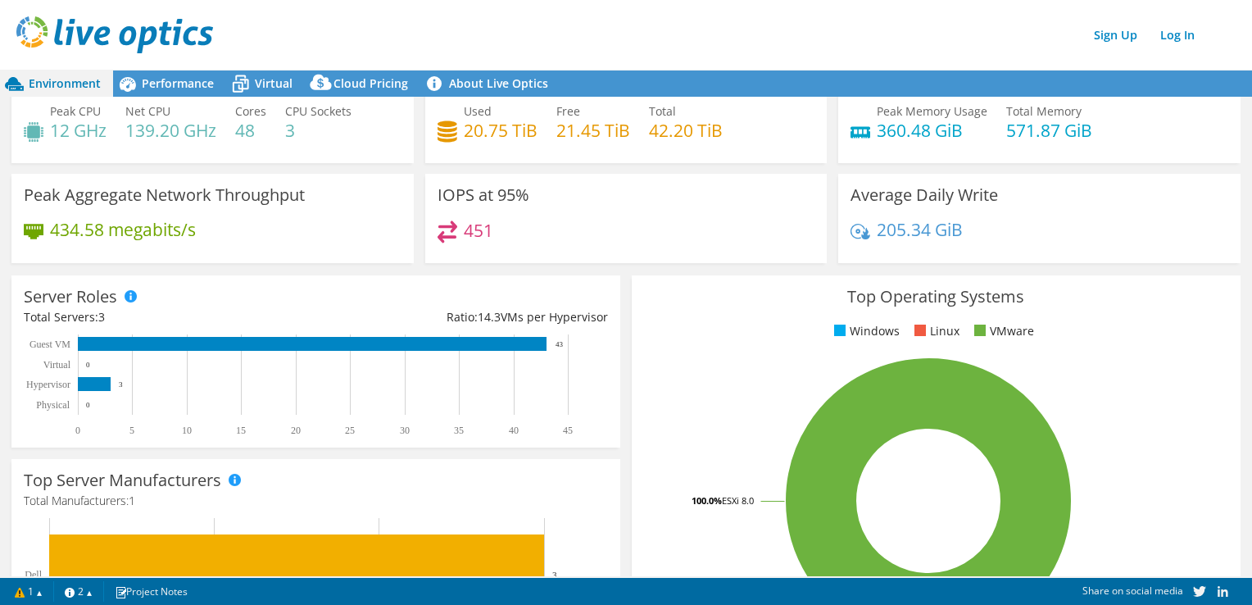
scroll to position [0, 0]
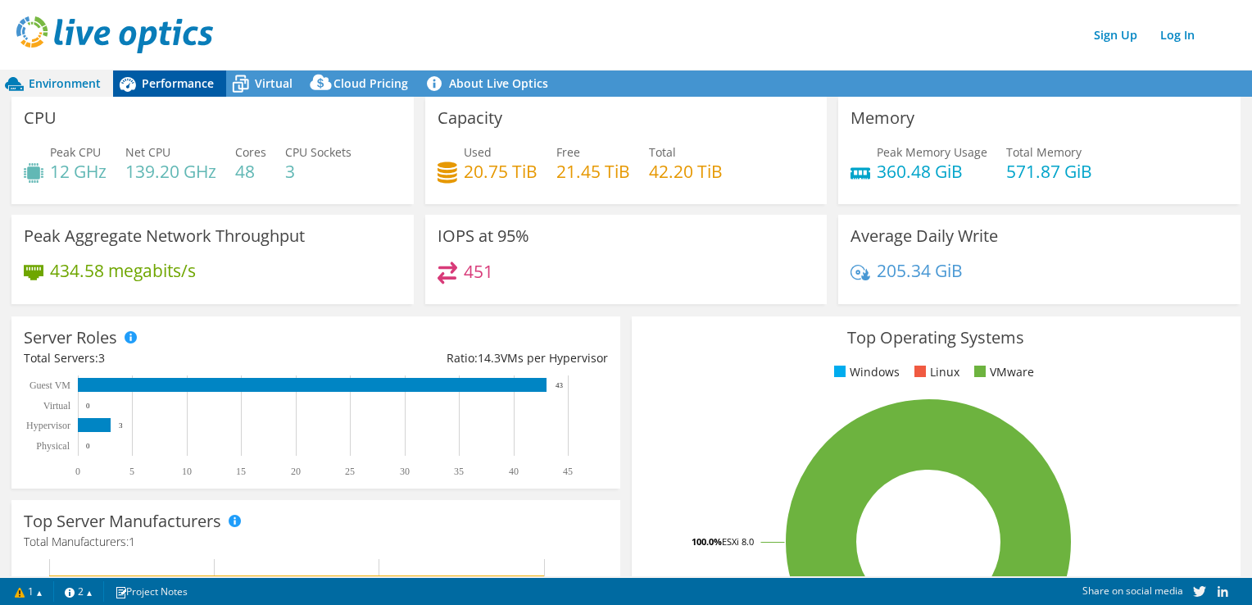
click at [199, 93] on div "Performance" at bounding box center [169, 83] width 113 height 26
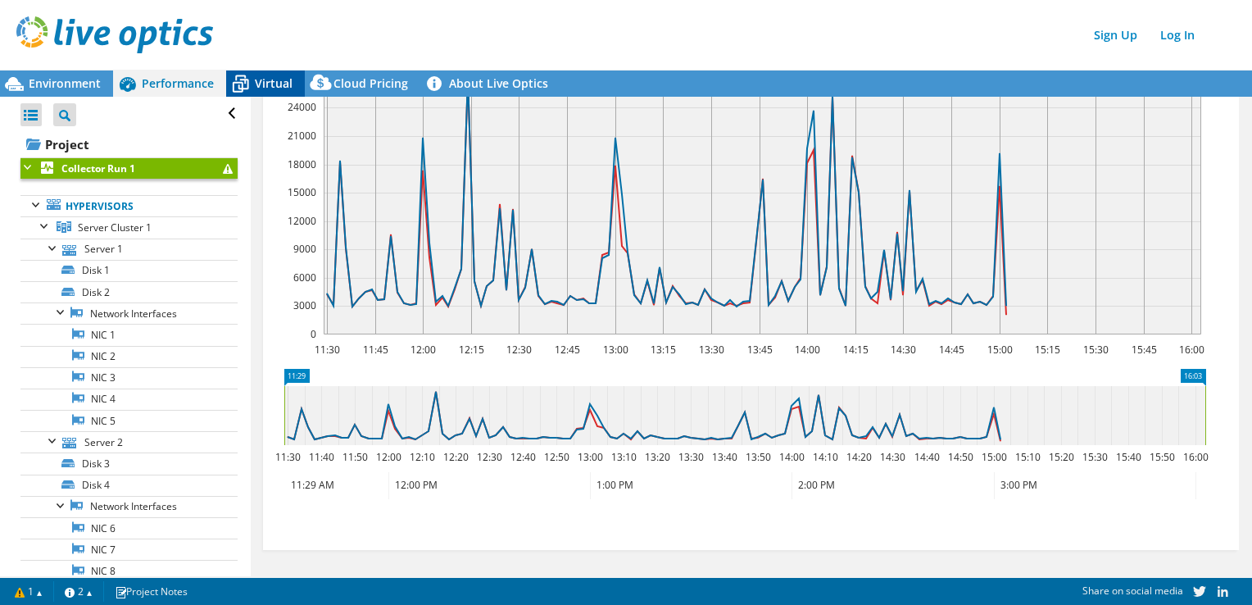
click at [256, 91] on div "Virtual" at bounding box center [265, 83] width 79 height 26
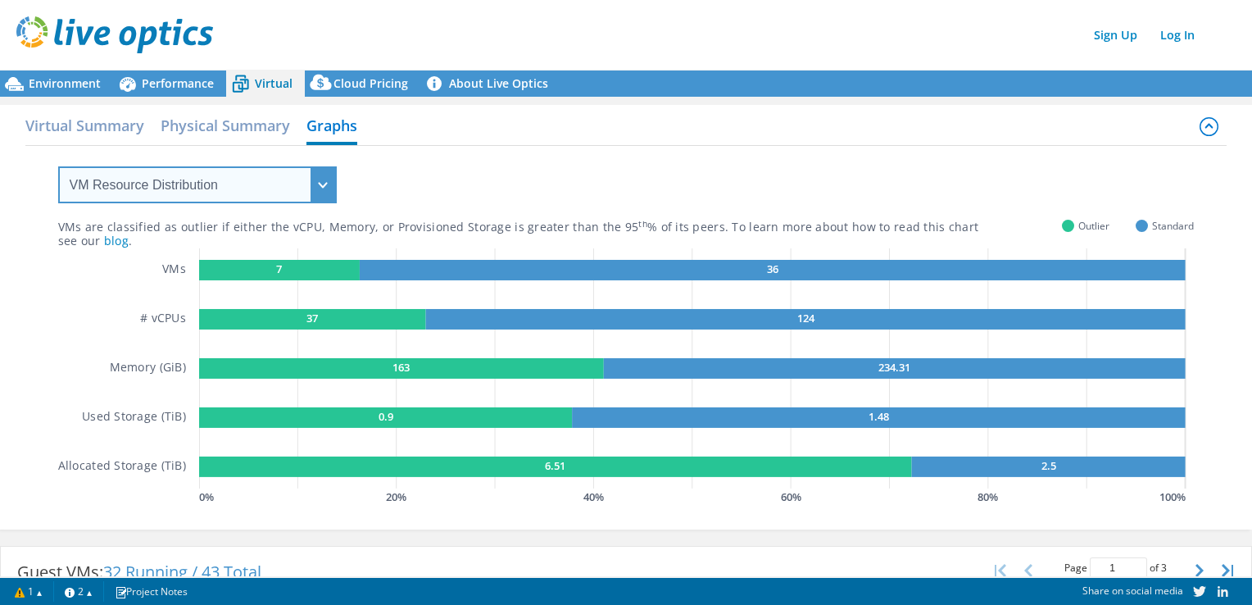
click at [291, 198] on select "VM Resource Distribution Provisioning Contrast Over Provisioning" at bounding box center [197, 184] width 279 height 37
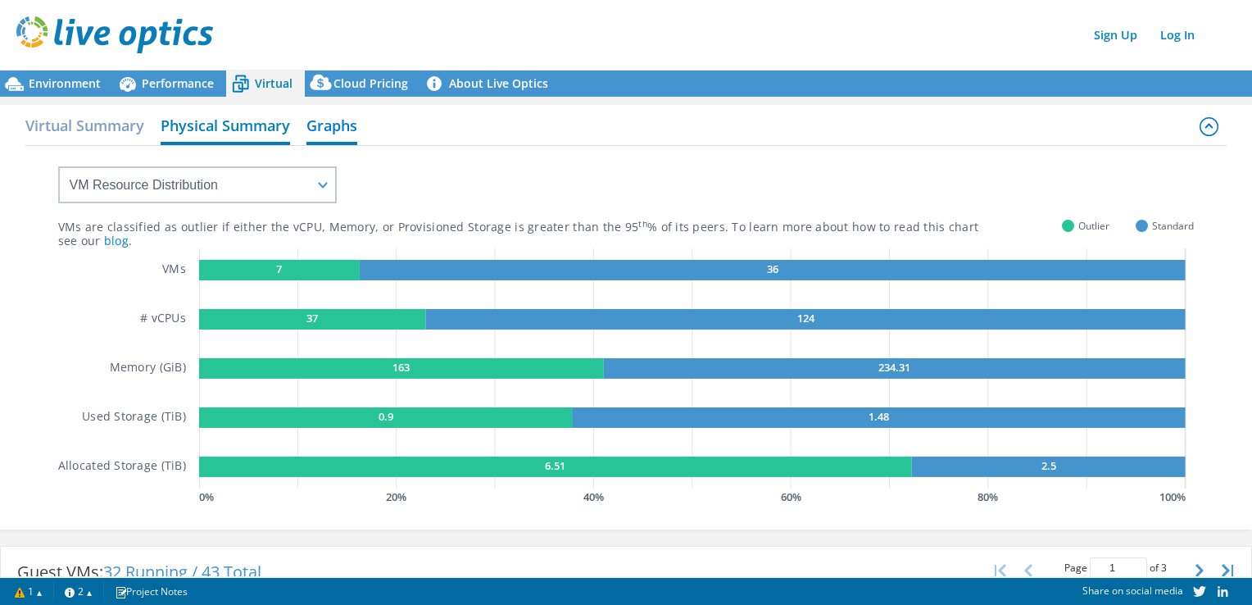
click at [234, 124] on h2 "Physical Summary" at bounding box center [225, 127] width 129 height 36
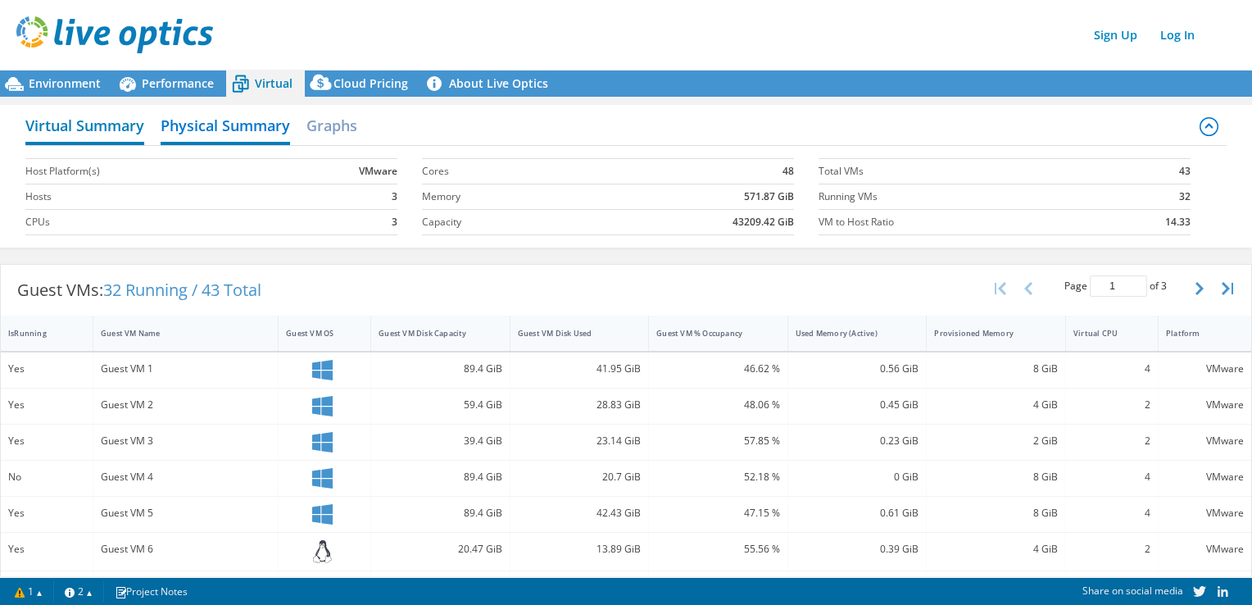
click at [116, 126] on h2 "Virtual Summary" at bounding box center [84, 127] width 119 height 36
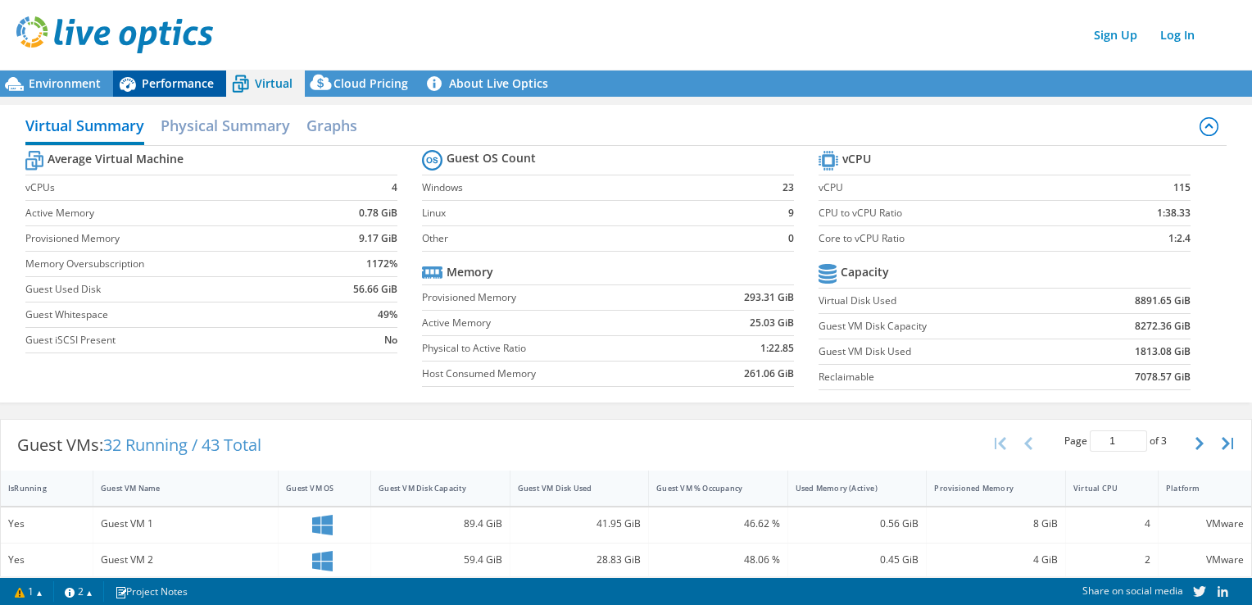
click at [157, 89] on span "Performance" at bounding box center [178, 83] width 72 height 16
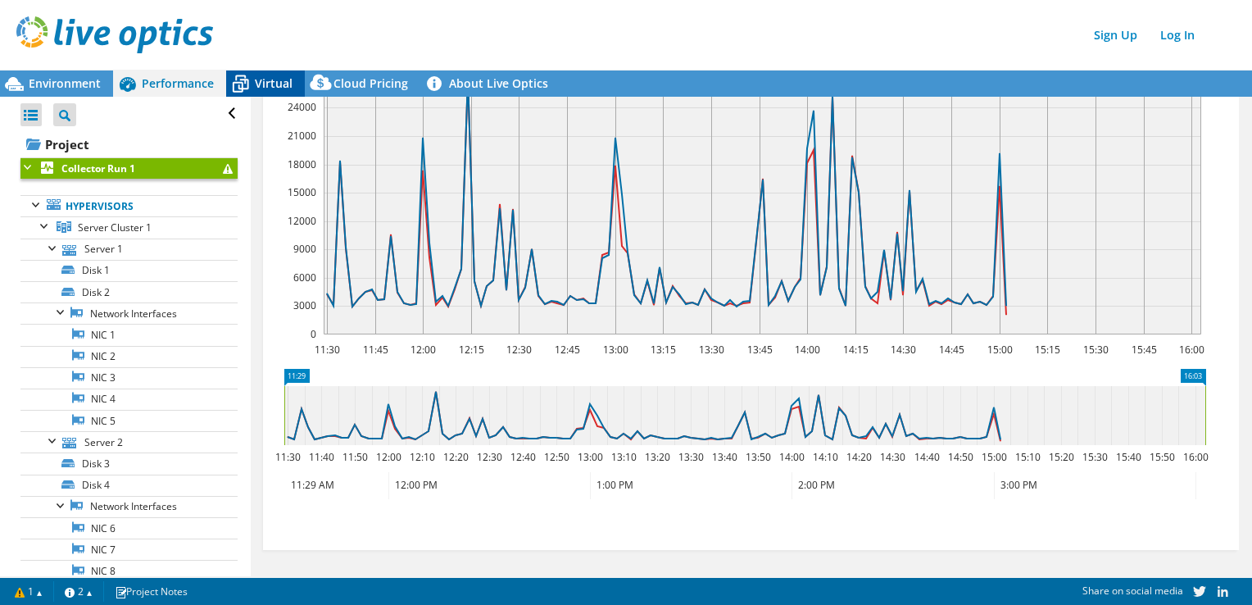
click at [238, 90] on icon at bounding box center [240, 84] width 29 height 29
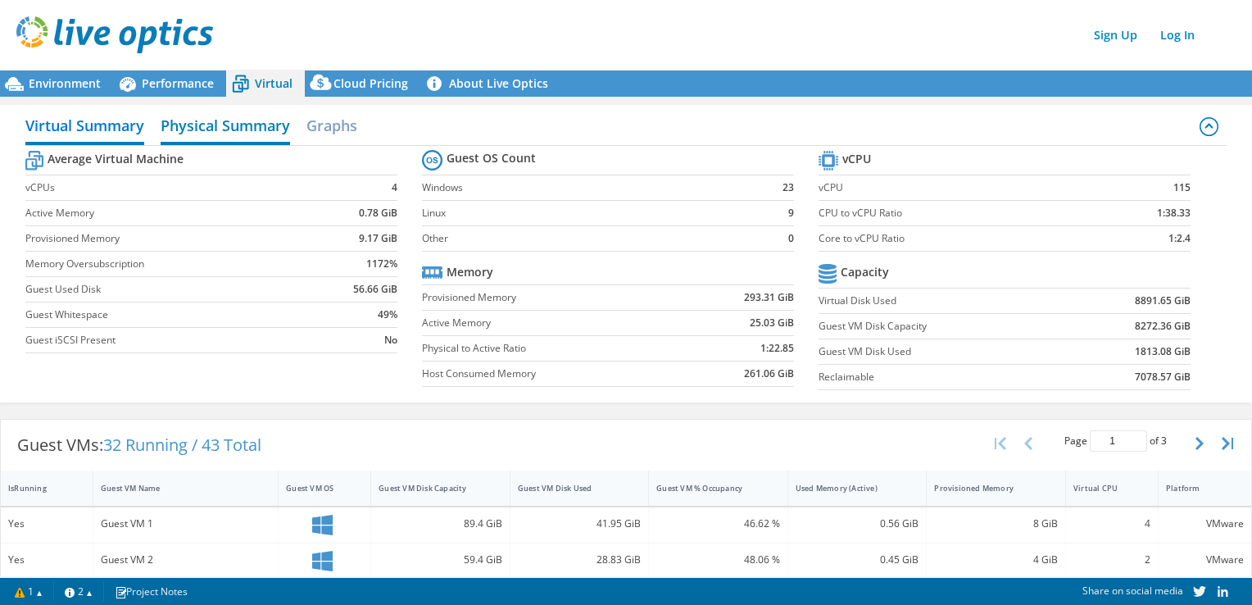
click at [219, 120] on h2 "Physical Summary" at bounding box center [225, 127] width 129 height 36
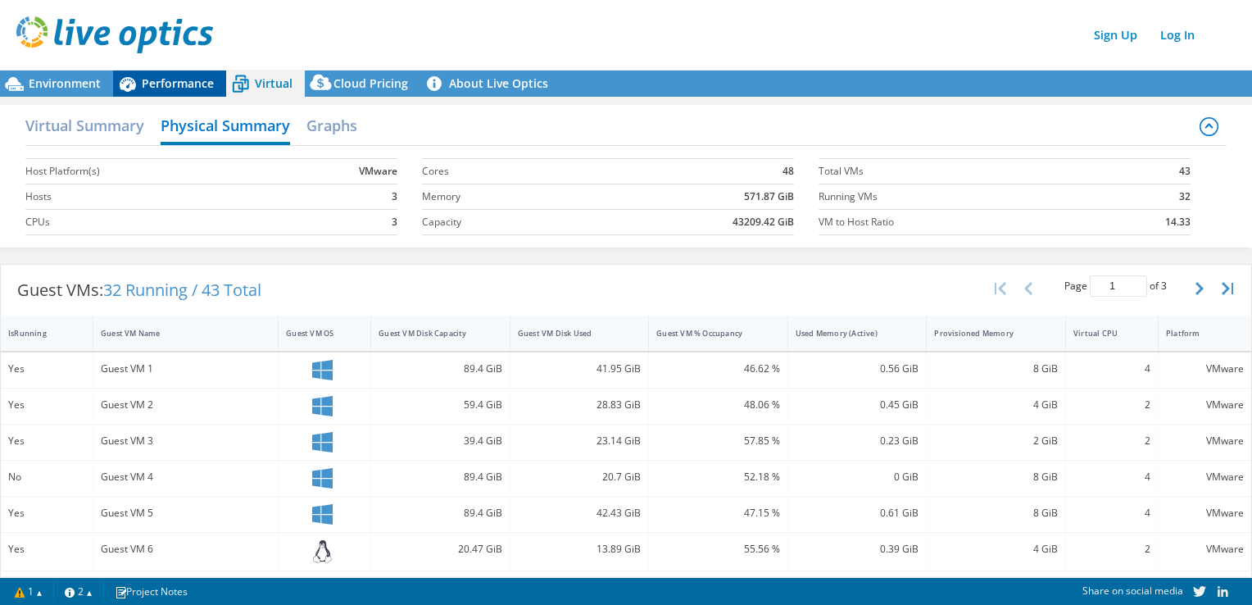
click at [204, 86] on span "Performance" at bounding box center [178, 83] width 72 height 16
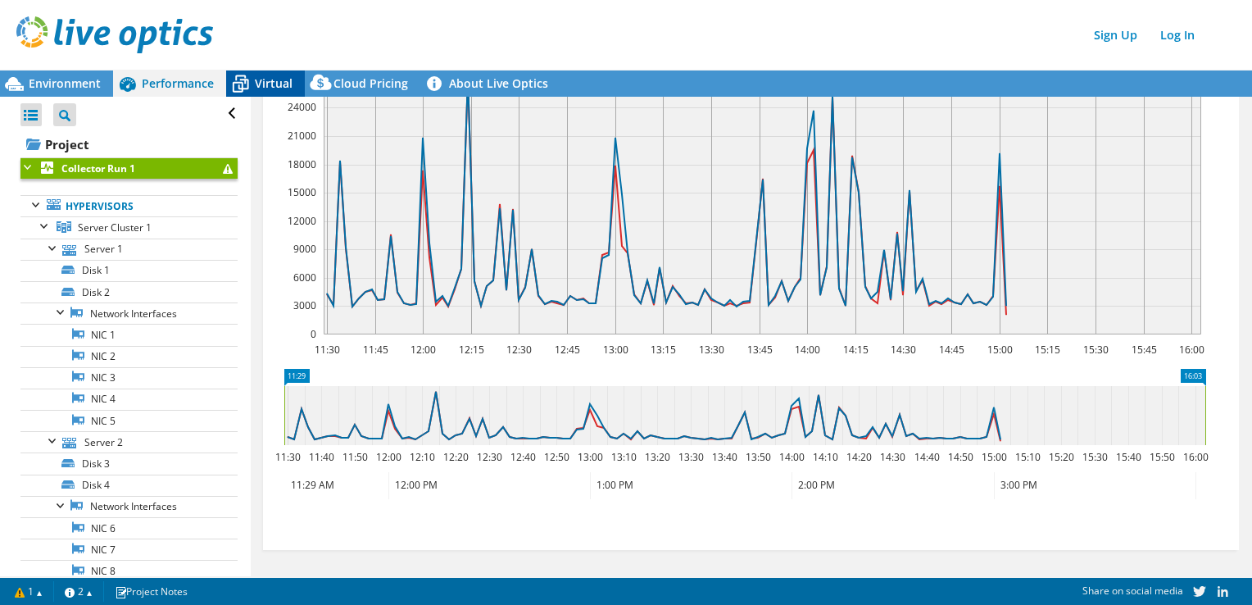
click at [255, 85] on span "Virtual" at bounding box center [274, 83] width 38 height 16
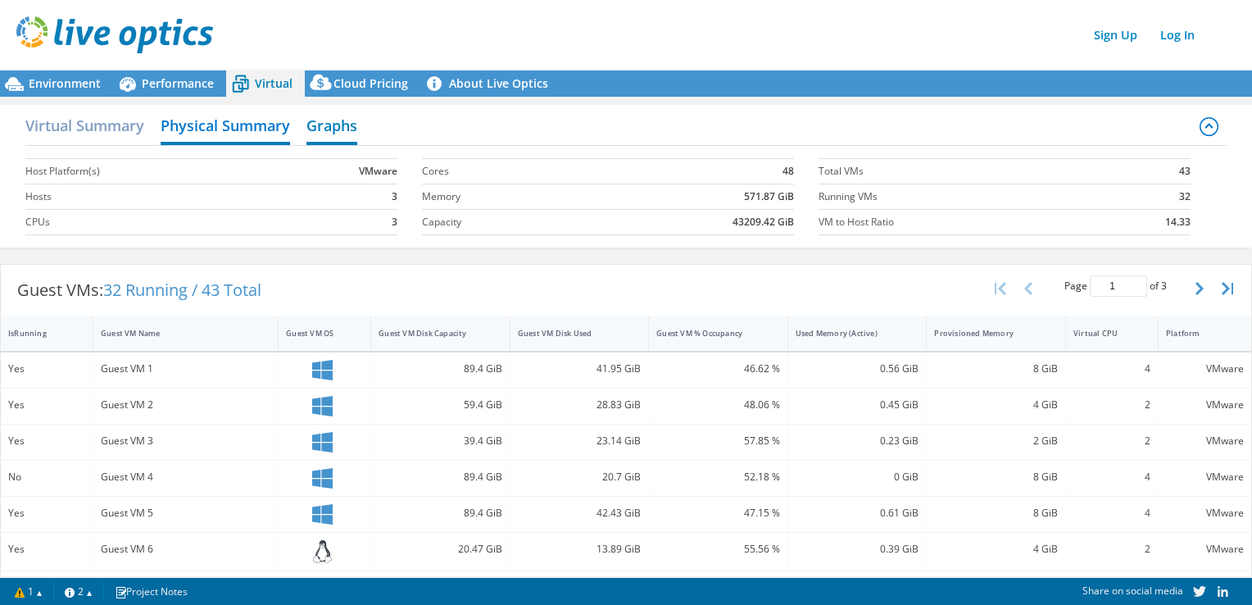
click at [321, 127] on h2 "Graphs" at bounding box center [331, 127] width 51 height 36
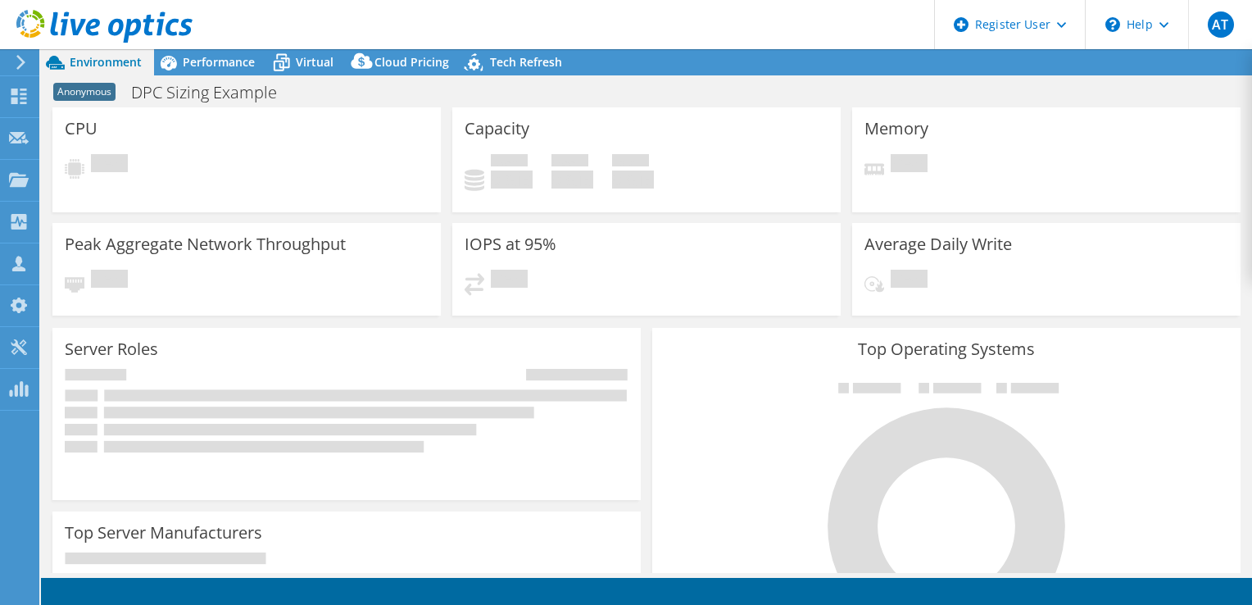
select select "Tokyo"
select select "JPY"
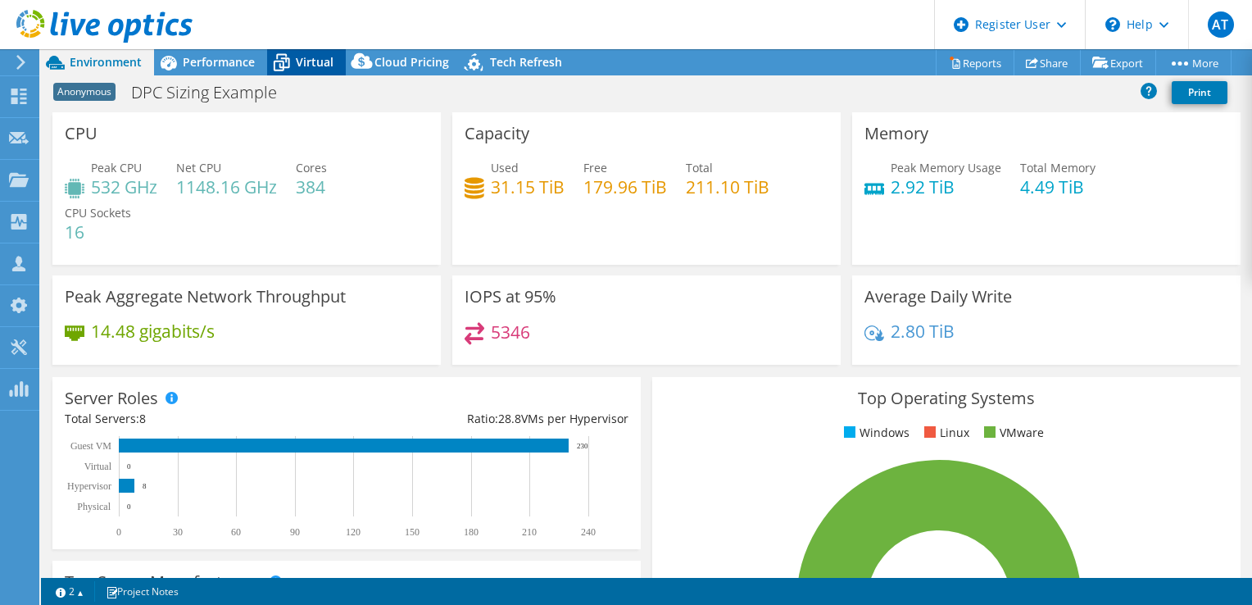
click at [313, 61] on span "Virtual" at bounding box center [315, 62] width 38 height 16
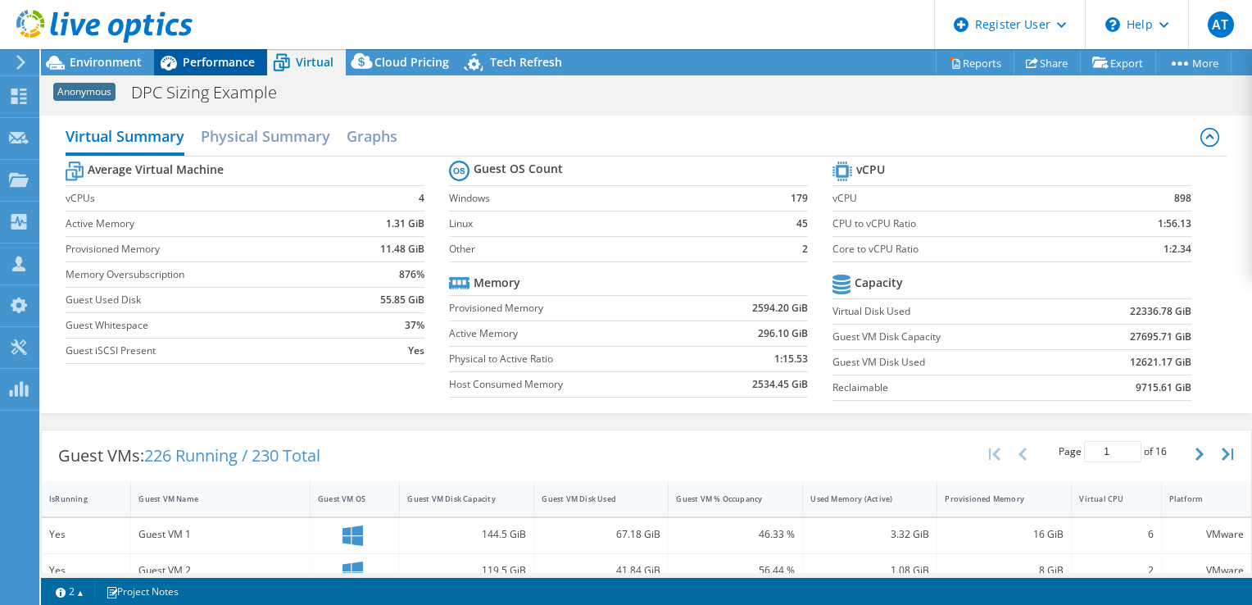
click at [228, 64] on span "Performance" at bounding box center [219, 62] width 72 height 16
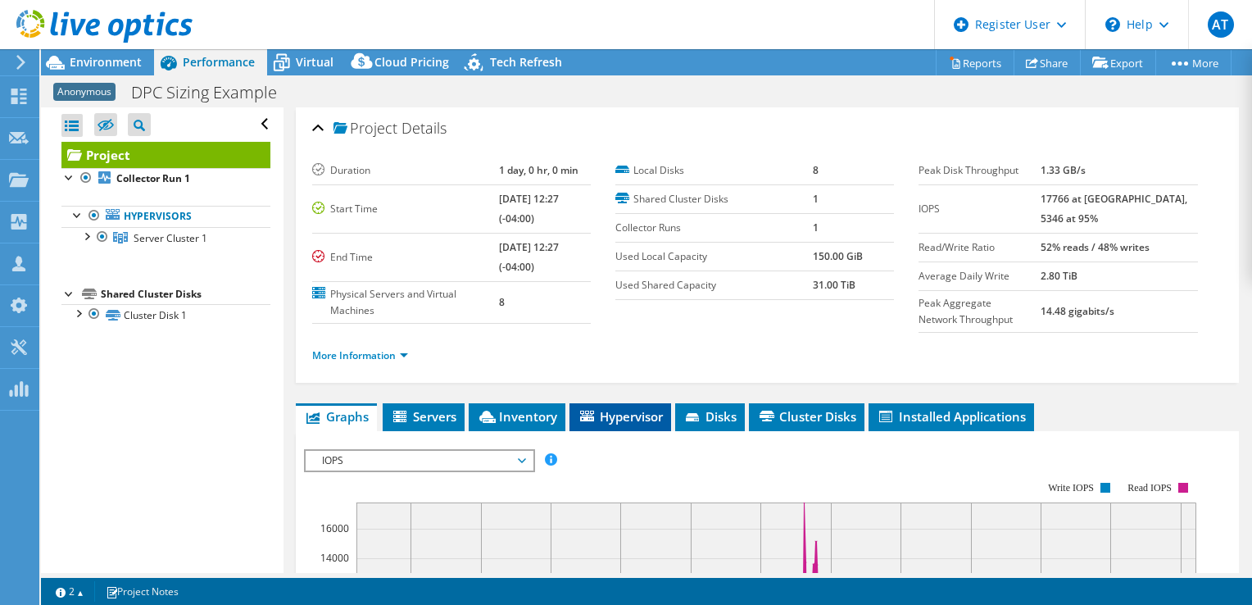
click at [636, 417] on span "Hypervisor" at bounding box center [620, 416] width 85 height 16
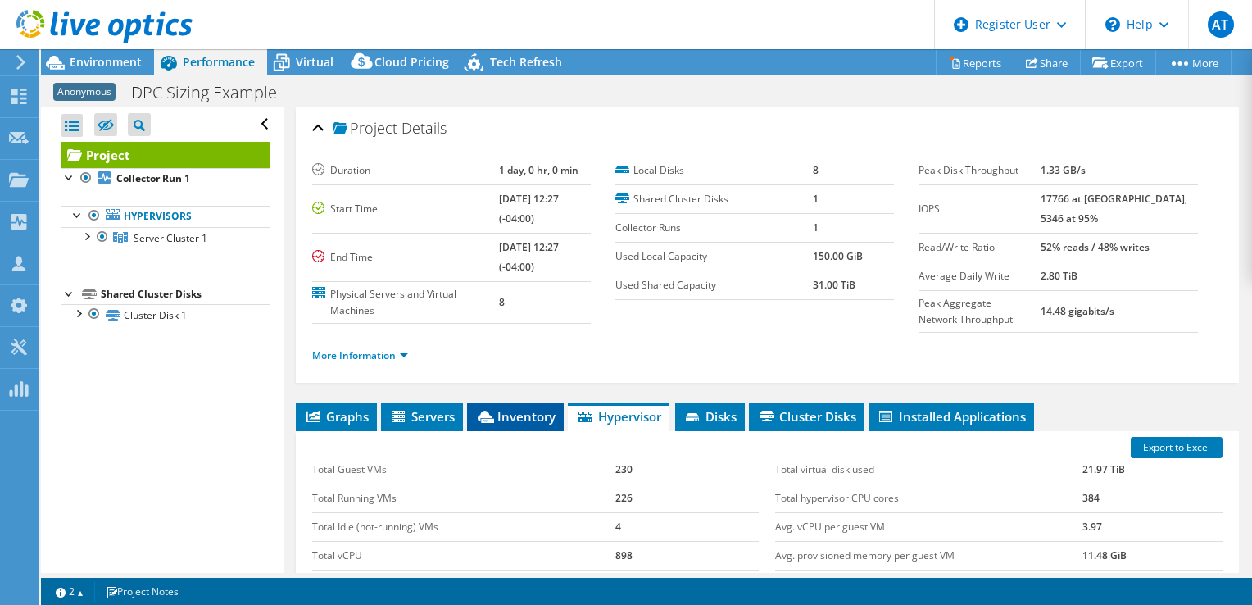
click at [536, 411] on span "Inventory" at bounding box center [515, 416] width 80 height 16
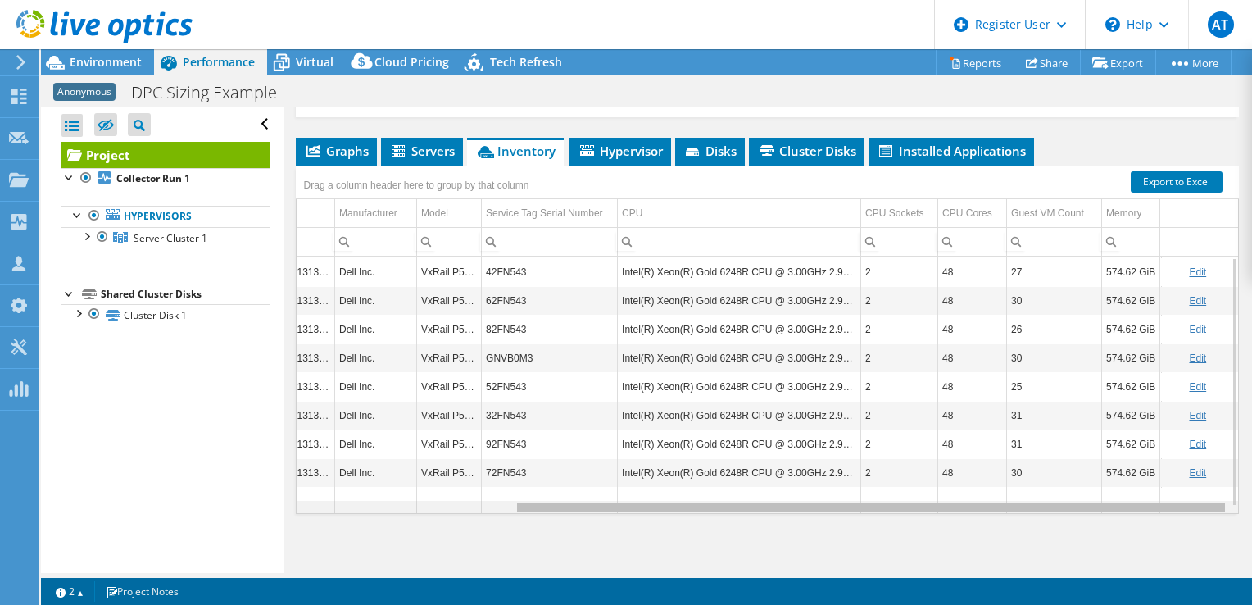
scroll to position [0, 285]
drag, startPoint x: 992, startPoint y: 503, endPoint x: 1131, endPoint y: 490, distance: 139.9
click at [1131, 490] on body "AT Dell User Akito Takeuchi Akito.Takeuchi@dell.com Dell My Profile Log Out \n …" at bounding box center [626, 302] width 1252 height 605
